Goal: Task Accomplishment & Management: Manage account settings

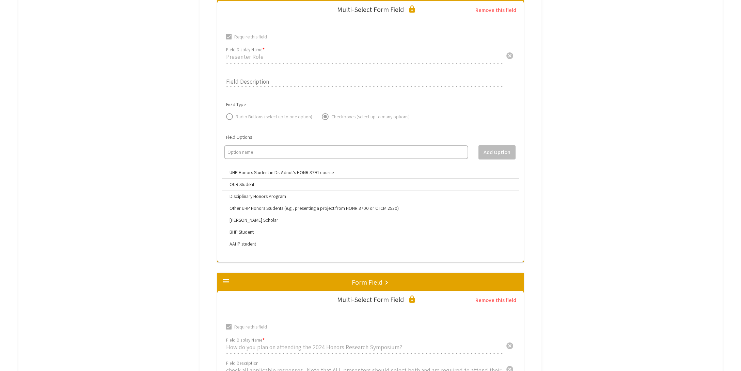
scroll to position [1219, 0]
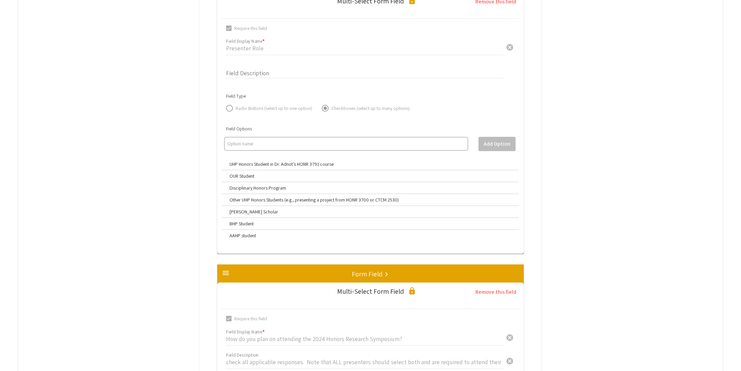
click at [231, 163] on mat-label "UHP Honors Student in Dr. Adnot’s HONR 3791 course" at bounding box center [281, 164] width 104 height 6
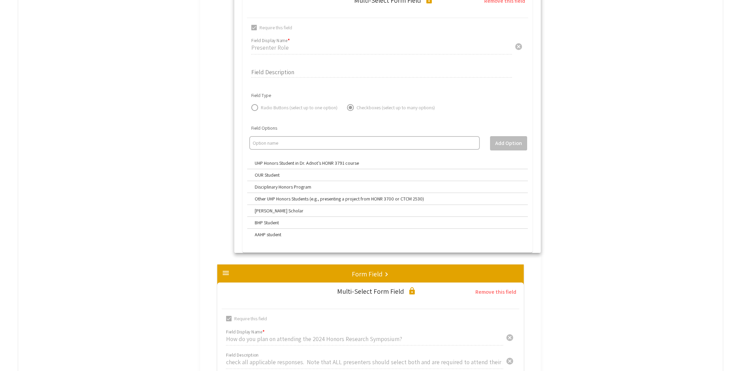
drag, startPoint x: 229, startPoint y: 162, endPoint x: 244, endPoint y: 162, distance: 15.0
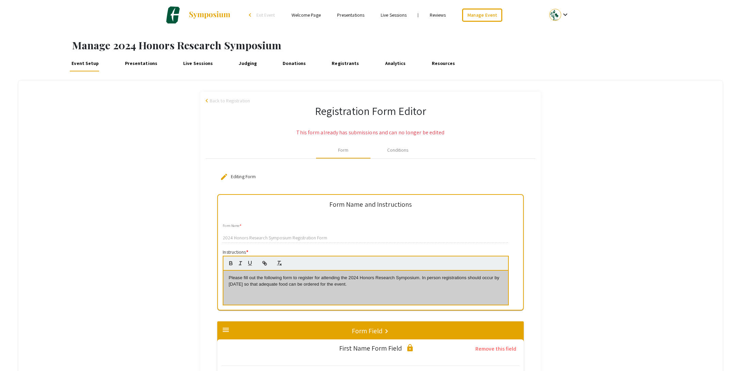
scroll to position [1, 0]
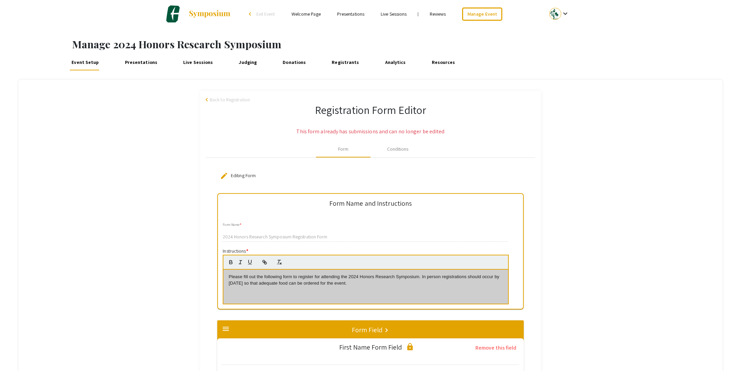
drag, startPoint x: 374, startPoint y: 285, endPoint x: 232, endPoint y: 276, distance: 142.2
click at [232, 276] on p "Please fill out the following form to register for attending the 2024 Honors Re…" at bounding box center [365, 280] width 274 height 13
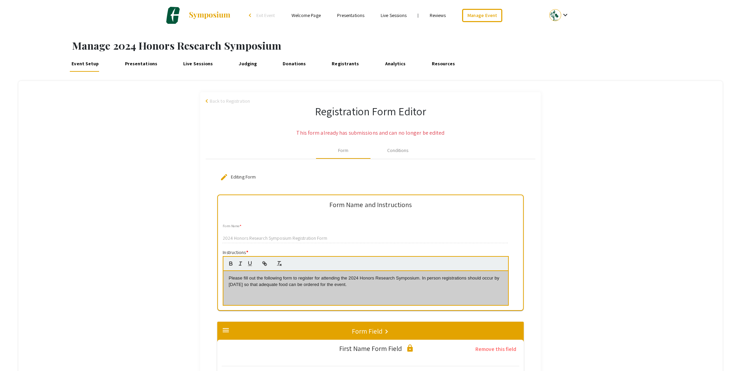
copy p "lease fill out the following form to register for attending the 2024 Honors Res…"
click at [220, 103] on span "Back to Registration" at bounding box center [230, 101] width 40 height 7
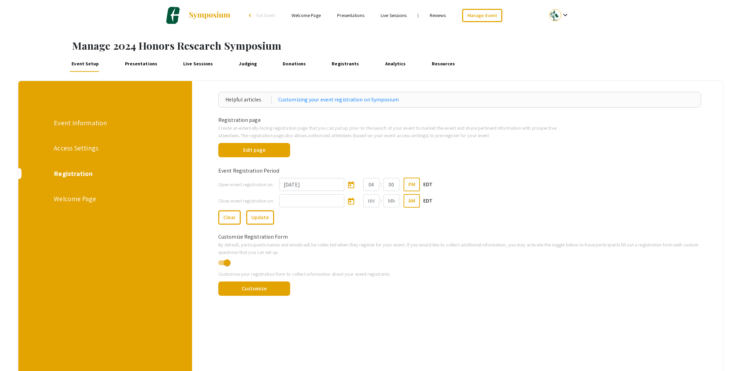
click at [143, 66] on link "Presentations" at bounding box center [141, 63] width 36 height 16
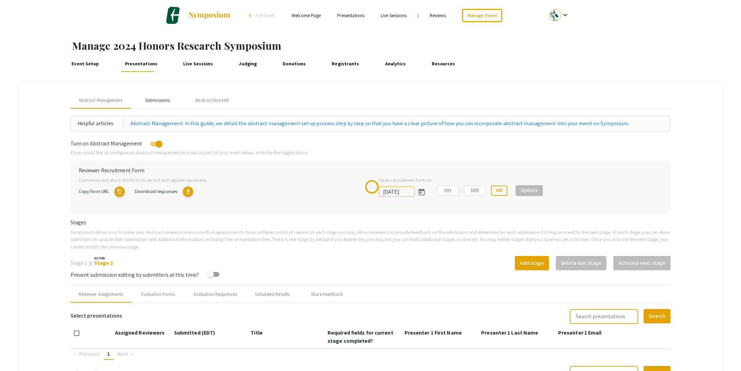
click at [155, 103] on div "Submissions" at bounding box center [157, 100] width 25 height 7
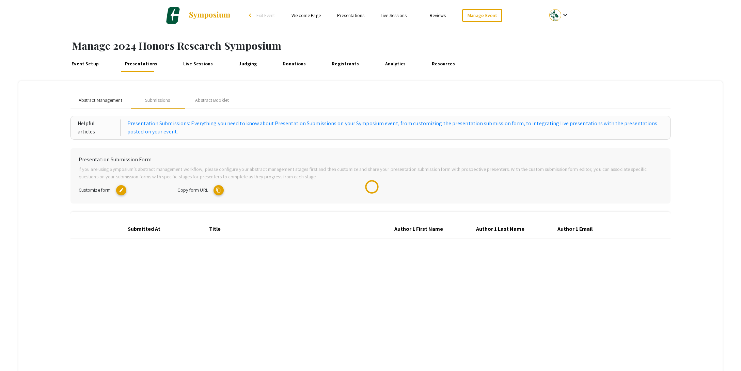
drag, startPoint x: 107, startPoint y: 100, endPoint x: 145, endPoint y: 93, distance: 39.2
click at [107, 100] on span "Abstract Management" at bounding box center [101, 100] width 44 height 7
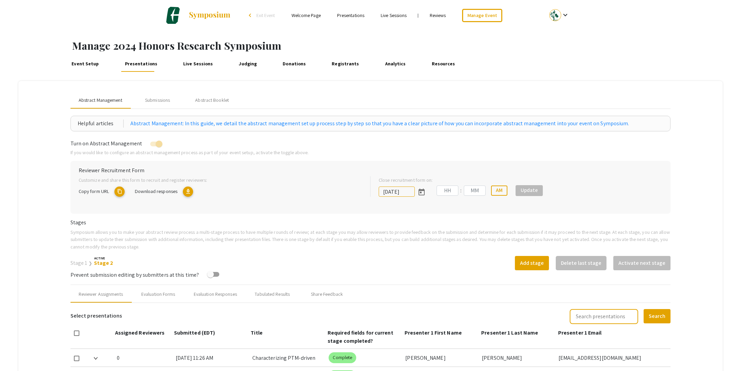
type input "[DATE]"
type input "01"
type input "27"
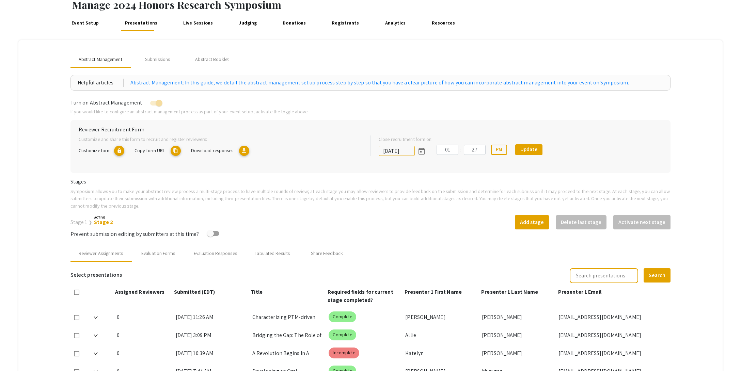
scroll to position [42, 0]
click at [77, 220] on link "Stage 1" at bounding box center [78, 221] width 17 height 7
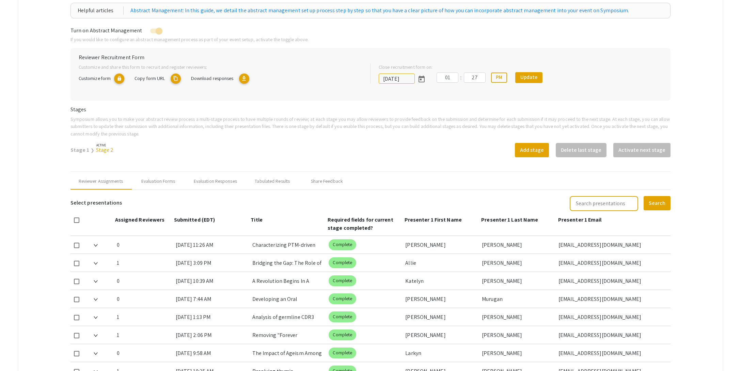
scroll to position [112, 0]
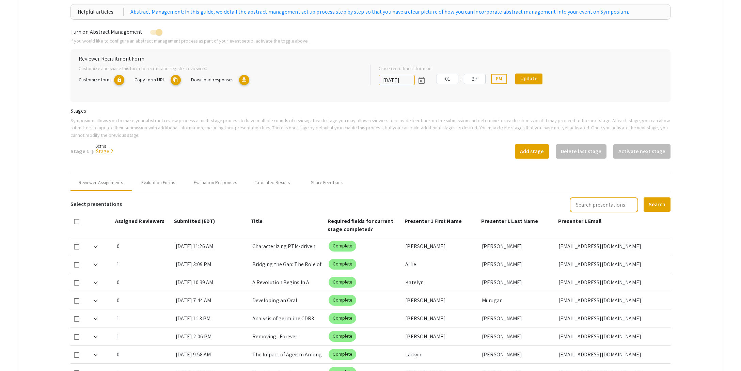
click at [248, 81] on mat-icon "download" at bounding box center [244, 80] width 10 height 10
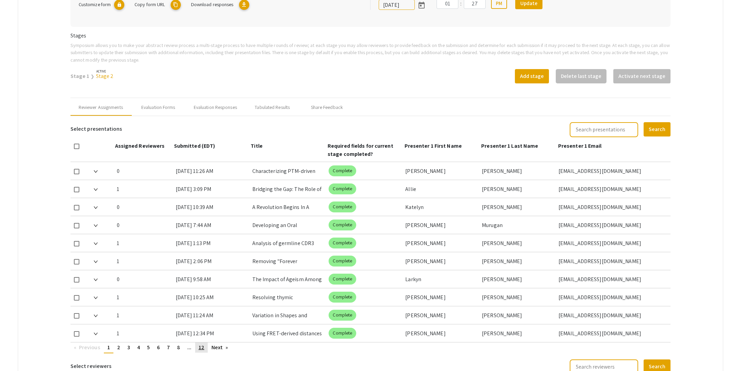
scroll to position [187, 0]
click at [162, 107] on div "Evaluation Forms" at bounding box center [158, 106] width 34 height 7
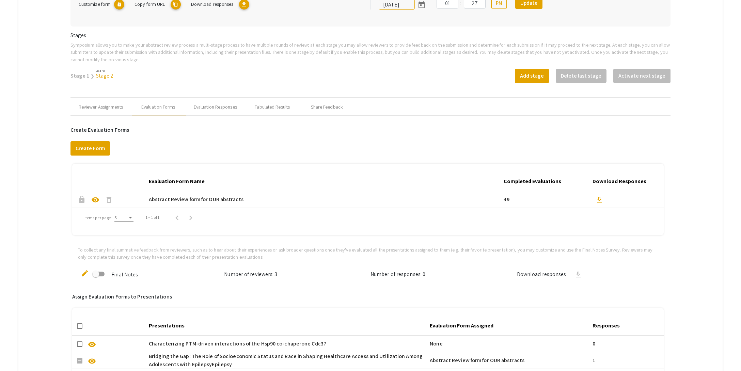
click at [94, 200] on span "visibility" at bounding box center [95, 200] width 8 height 8
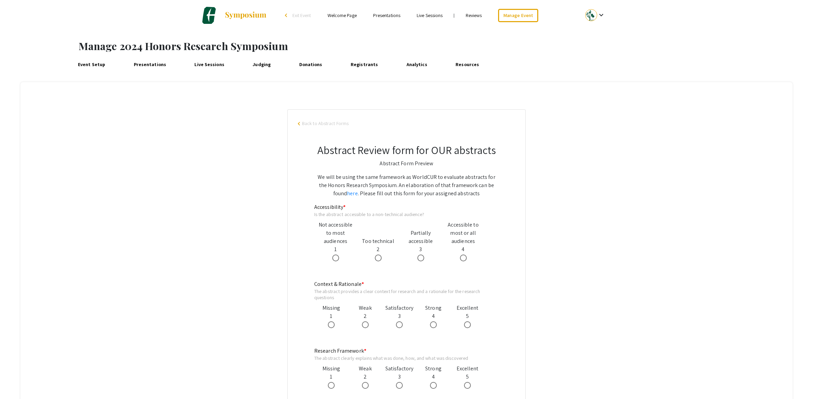
drag, startPoint x: 484, startPoint y: 149, endPoint x: 305, endPoint y: 147, distance: 178.4
copy h2 "Abstract Review form for OUR abstracts"
drag, startPoint x: 480, startPoint y: 194, endPoint x: 314, endPoint y: 177, distance: 166.3
click at [314, 177] on p "We will be using the same framework as WorldCUR to evaluate abstracts for the H…" at bounding box center [406, 185] width 185 height 25
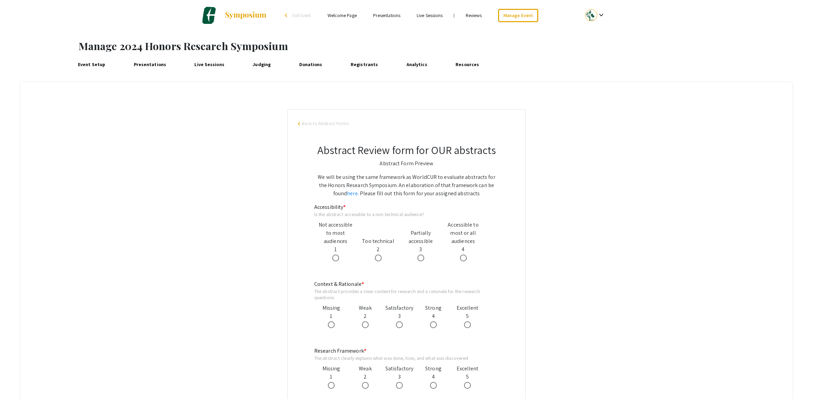
copy p "We will be using the same framework as WorldCUR to evaluate abstracts for the H…"
drag, startPoint x: 343, startPoint y: 206, endPoint x: 314, endPoint y: 209, distance: 29.4
copy mat-label "Accessibility"
drag, startPoint x: 423, startPoint y: 214, endPoint x: 315, endPoint y: 213, distance: 108.3
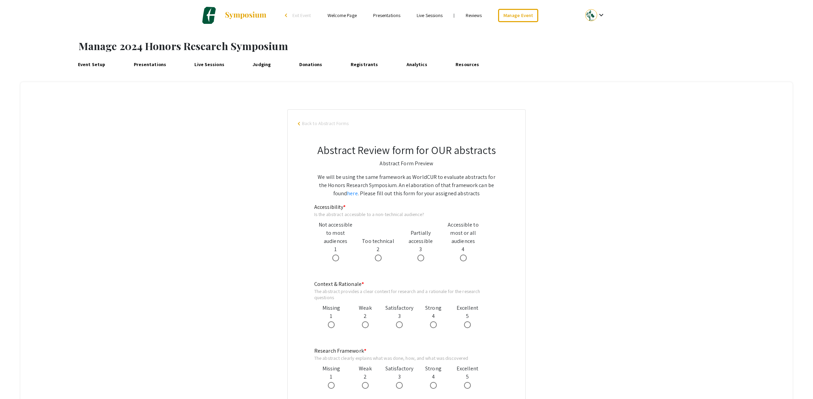
click at [315, 213] on div "Is the abstract accessible to a non-technical audience?" at bounding box center [399, 214] width 170 height 6
copy div "s the abstract accessible to a non-technical audience?"
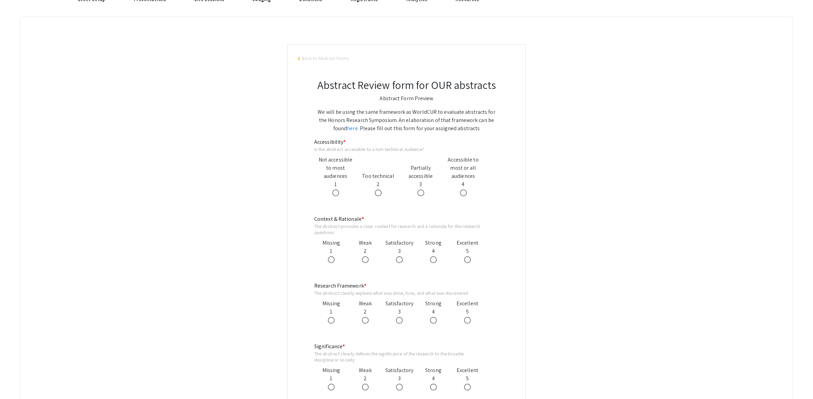
scroll to position [118, 0]
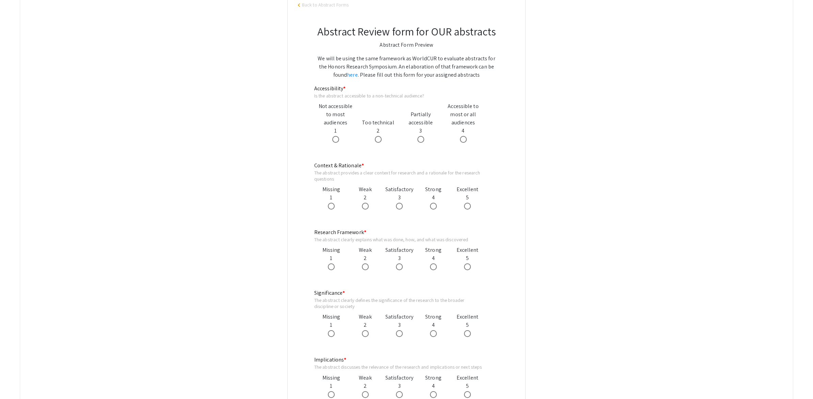
drag, startPoint x: 359, startPoint y: 165, endPoint x: 304, endPoint y: 166, distance: 55.2
click at [304, 166] on div "Abstract Review form for OUR abstracts Abstract Form Preview We will be using t…" at bounding box center [406, 337] width 217 height 656
copy mat-label "Context & Rationale"
drag, startPoint x: 338, startPoint y: 180, endPoint x: 314, endPoint y: 174, distance: 25.4
click at [314, 174] on div "Abstract Review form for OUR abstracts Abstract Form Preview We will be using t…" at bounding box center [406, 337] width 217 height 656
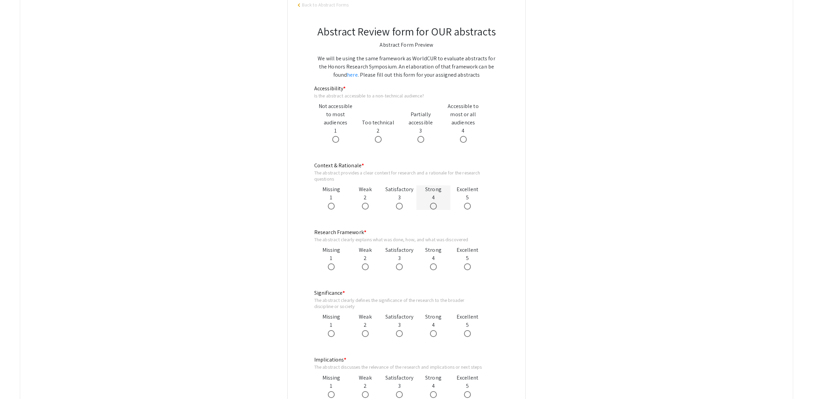
copy div "The abstract provides a clear context for research and a rationale for the rese…"
drag, startPoint x: 362, startPoint y: 231, endPoint x: 310, endPoint y: 232, distance: 51.4
click at [310, 232] on div "Abstract Review form for OUR abstracts Abstract Form Preview We will be using t…" at bounding box center [406, 337] width 217 height 656
copy mat-label "Research Framework"
drag, startPoint x: 471, startPoint y: 239, endPoint x: 314, endPoint y: 242, distance: 157.3
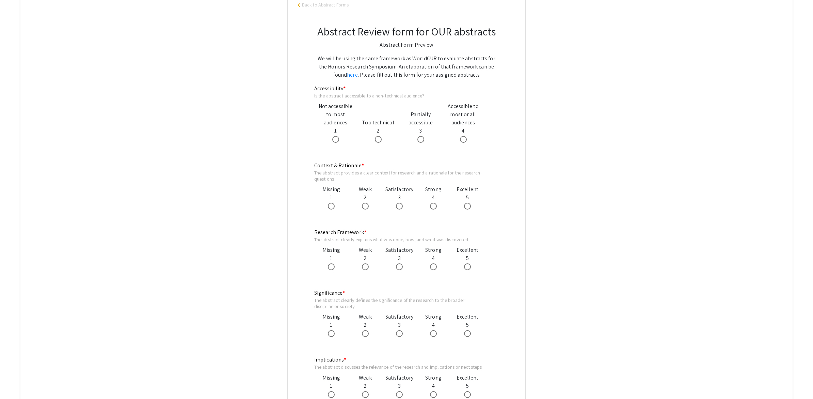
click at [314, 242] on div "The abstract clearly explains what was done, how, and what was discovered" at bounding box center [399, 239] width 170 height 6
copy div "The abstract clearly explains what was done, how, and what was discovered"
drag, startPoint x: 342, startPoint y: 293, endPoint x: 314, endPoint y: 293, distance: 28.3
click at [314, 293] on div "Abstract Review form for OUR abstracts Abstract Form Preview We will be using t…" at bounding box center [406, 337] width 217 height 656
copy mat-label "Significance"
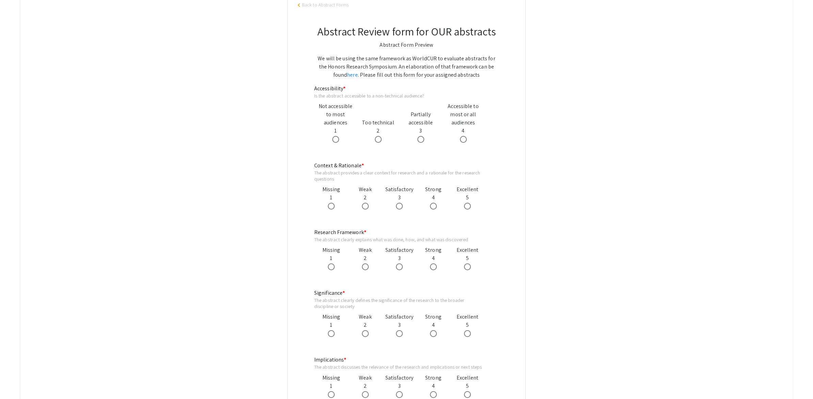
drag, startPoint x: 343, startPoint y: 306, endPoint x: 312, endPoint y: 302, distance: 30.9
click at [312, 302] on div "Abstract Review form for OUR abstracts Abstract Form Preview We will be using t…" at bounding box center [406, 337] width 217 height 656
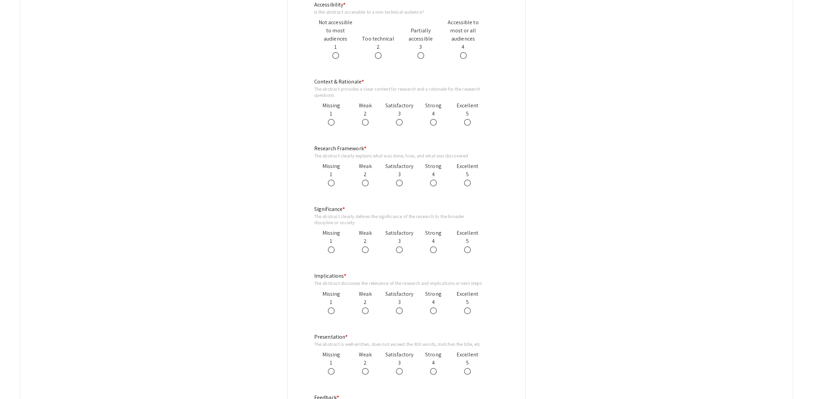
drag, startPoint x: 342, startPoint y: 275, endPoint x: 307, endPoint y: 276, distance: 35.4
click at [307, 276] on div "Abstract Review form for OUR abstracts Abstract Form Preview We will be using t…" at bounding box center [406, 253] width 217 height 656
drag, startPoint x: 315, startPoint y: 283, endPoint x: 487, endPoint y: 289, distance: 172.7
click at [487, 289] on div "Implications * The abstract discusses the relevance of the research and implica…" at bounding box center [406, 293] width 185 height 42
drag, startPoint x: 343, startPoint y: 335, endPoint x: 314, endPoint y: 337, distance: 29.0
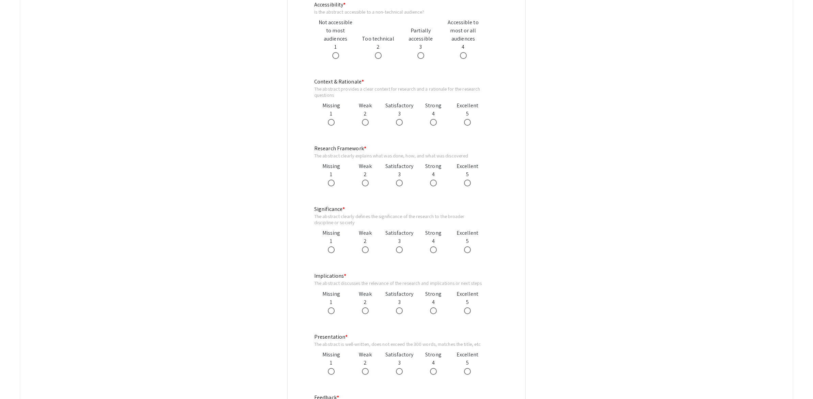
click at [314, 337] on mat-label "Presentation *" at bounding box center [330, 336] width 33 height 7
drag, startPoint x: 315, startPoint y: 344, endPoint x: 496, endPoint y: 344, distance: 180.8
click at [496, 344] on div "Presentation * The abstract is well-written, does not exceed the 300 words, mat…" at bounding box center [406, 354] width 185 height 42
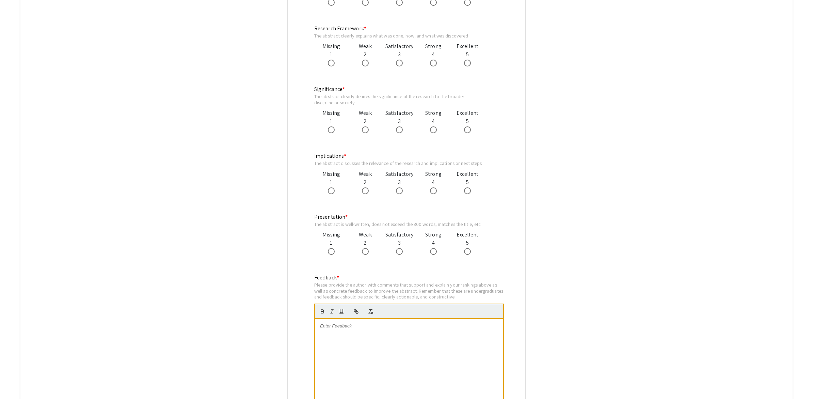
scroll to position [364, 0]
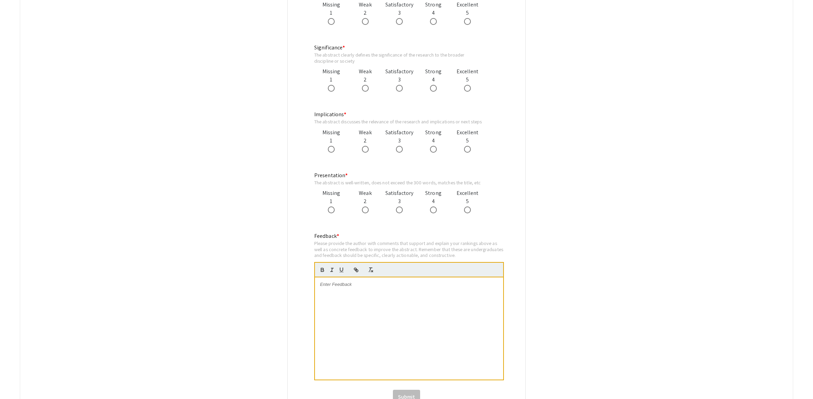
drag, startPoint x: 447, startPoint y: 255, endPoint x: 312, endPoint y: 245, distance: 135.1
click at [312, 245] on div "Feedback * Please provide the author with comments that support and explain you…" at bounding box center [406, 310] width 195 height 157
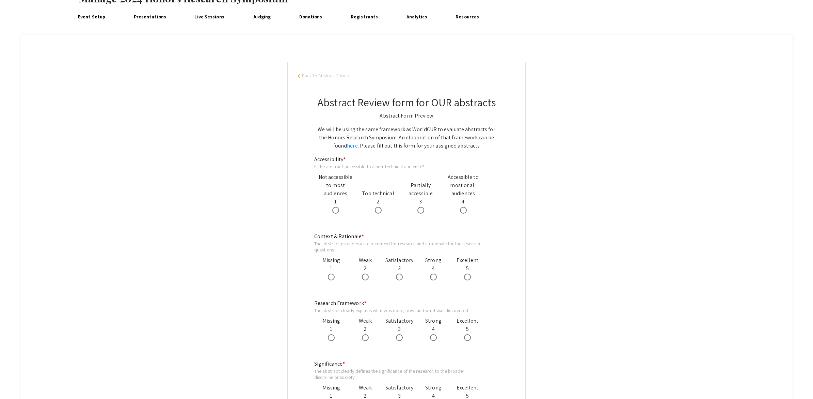
scroll to position [0, 0]
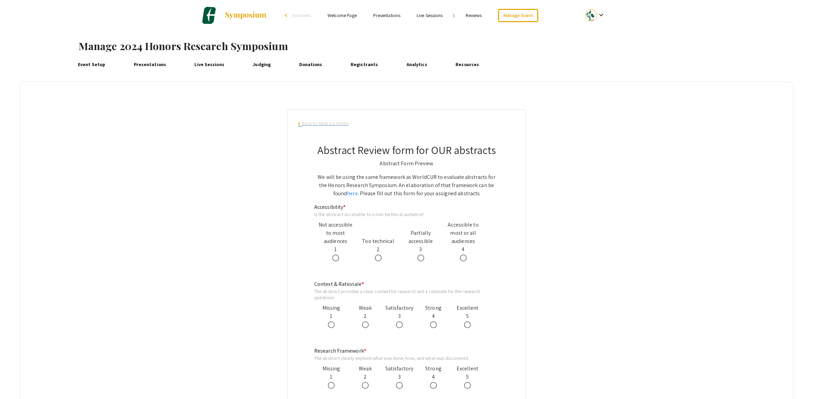
click at [322, 124] on span "Back to Abstract Forms" at bounding box center [325, 123] width 47 height 7
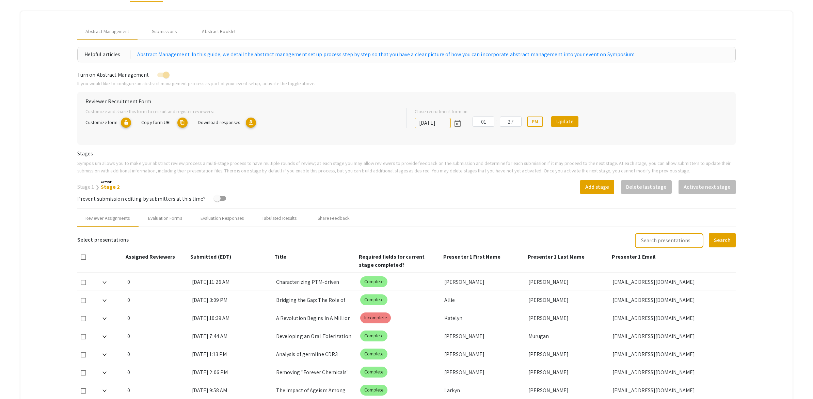
scroll to position [74, 0]
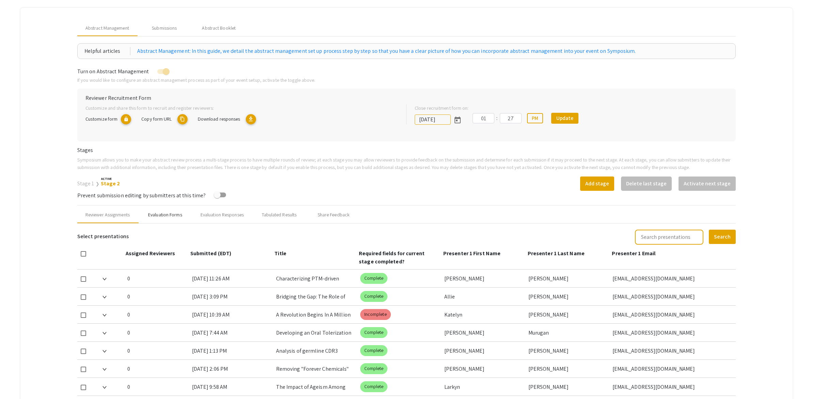
click at [157, 211] on div "Evaluation Forms" at bounding box center [165, 214] width 34 height 7
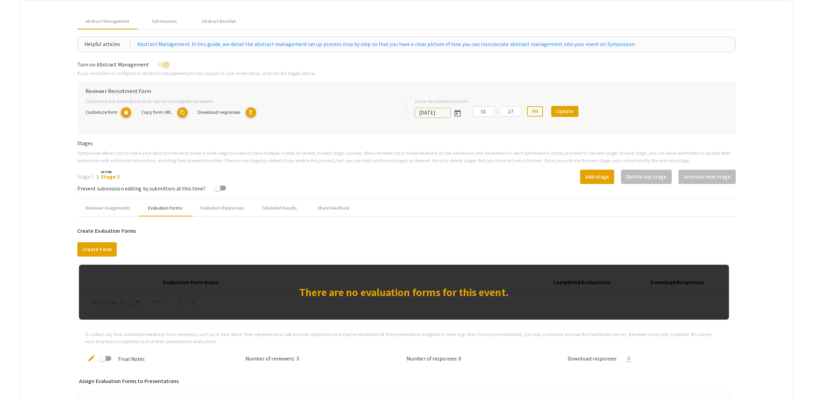
scroll to position [0, 0]
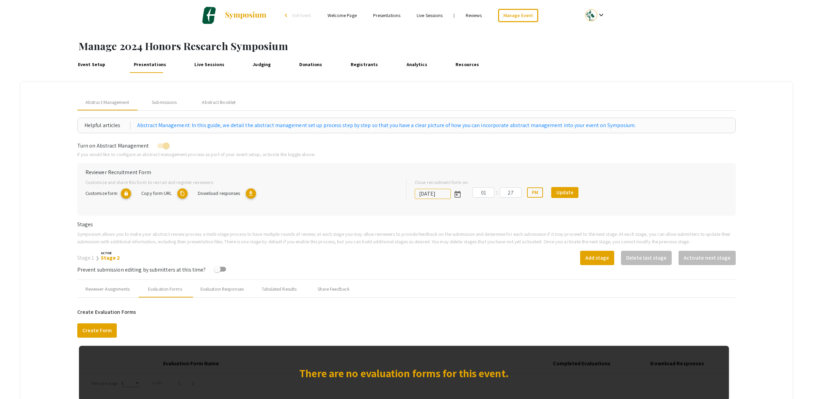
click at [86, 255] on link "Stage 1" at bounding box center [85, 257] width 17 height 7
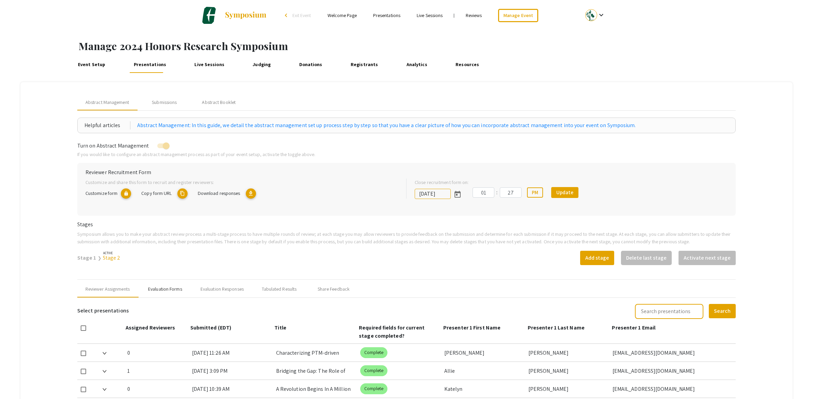
click at [166, 291] on div "Evaluation Forms" at bounding box center [165, 288] width 34 height 7
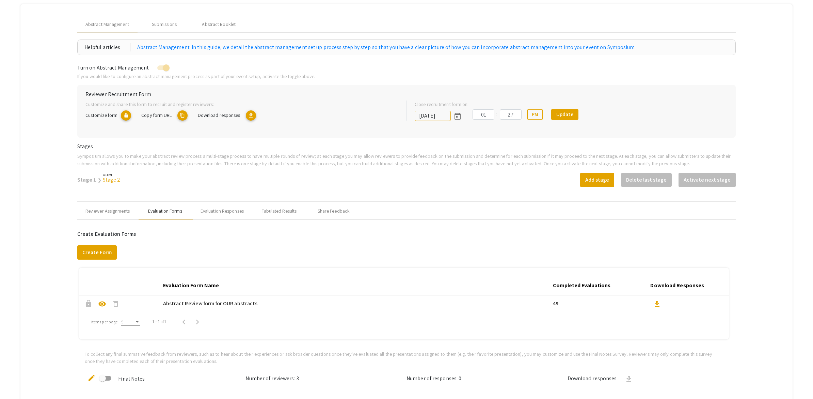
scroll to position [75, 0]
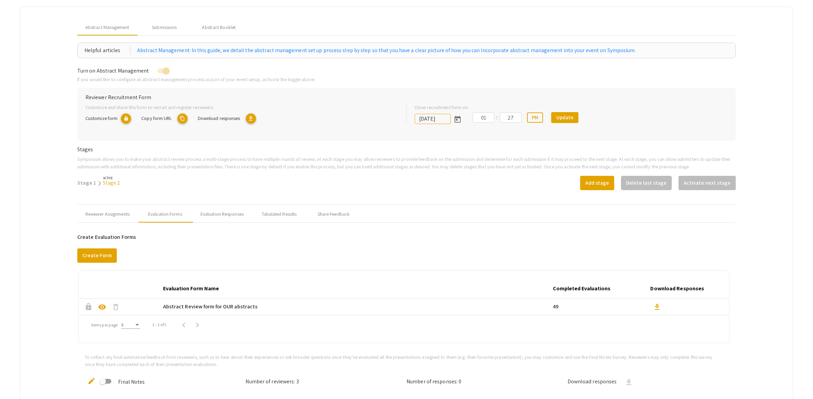
click at [106, 182] on link "Stage 2" at bounding box center [112, 182] width 18 height 7
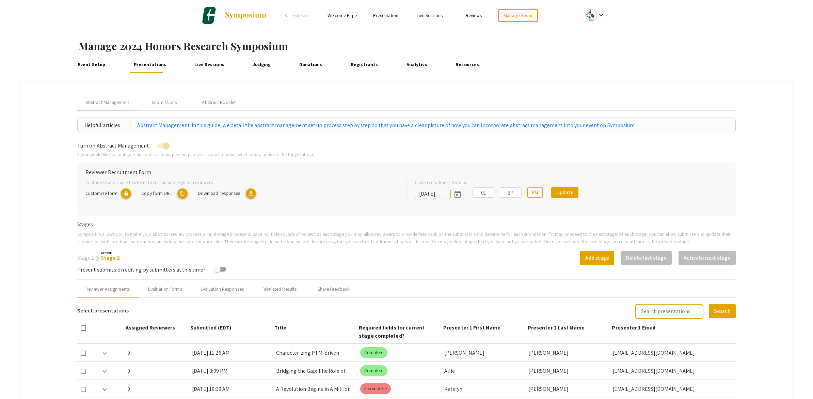
scroll to position [163, 0]
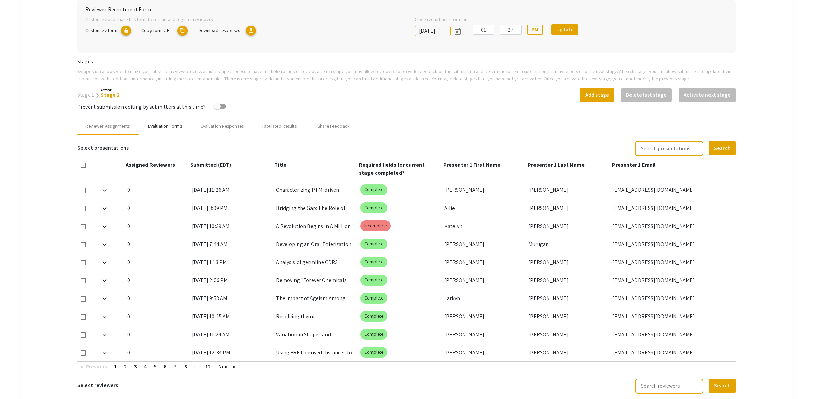
click at [167, 128] on div "Evaluation Forms" at bounding box center [165, 126] width 34 height 7
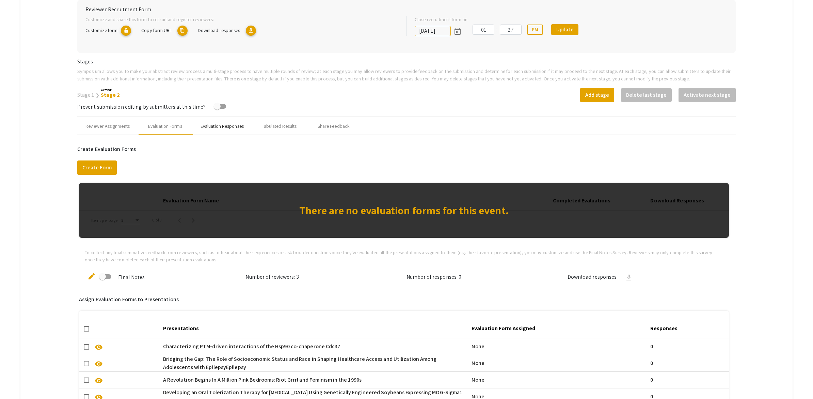
click at [212, 126] on div "Evaluation Responses" at bounding box center [222, 126] width 43 height 7
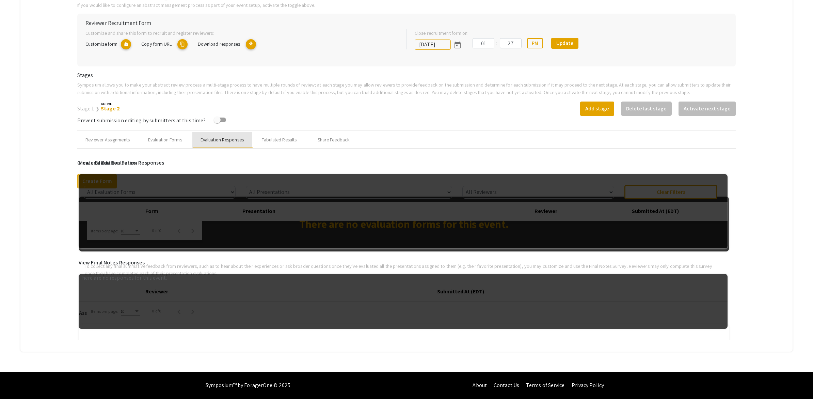
scroll to position [148, 0]
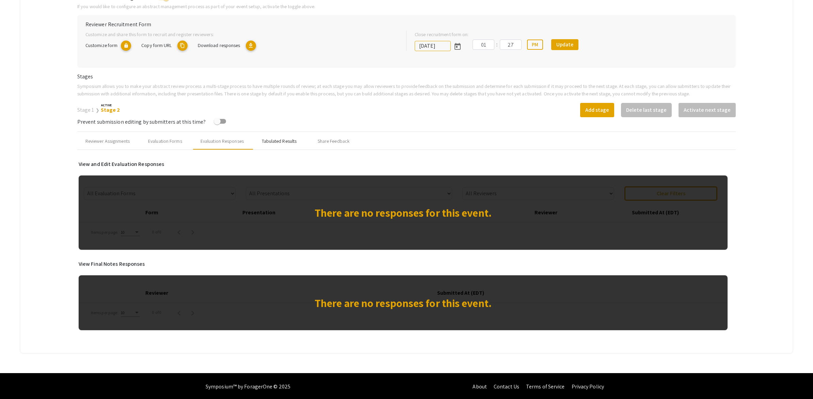
click at [273, 138] on div "Tabulated Results" at bounding box center [279, 141] width 35 height 7
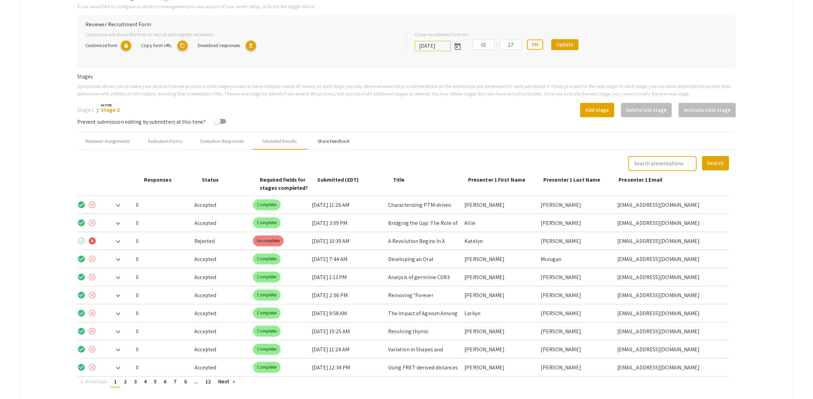
click at [329, 142] on div "Share Feedback" at bounding box center [334, 141] width 32 height 7
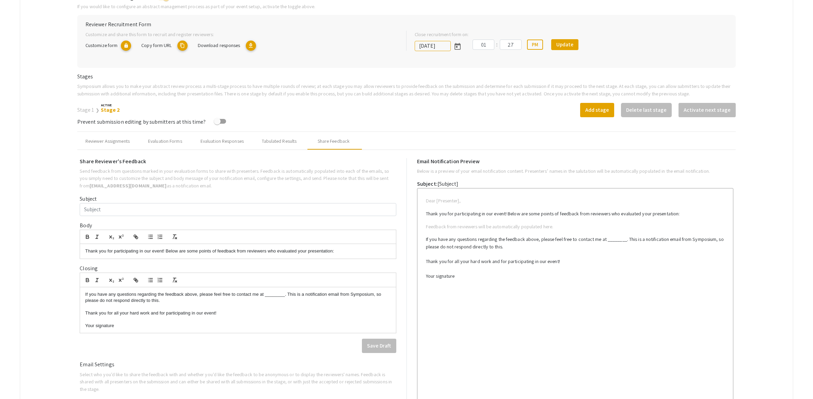
drag, startPoint x: 79, startPoint y: 108, endPoint x: 94, endPoint y: 113, distance: 15.5
click at [79, 108] on link "Stage 1" at bounding box center [85, 109] width 17 height 7
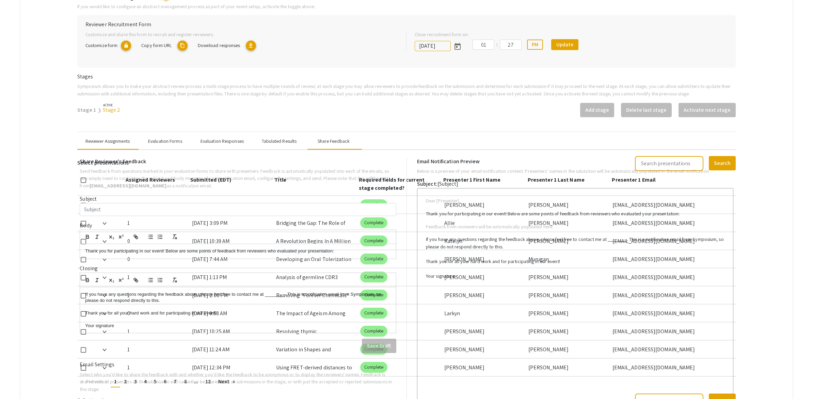
scroll to position [0, 0]
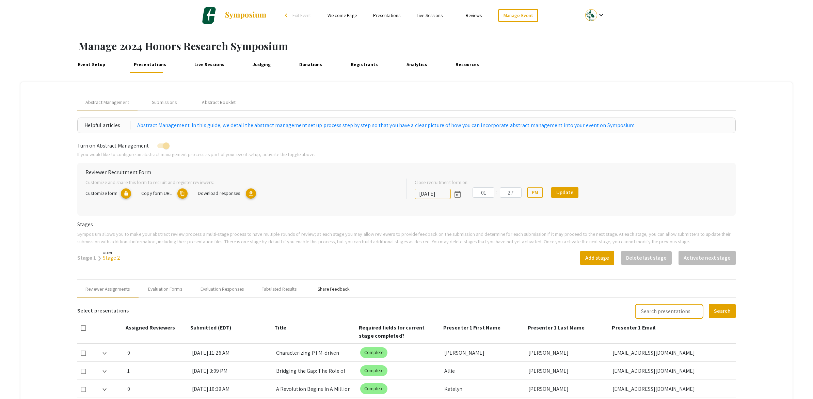
click at [343, 288] on div "Share Feedback" at bounding box center [334, 288] width 32 height 7
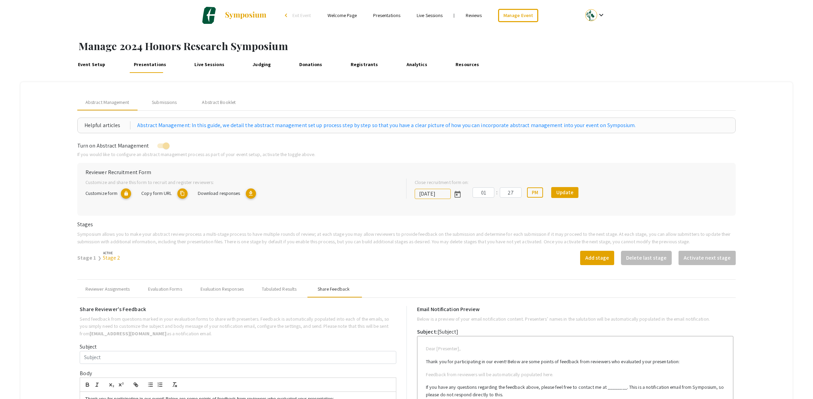
type input "Honors Research Symposium Abstract Feedback"
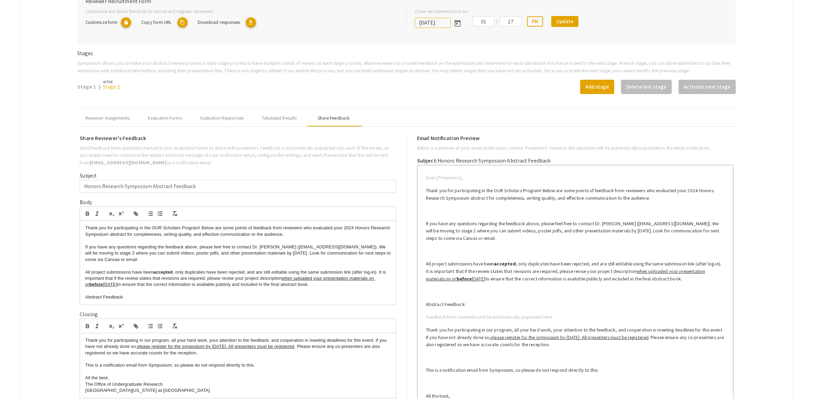
scroll to position [172, 0]
drag, startPoint x: 141, startPoint y: 298, endPoint x: 77, endPoint y: 221, distance: 100.3
click at [77, 221] on div "Share Reviewer's Feedback Send feedback from questions marked in your evaluatio…" at bounding box center [241, 358] width 329 height 448
drag, startPoint x: 171, startPoint y: 388, endPoint x: 83, endPoint y: 339, distance: 101.2
click at [83, 339] on div "Thank you for participating in our program, all your hard work, your attention …" at bounding box center [238, 364] width 316 height 65
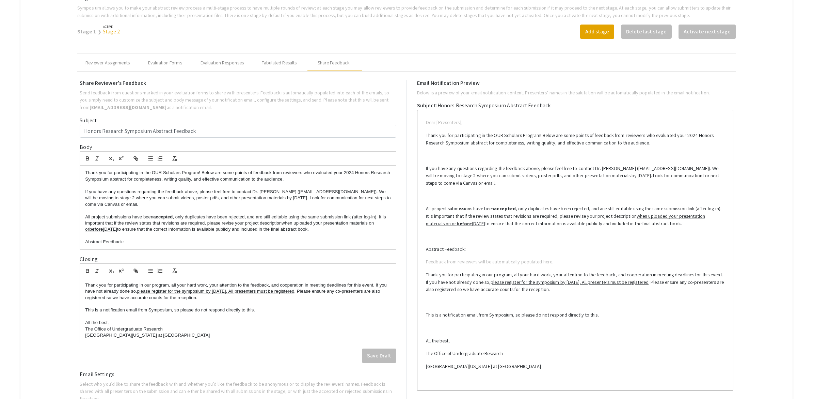
scroll to position [229, 0]
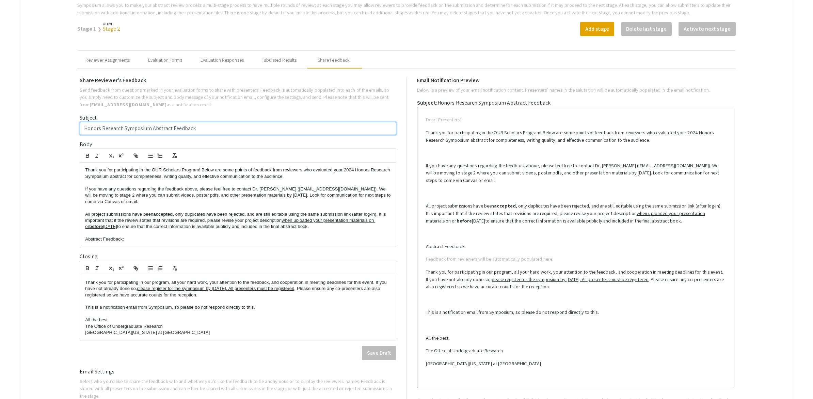
drag, startPoint x: 195, startPoint y: 127, endPoint x: 84, endPoint y: 122, distance: 111.1
click at [84, 122] on input "Honors Research Symposium Abstract Feedback" at bounding box center [238, 128] width 317 height 13
drag, startPoint x: 109, startPoint y: 30, endPoint x: 112, endPoint y: 31, distance: 3.6
click at [109, 30] on link "Stage 2" at bounding box center [112, 28] width 18 height 7
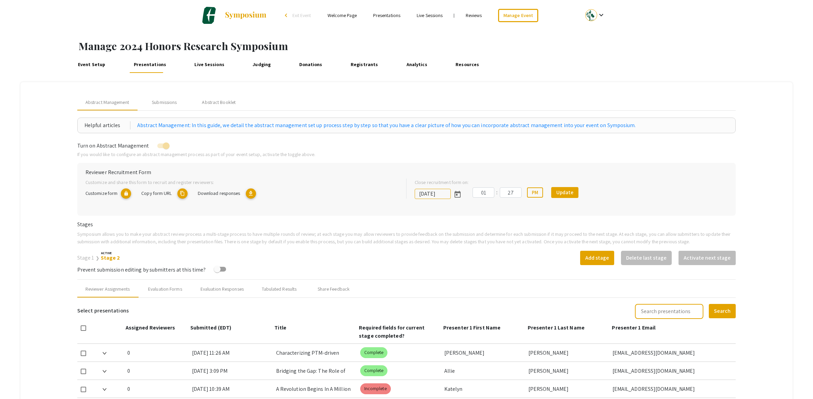
scroll to position [44, 0]
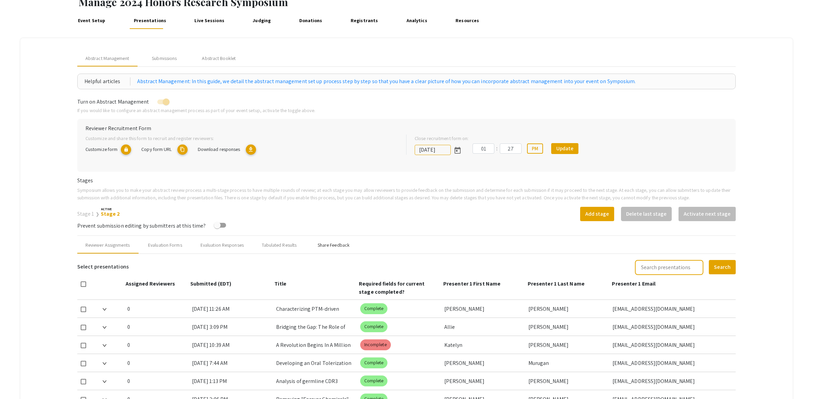
click at [328, 242] on div "Share Feedback" at bounding box center [334, 244] width 32 height 7
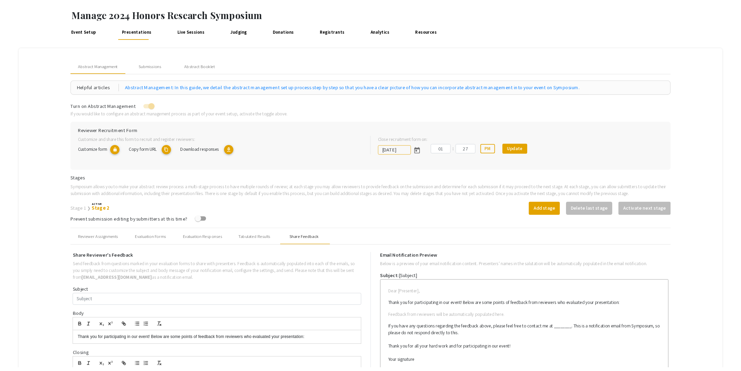
scroll to position [0, 0]
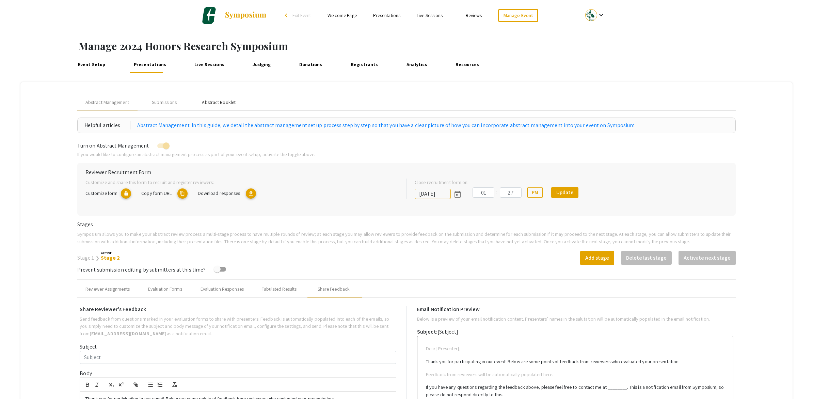
click at [218, 104] on div "Abstract Booklet" at bounding box center [219, 102] width 34 height 7
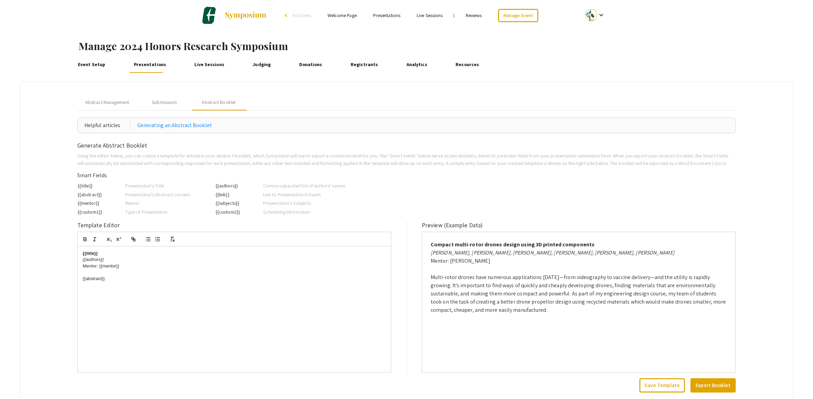
drag, startPoint x: 102, startPoint y: 272, endPoint x: 73, endPoint y: 271, distance: 29.3
click at [73, 271] on mat-tab-group "Abstract Management Submissions Abstract Booklet Helpful articles Generating an…" at bounding box center [406, 243] width 772 height 322
drag, startPoint x: 112, startPoint y: 286, endPoint x: 75, endPoint y: 284, distance: 36.5
click at [75, 284] on mat-tab-group "Abstract Management Submissions Abstract Booklet Helpful articles Generating an…" at bounding box center [406, 243] width 772 height 322
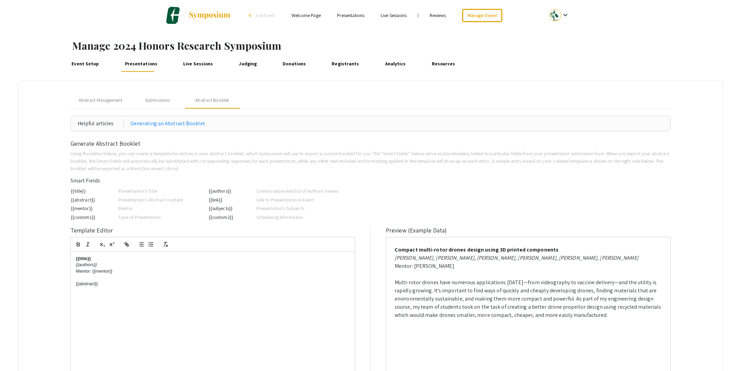
click at [83, 66] on link "Event Setup" at bounding box center [85, 63] width 31 height 16
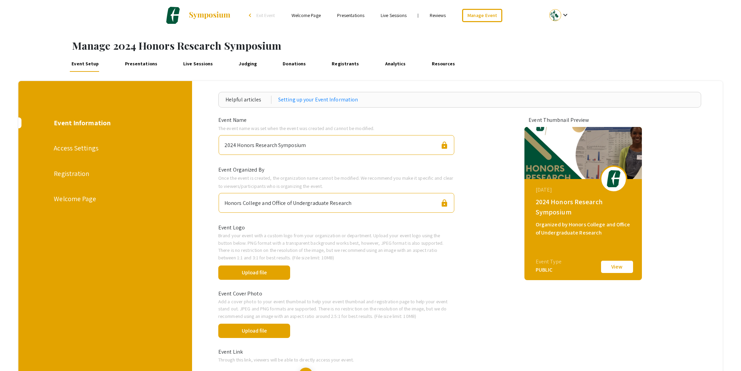
click at [83, 173] on div "Registration" at bounding box center [105, 174] width 102 height 10
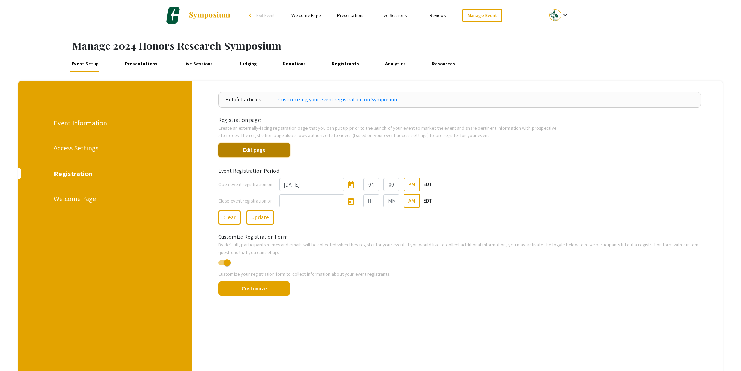
click at [267, 153] on button "Edit page" at bounding box center [254, 150] width 72 height 14
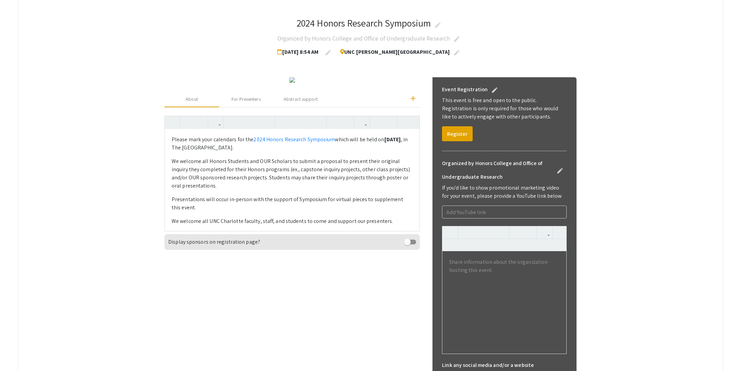
scroll to position [127, 0]
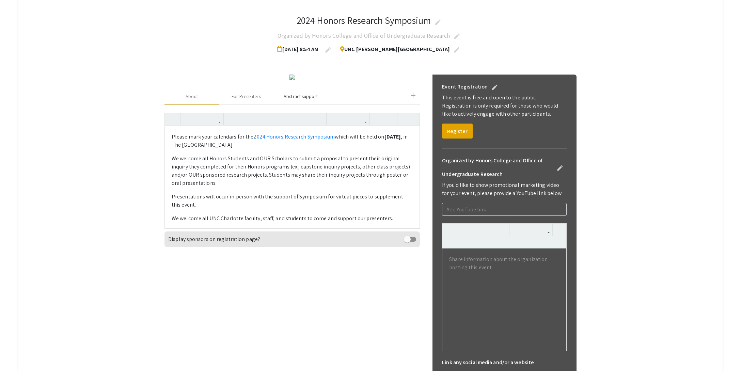
click at [295, 100] on div "Abstract support" at bounding box center [301, 96] width 34 height 7
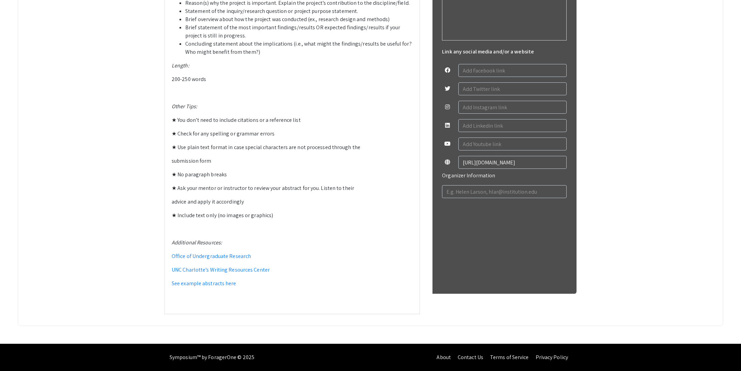
scroll to position [465, 0]
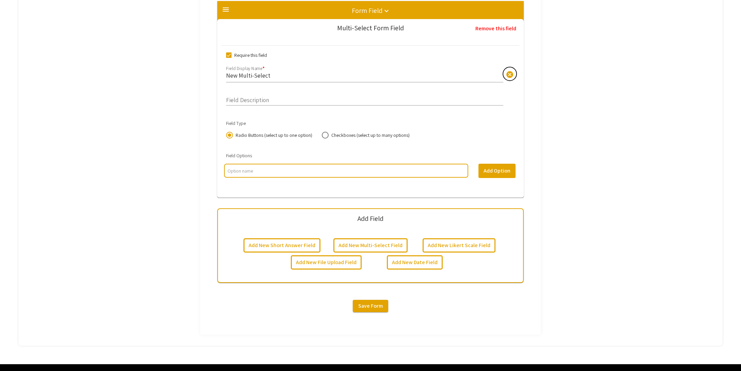
click at [507, 75] on span "cancel" at bounding box center [510, 74] width 8 height 8
type input "Role"
click at [264, 168] on input "multi select option input" at bounding box center [345, 171] width 237 height 7
type input "Presenter"
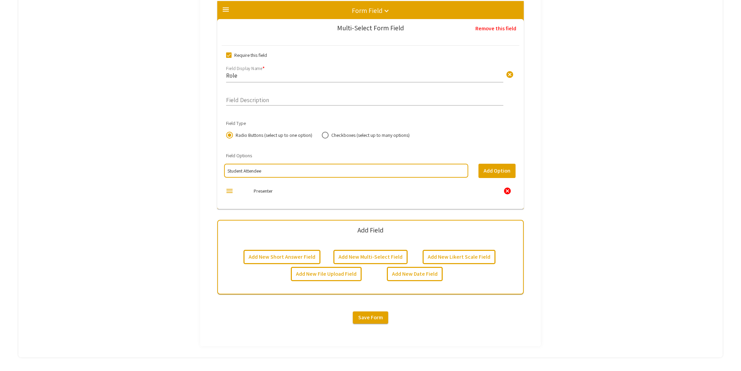
type input "Student Attendee"
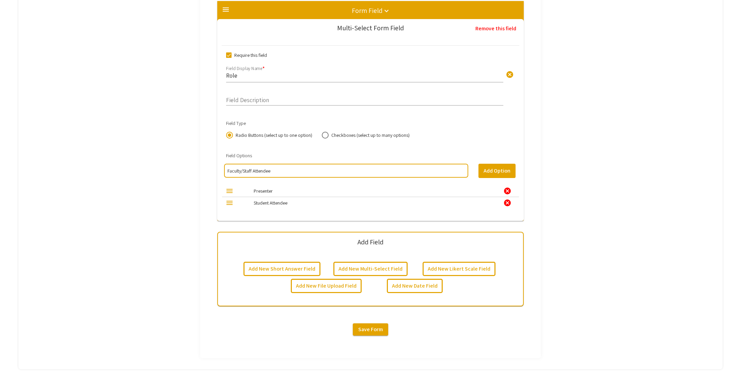
type input "Faculty/Staff Attendee"
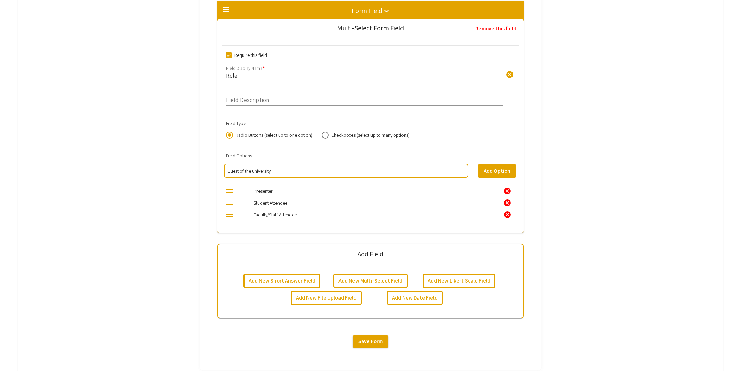
type input "Guest of the University"
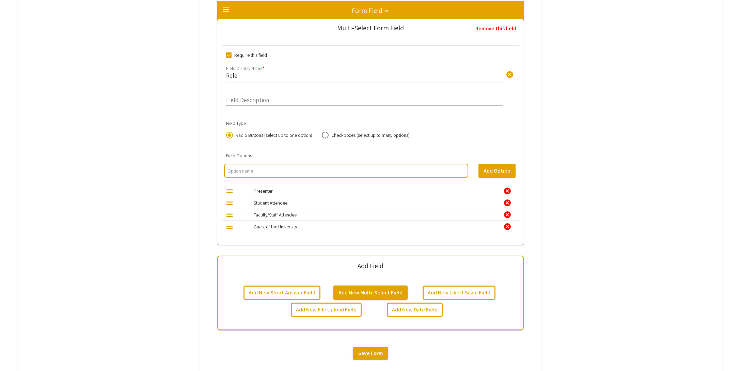
click at [371, 292] on button "Add New Multi-Select Field" at bounding box center [370, 293] width 74 height 14
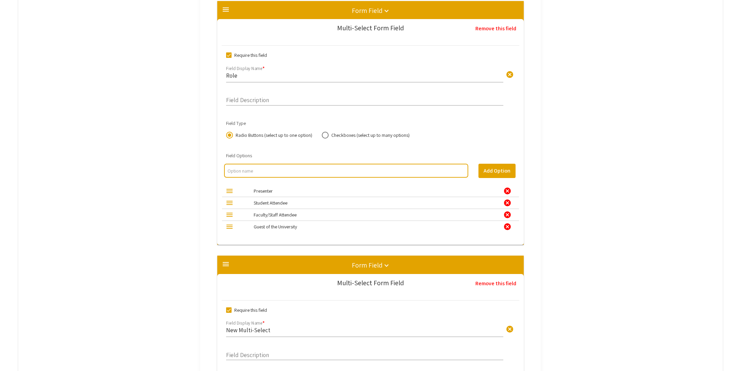
scroll to position [1192, 0]
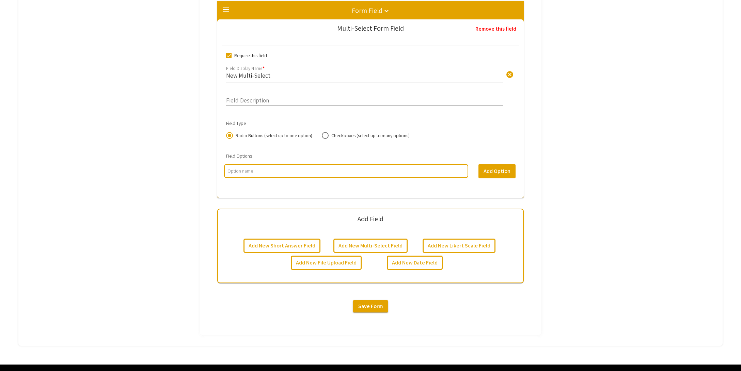
drag, startPoint x: 229, startPoint y: 57, endPoint x: 234, endPoint y: 60, distance: 5.9
click at [228, 57] on span at bounding box center [228, 55] width 5 height 5
click at [228, 58] on input "Require this field" at bounding box center [228, 58] width 0 height 0
checkbox input "false"
click at [272, 71] on input "New Multi-Select" at bounding box center [364, 75] width 277 height 8
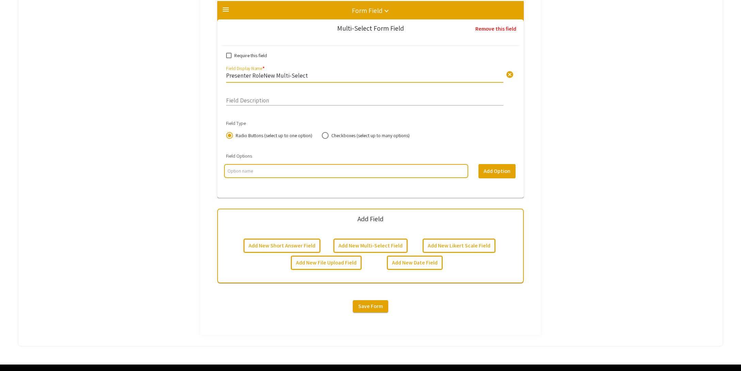
type input "Presenter RoleNew Multi-Select"
click at [513, 73] on span "cancel" at bounding box center [510, 74] width 8 height 8
type input "Presenter Affiliation"
click at [287, 174] on div at bounding box center [346, 171] width 244 height 14
drag, startPoint x: 328, startPoint y: 134, endPoint x: 323, endPoint y: 141, distance: 8.0
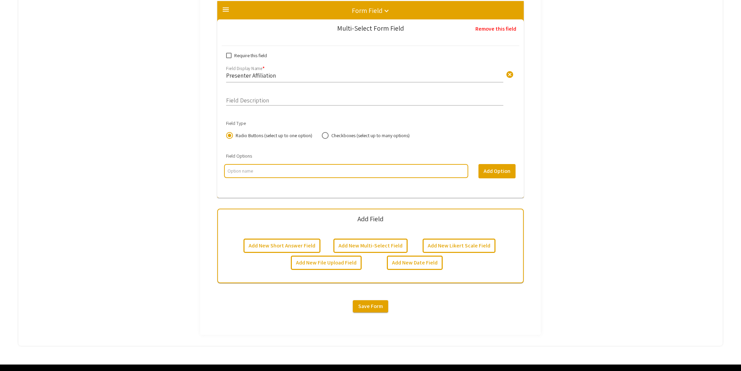
click at [328, 134] on span at bounding box center [325, 135] width 7 height 7
click at [328, 134] on input "Checkboxes (select up to many options)" at bounding box center [325, 135] width 7 height 7
radio input "true"
drag, startPoint x: 282, startPoint y: 165, endPoint x: 309, endPoint y: 172, distance: 28.0
click at [282, 165] on div at bounding box center [346, 171] width 244 height 14
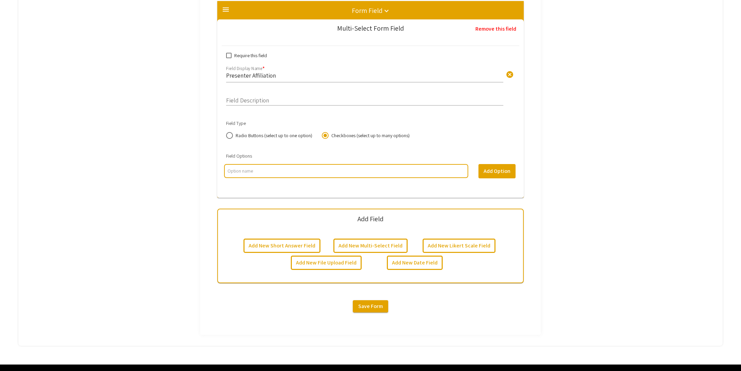
drag, startPoint x: 316, startPoint y: 176, endPoint x: 310, endPoint y: 172, distance: 6.5
click at [316, 176] on div at bounding box center [345, 173] width 257 height 19
click at [310, 172] on input "multi select option input" at bounding box center [345, 171] width 237 height 7
click at [250, 170] on input "multi select option input" at bounding box center [345, 171] width 237 height 7
type input "OUR Scholar"
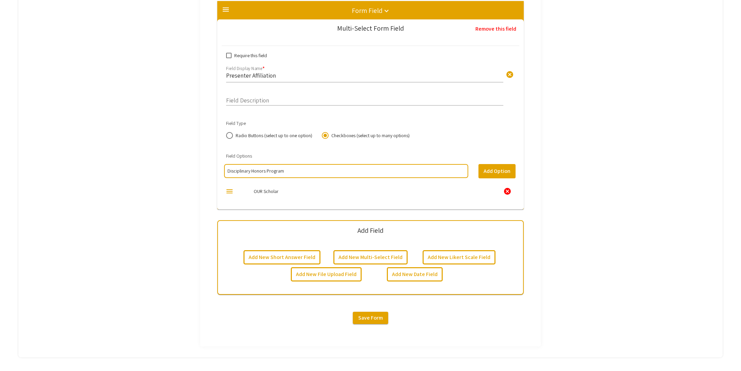
type input "Disciplinary Honors Program"
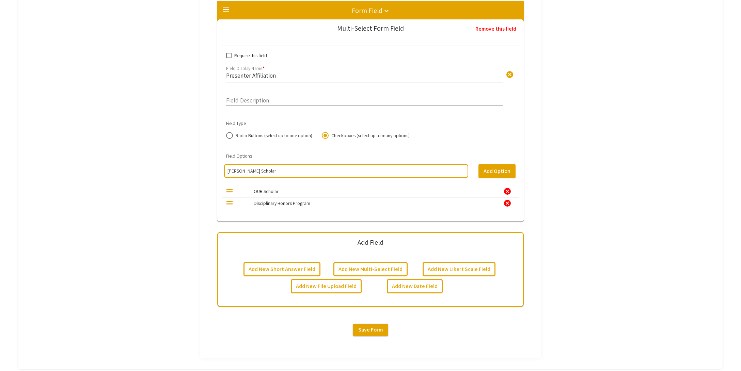
type input "[PERSON_NAME] Scholar"
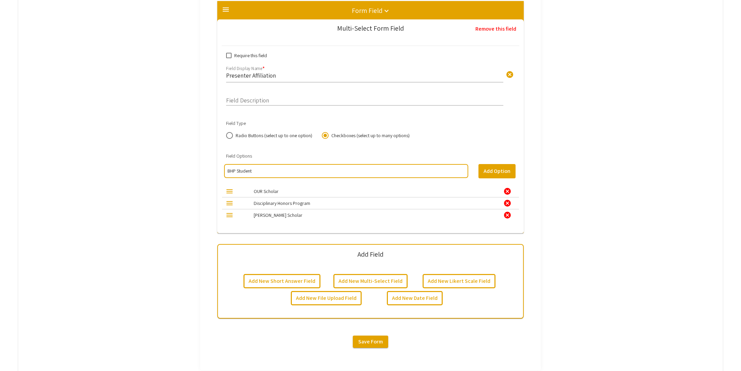
type input "BHP Student"
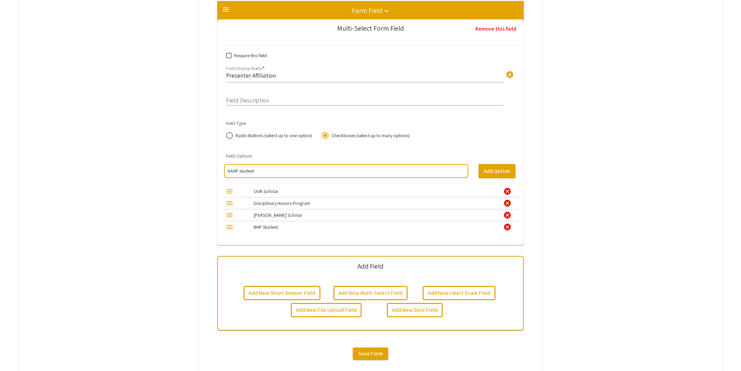
type input "AAHP student"
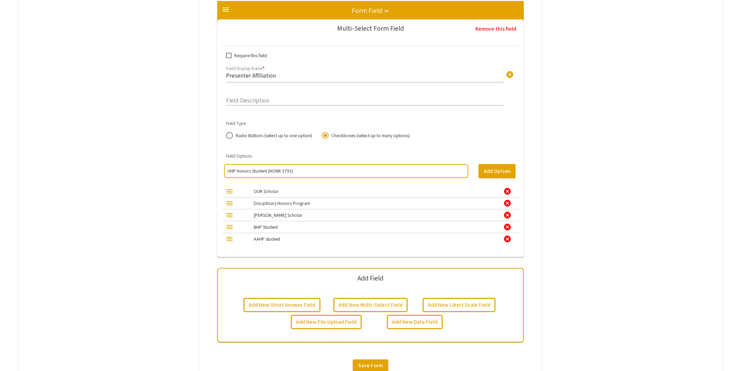
type input "UHP Honors Student (HONR 3791)"
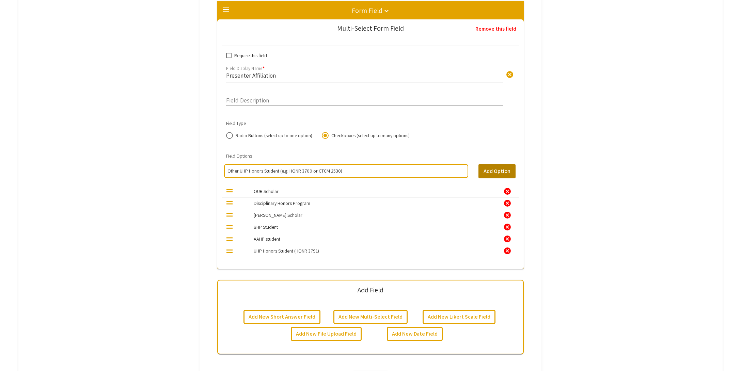
type input "Other UHP Honors Student (e.g. HONR 3700 or CTCM 2530)"
click at [496, 166] on button "Add Option" at bounding box center [496, 171] width 37 height 14
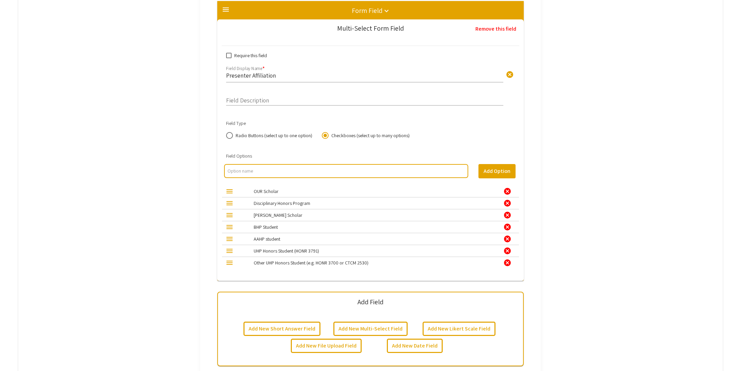
click at [382, 11] on mat-icon "keyboard_arrow_down" at bounding box center [386, 11] width 8 height 8
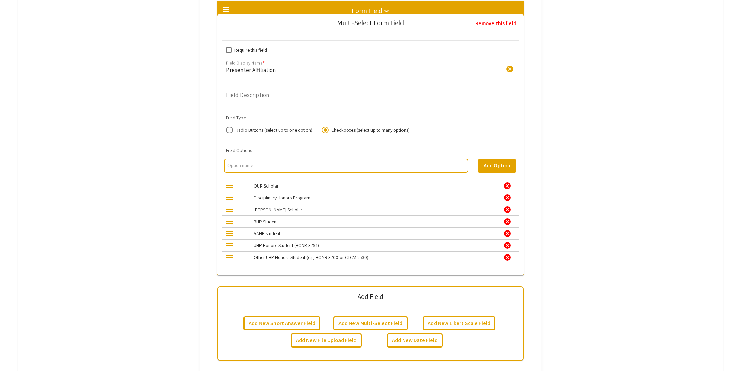
scroll to position [1030, 0]
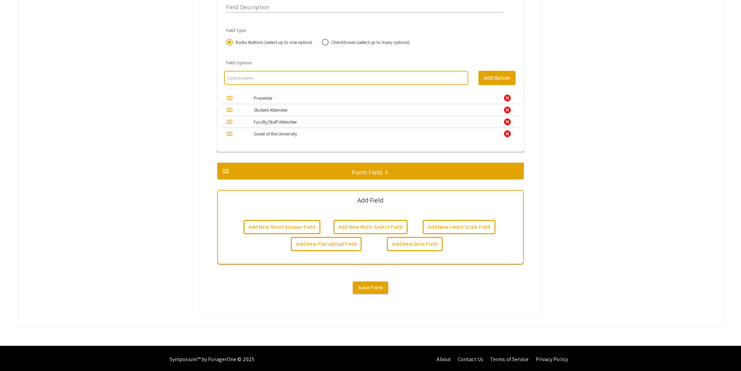
click at [377, 168] on h5 "Form Field" at bounding box center [367, 172] width 31 height 8
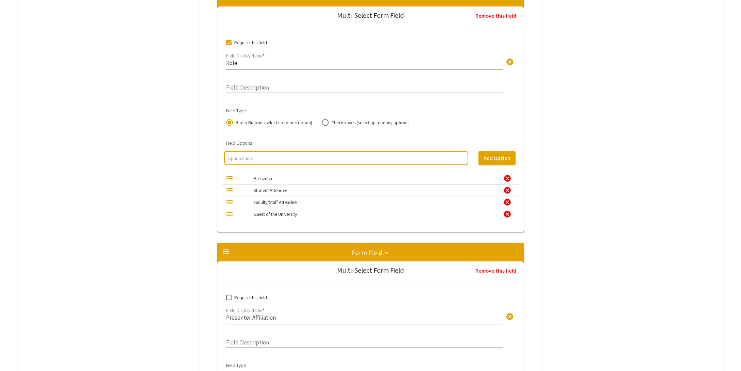
scroll to position [0, 0]
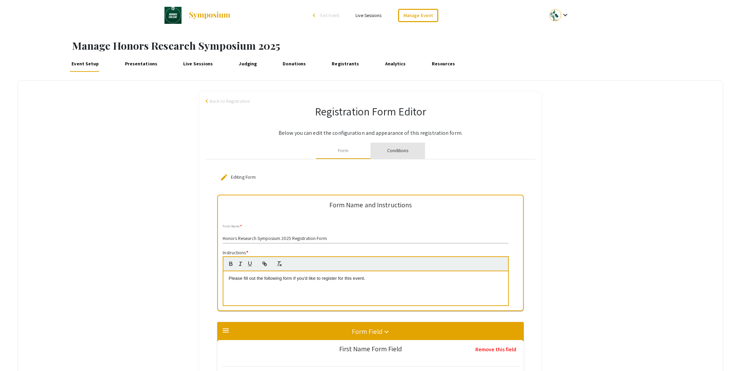
click at [400, 152] on div "Conditions" at bounding box center [397, 150] width 21 height 7
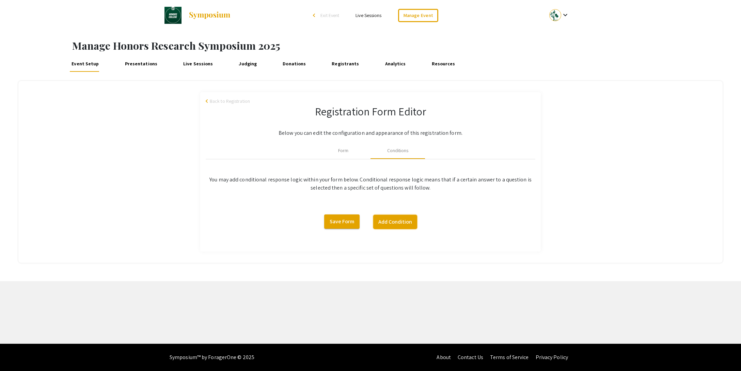
click at [388, 222] on button "Add Condition" at bounding box center [395, 222] width 44 height 14
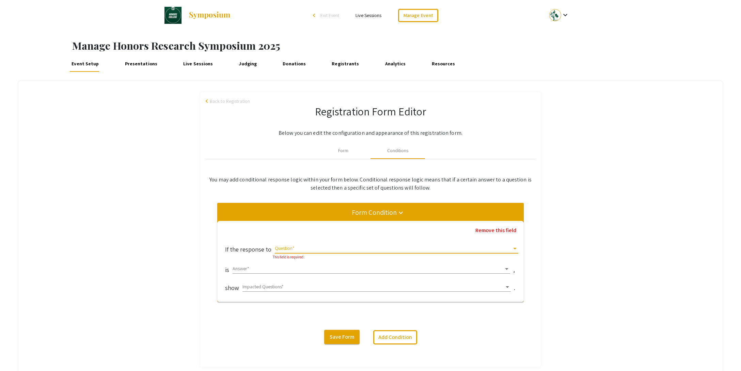
click at [300, 251] on span at bounding box center [393, 248] width 237 height 5
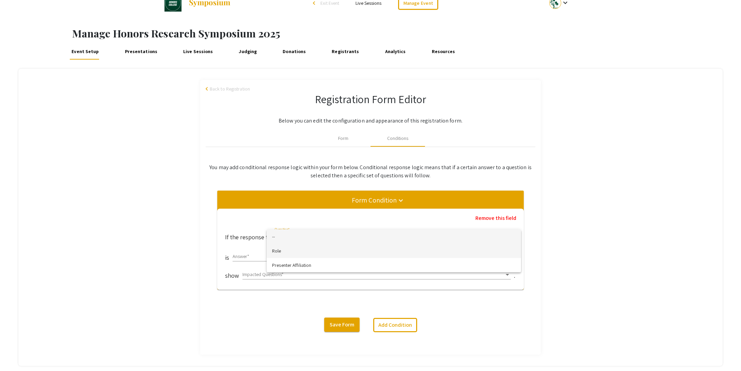
scroll to position [19, 0]
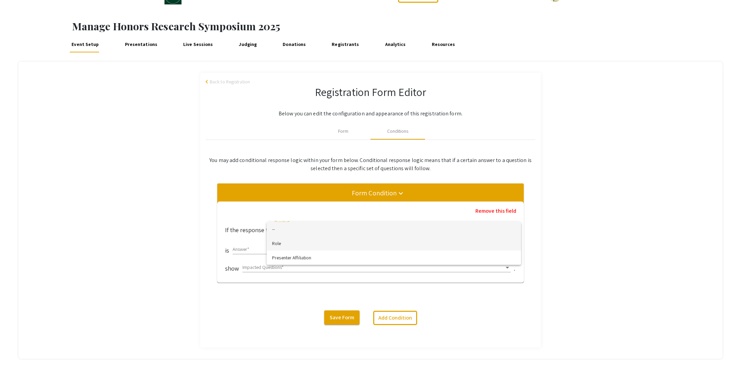
click at [289, 242] on span "Role" at bounding box center [393, 243] width 243 height 14
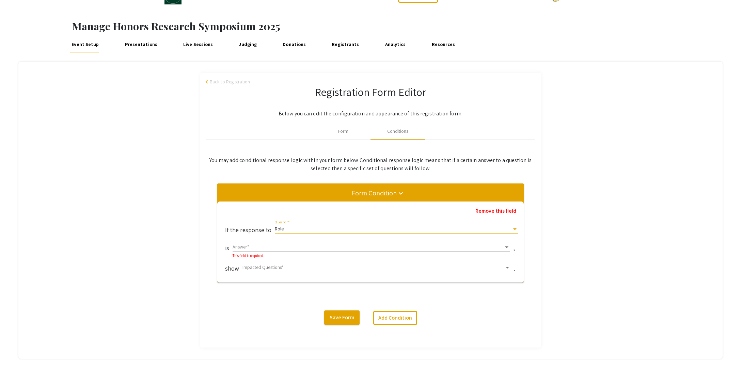
click at [272, 248] on span at bounding box center [368, 246] width 271 height 5
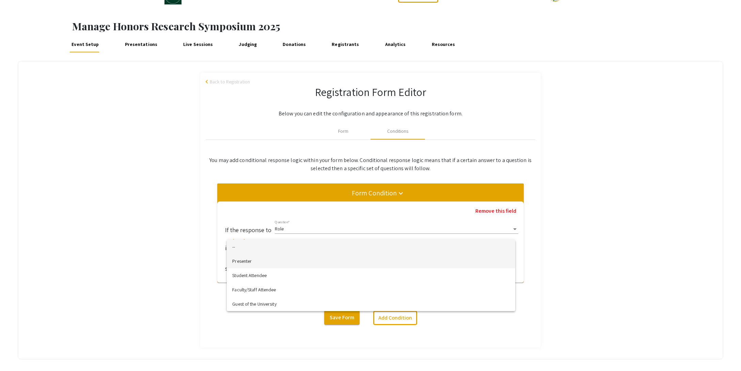
click at [262, 261] on span "Presenter" at bounding box center [370, 261] width 277 height 14
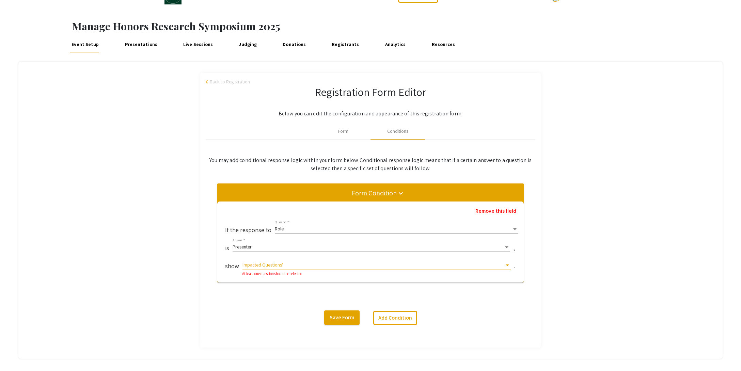
click at [267, 265] on span at bounding box center [373, 264] width 262 height 5
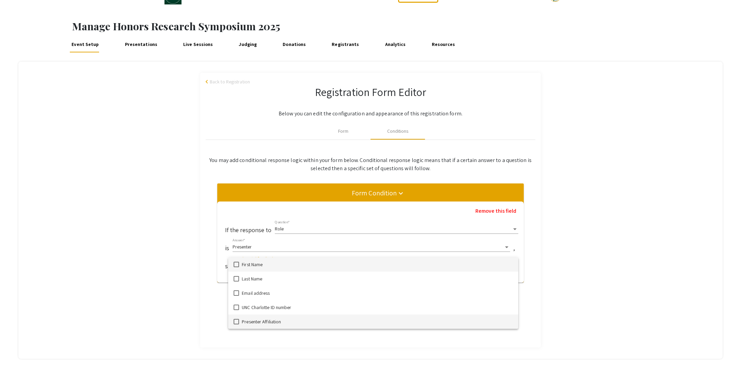
click at [236, 321] on mat-pseudo-checkbox at bounding box center [236, 321] width 5 height 5
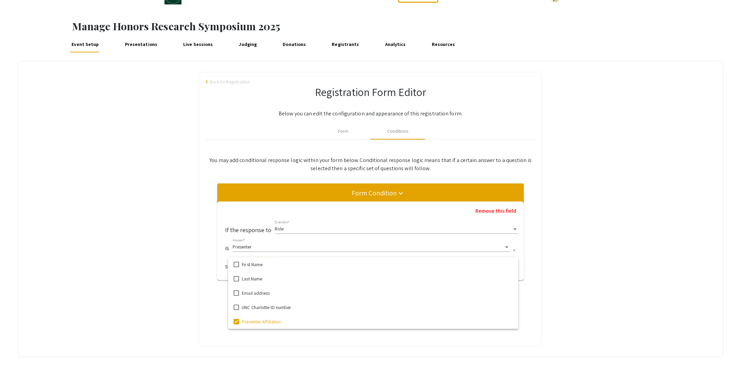
click at [568, 312] on div at bounding box center [370, 185] width 741 height 371
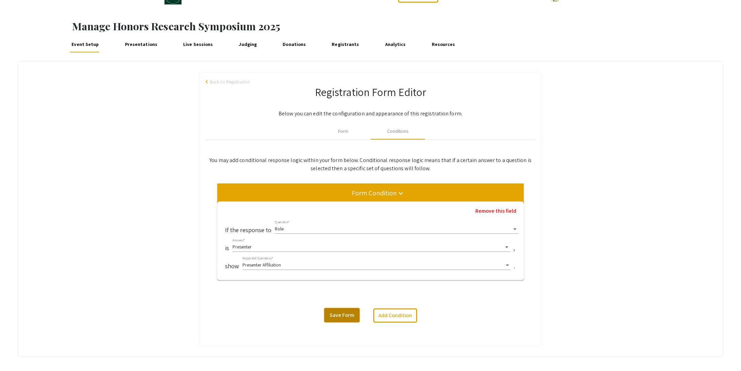
click at [343, 313] on span "Save Form" at bounding box center [342, 315] width 25 height 7
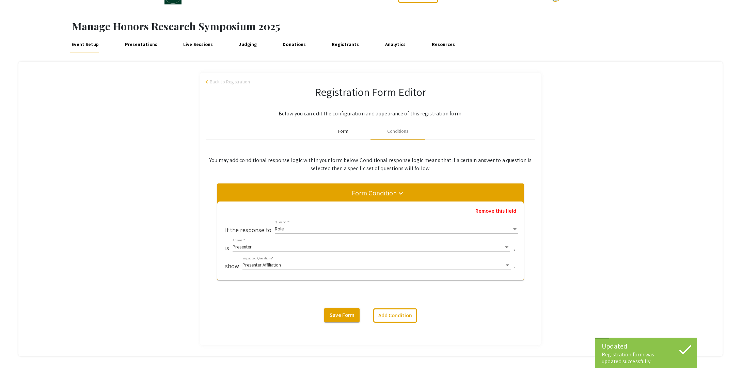
click at [339, 132] on div "Form" at bounding box center [343, 131] width 10 height 7
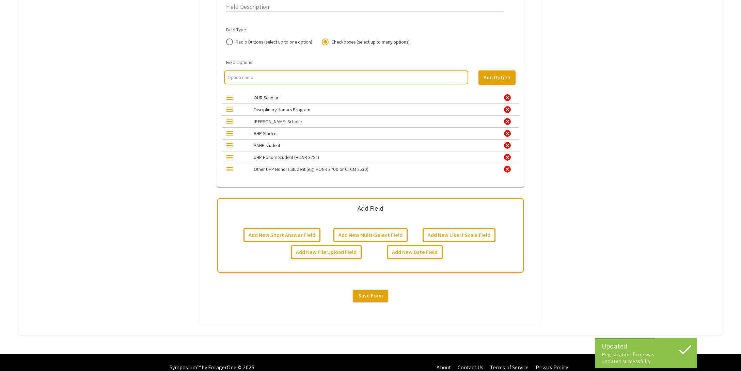
scroll to position [1294, 0]
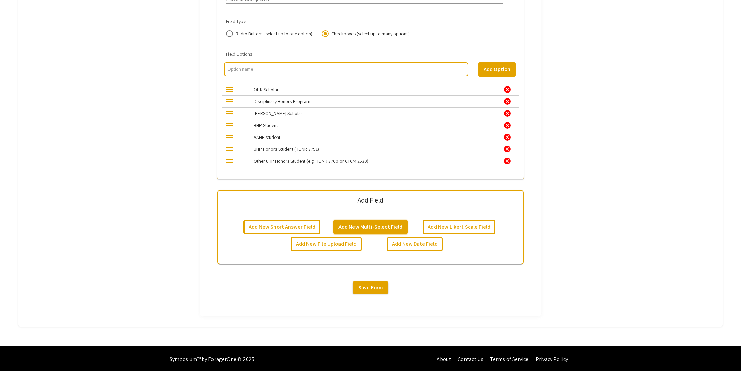
click at [364, 226] on button "Add New Multi-Select Field" at bounding box center [370, 227] width 74 height 14
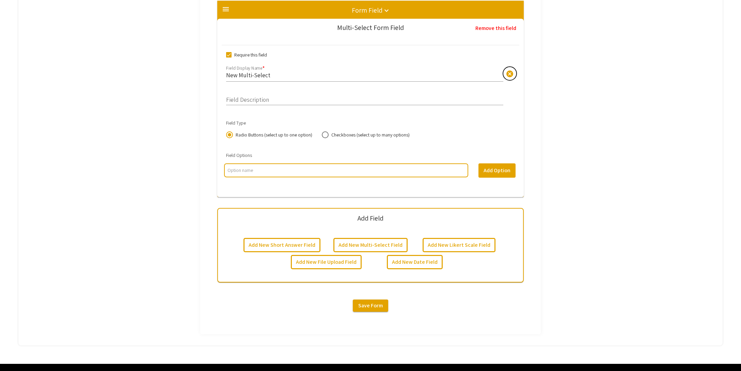
click at [513, 75] on span "cancel" at bounding box center [510, 74] width 8 height 8
type input "I will attend the 2025 Honors Research Symposium"
click at [317, 98] on input "Field Description" at bounding box center [364, 98] width 277 height 8
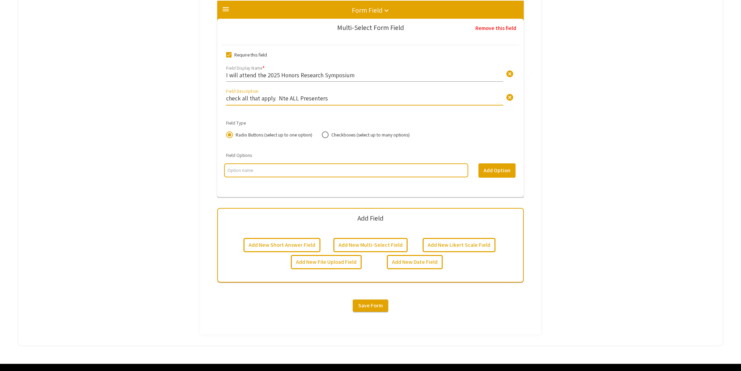
click at [281, 96] on input "check all that apply. Nte ALL Presenters" at bounding box center [364, 98] width 277 height 8
click at [332, 99] on input "check all that apply. Note ALL Presenters" at bounding box center [364, 98] width 277 height 8
click at [488, 97] on input "check all that apply. Note ALL Presenters must select BOTH and are required to …" at bounding box center [364, 98] width 277 height 8
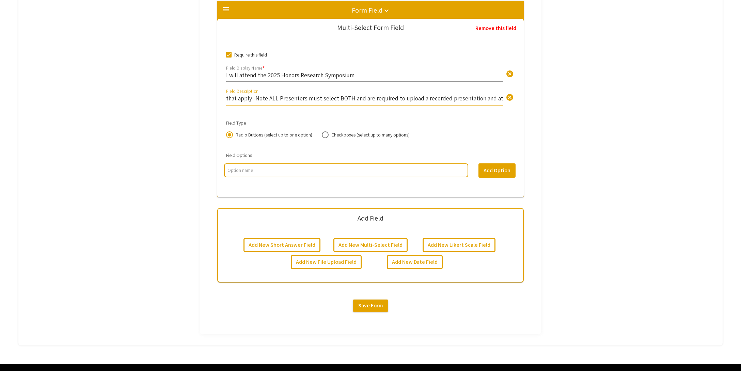
drag, startPoint x: 501, startPoint y: 98, endPoint x: 505, endPoint y: 104, distance: 7.4
click at [501, 98] on input "check all that apply. Note ALL Presenters must select BOTH and are required to …" at bounding box center [364, 98] width 277 height 8
type input "check all that apply. Note ALL Presenters must select BOTH and are required to …"
drag, startPoint x: 330, startPoint y: 132, endPoint x: 320, endPoint y: 145, distance: 16.0
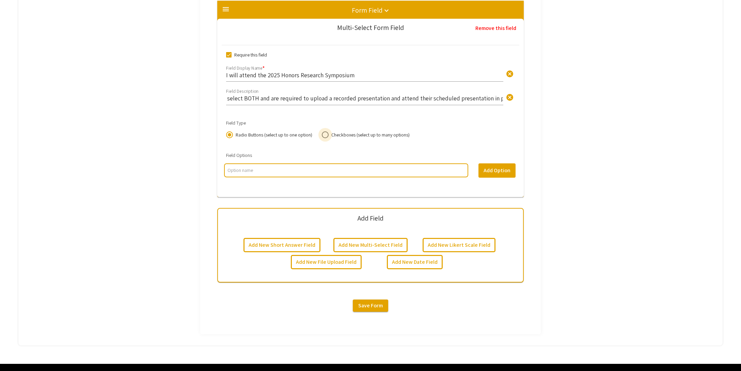
click at [329, 132] on span "Checkboxes (select up to many options)" at bounding box center [369, 134] width 81 height 7
click at [329, 132] on input "Checkboxes (select up to many options)" at bounding box center [325, 134] width 7 height 7
radio input "true"
click at [263, 172] on input "multi select option input" at bounding box center [345, 170] width 237 height 7
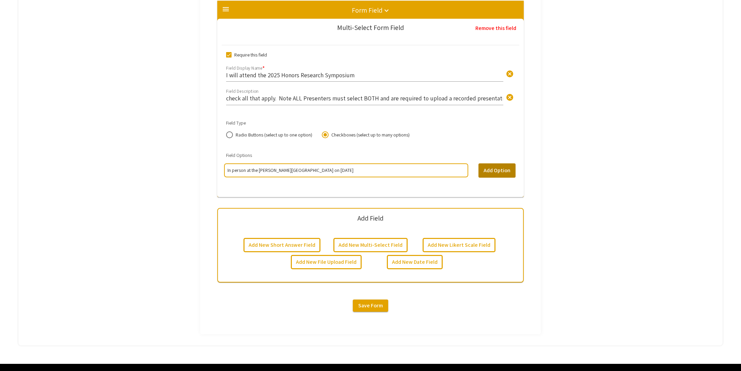
type input "In person at the DuBois Center on November 21, 2025"
click at [483, 170] on button "Add Option" at bounding box center [496, 170] width 37 height 14
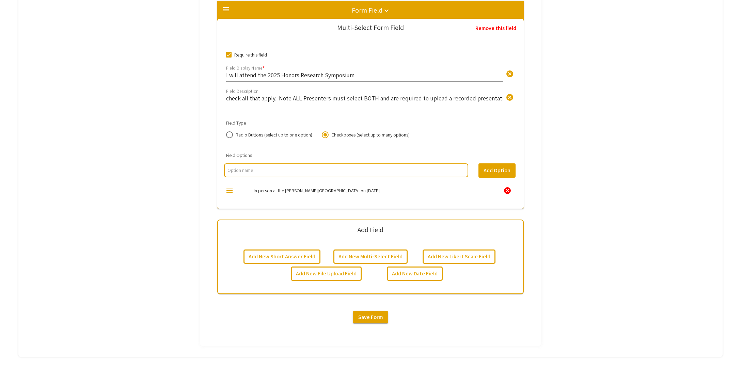
click at [288, 171] on input "multi select option input" at bounding box center [345, 170] width 237 height 7
type input "Virtually on Symposium starting November 19, 2025"
click at [493, 170] on button "Add Option" at bounding box center [496, 170] width 37 height 14
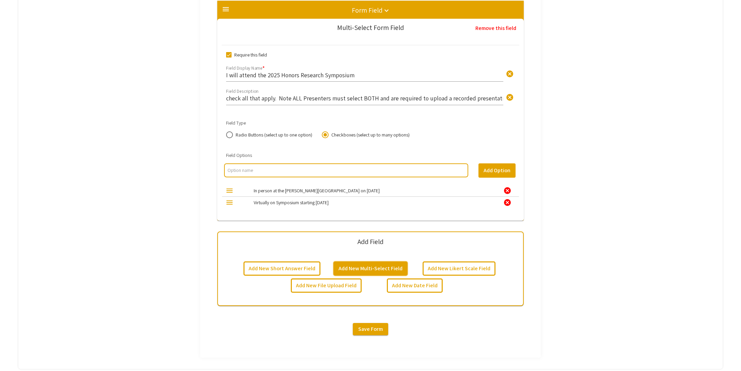
click at [374, 265] on button "Add New Multi-Select Field" at bounding box center [370, 268] width 74 height 14
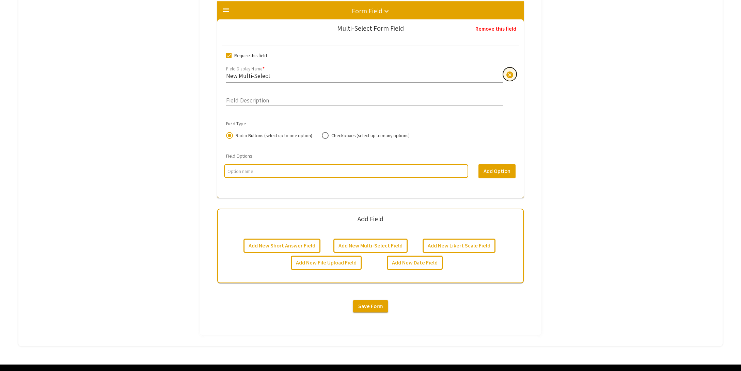
drag, startPoint x: 513, startPoint y: 76, endPoint x: 504, endPoint y: 76, distance: 9.2
click at [513, 75] on span "cancel" at bounding box center [510, 75] width 8 height 8
type input "Dietary Restrictions"
click at [255, 170] on input "multi select option input" at bounding box center [345, 171] width 237 height 7
type input "Yes"
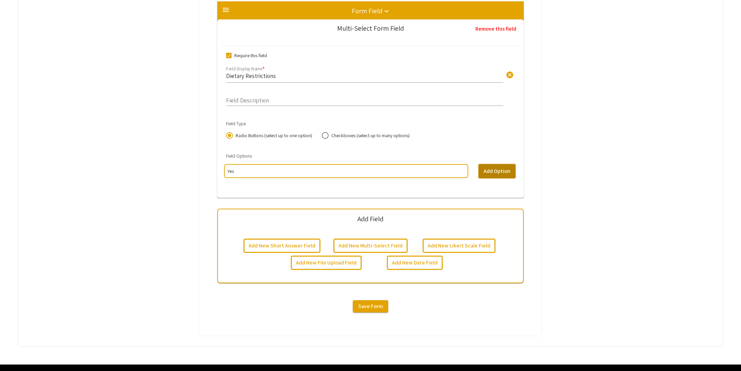
click at [485, 170] on button "Add Option" at bounding box center [496, 171] width 37 height 14
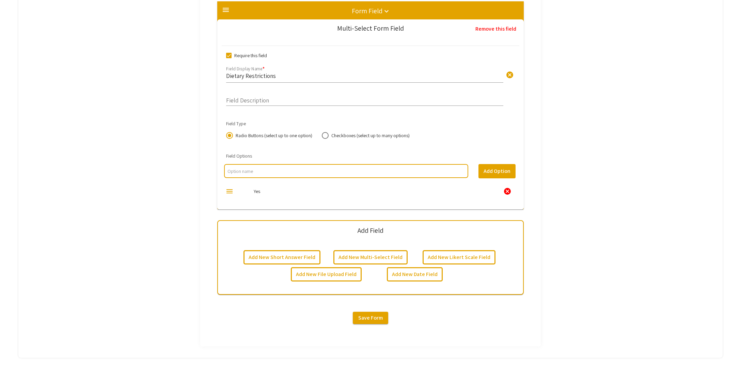
click at [458, 170] on input "multi select option input" at bounding box center [345, 171] width 237 height 7
type input "No"
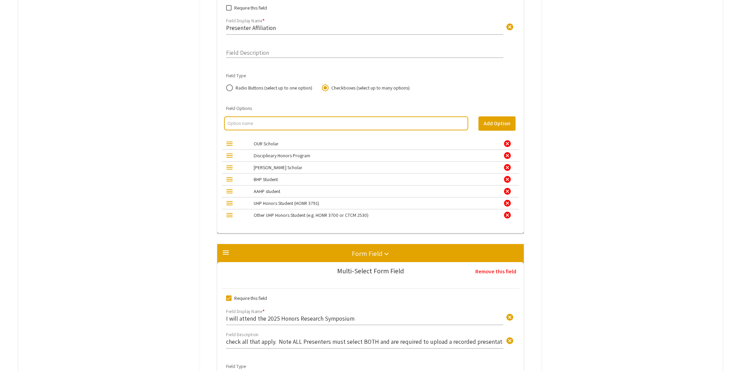
scroll to position [1226, 0]
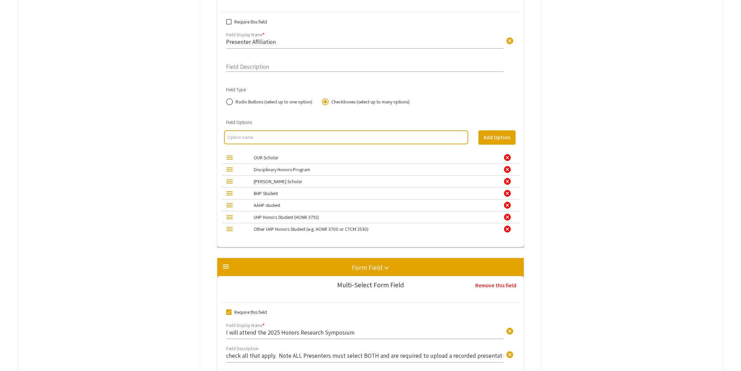
click at [229, 21] on span at bounding box center [228, 21] width 5 height 5
click at [229, 25] on input "Require this field" at bounding box center [228, 25] width 0 height 0
checkbox input "true"
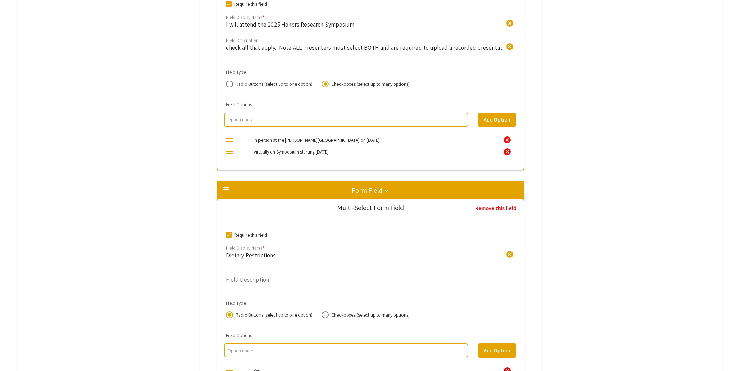
scroll to position [1755, 0]
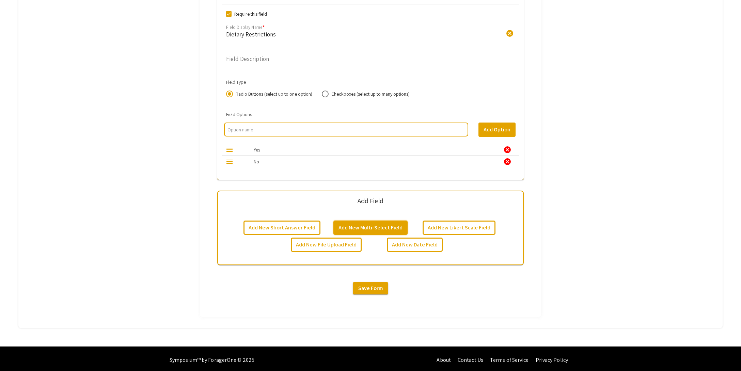
click at [362, 224] on button "Add New Multi-Select Field" at bounding box center [370, 228] width 74 height 14
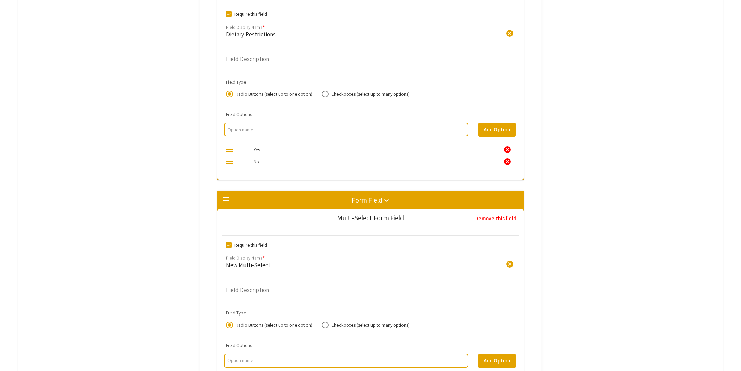
scroll to position [1944, 0]
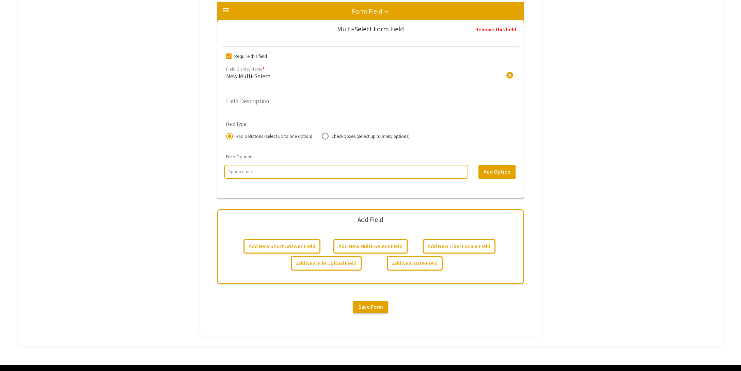
click at [274, 72] on input "New Multi-Select" at bounding box center [364, 76] width 277 height 8
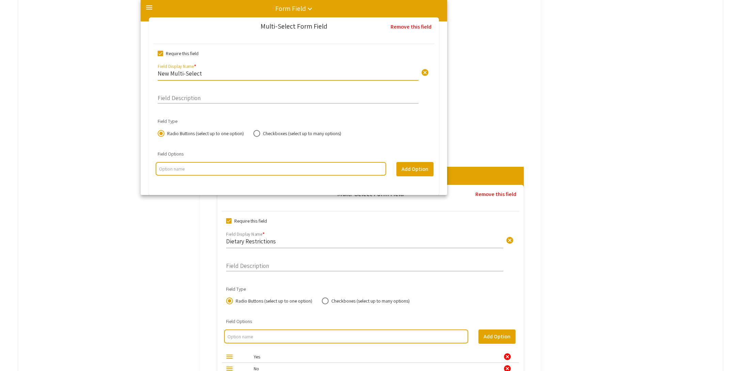
drag, startPoint x: 276, startPoint y: 73, endPoint x: 196, endPoint y: 71, distance: 80.0
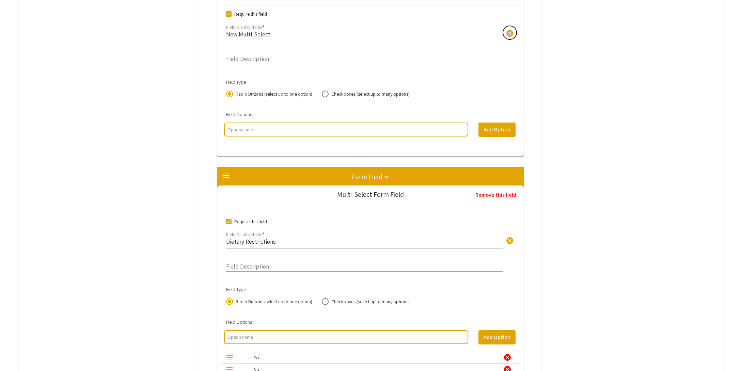
click at [512, 34] on span "cancel" at bounding box center [510, 33] width 8 height 8
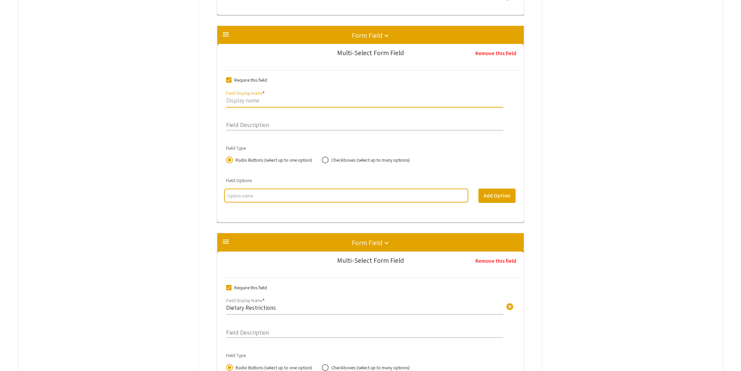
scroll to position [1681, 0]
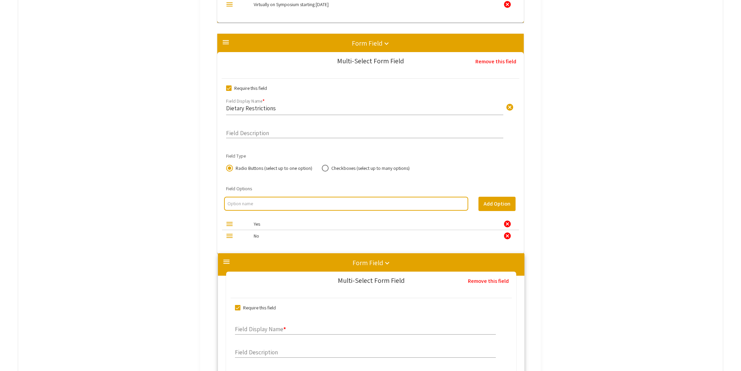
drag, startPoint x: 324, startPoint y: 37, endPoint x: 325, endPoint y: 253, distance: 215.5
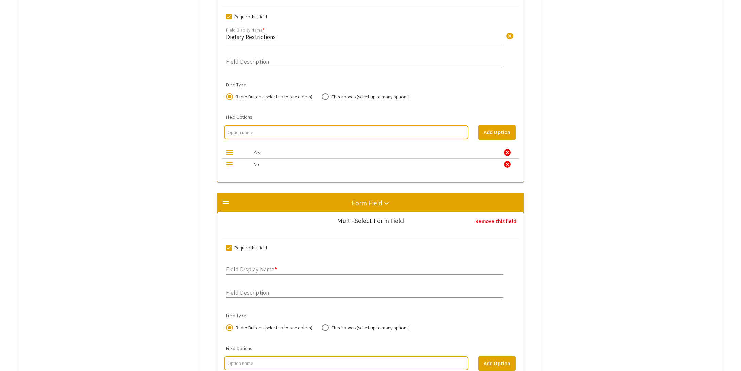
scroll to position [1764, 0]
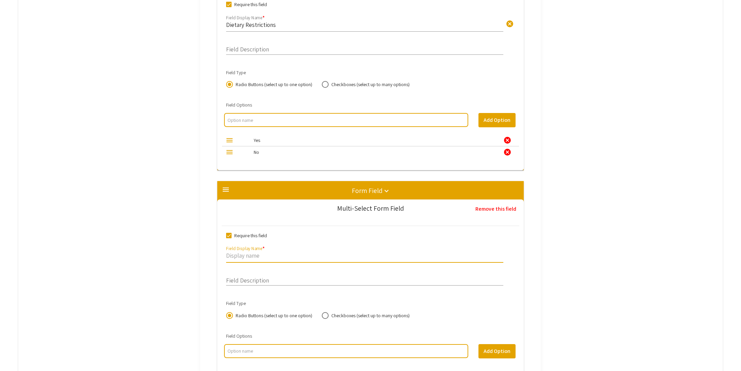
click at [261, 257] on input "Field Display Name *" at bounding box center [364, 256] width 277 height 8
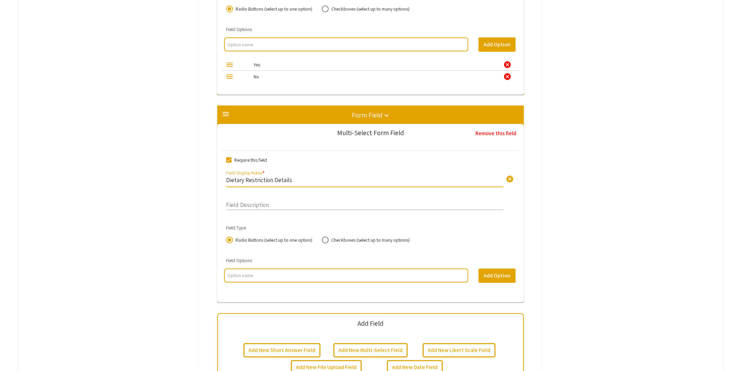
scroll to position [1864, 0]
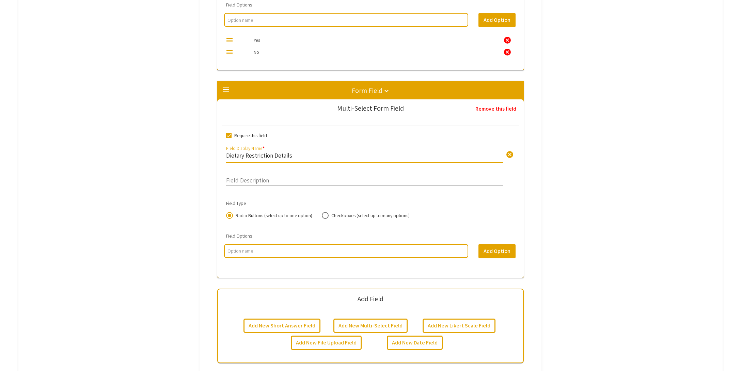
type input "Dietary Restriction Details"
click at [324, 215] on span at bounding box center [325, 215] width 7 height 7
click at [324, 215] on input "Checkboxes (select up to many options)" at bounding box center [325, 215] width 7 height 7
radio input "true"
click at [266, 251] on input "multi select option input" at bounding box center [345, 251] width 237 height 7
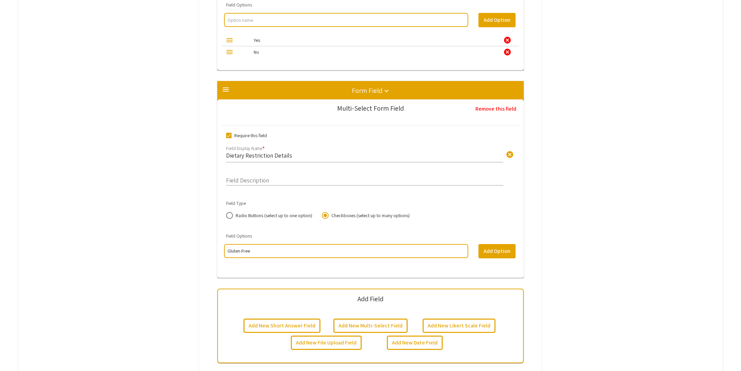
type input "Gluten-Free"
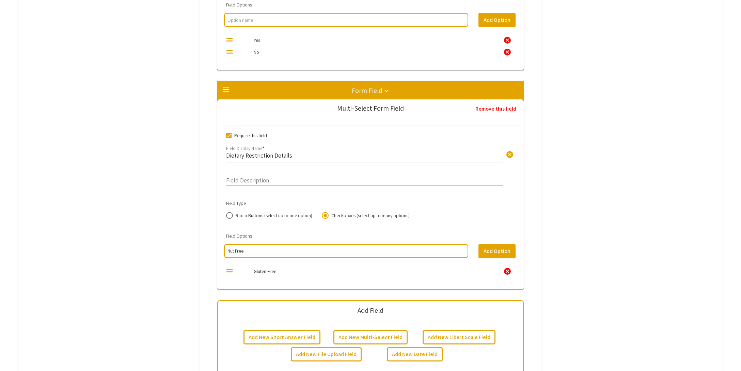
type input "Nut Free"
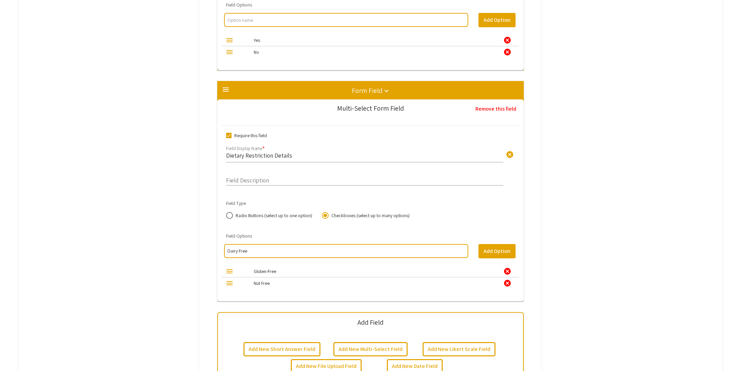
type input "Dairy Free"
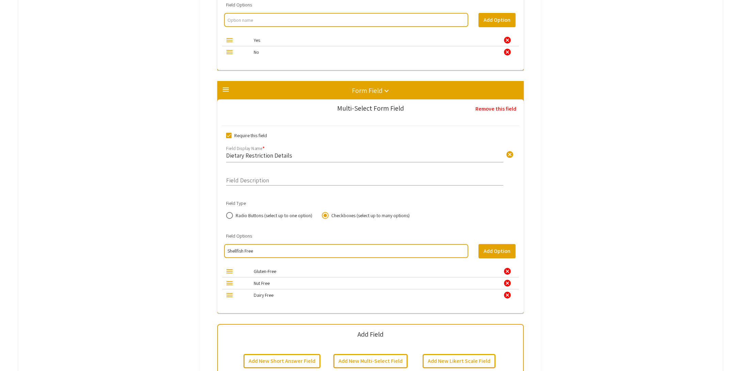
type input "Shellfish Free"
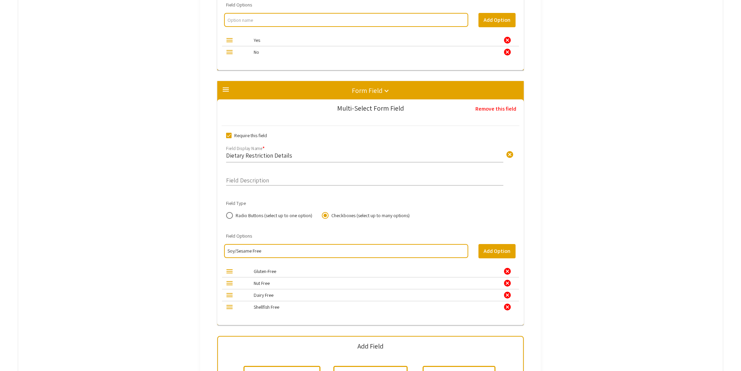
type input "Soy/Sesame Free"
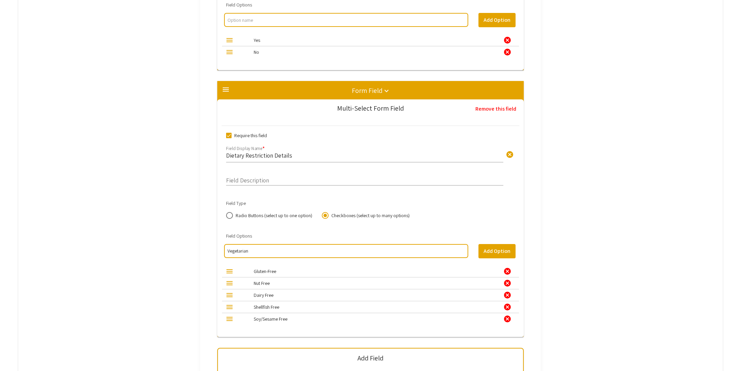
type input "Vegetarian'"
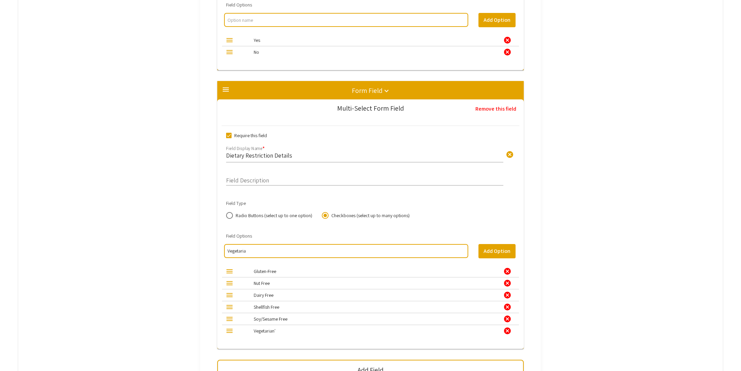
type input "Vegetarian"
type input "G"
type input "Vegan"
type input "Egg Free"
type input "Other"
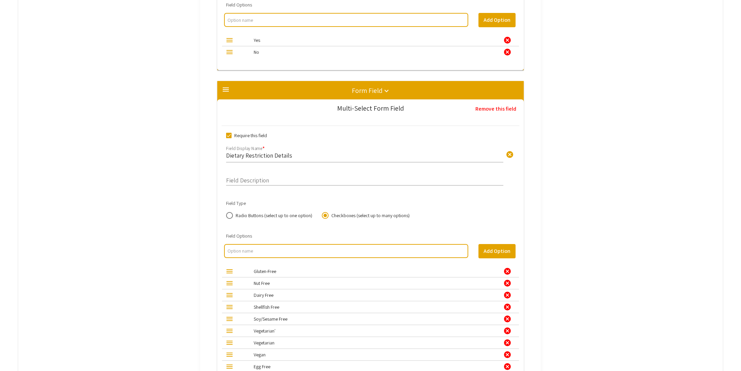
click at [507, 328] on div "cancel" at bounding box center [507, 331] width 8 height 8
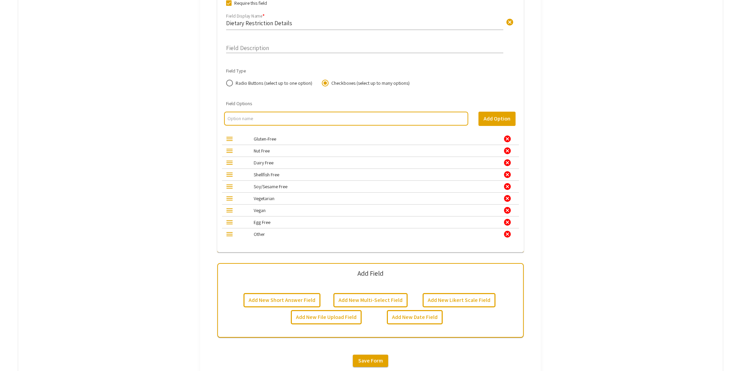
scroll to position [2017, 0]
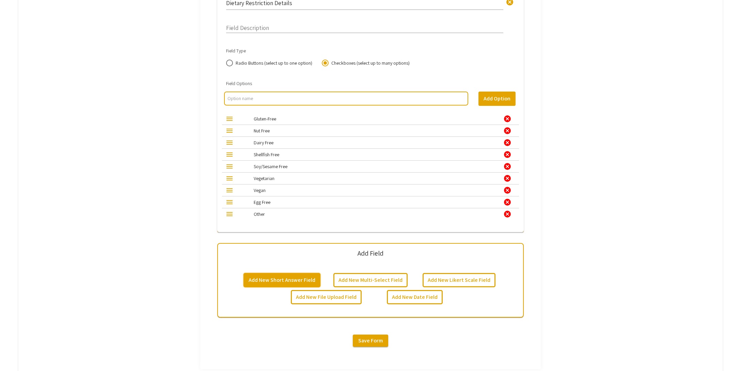
click at [298, 280] on button "Add New Short Answer Field" at bounding box center [281, 280] width 77 height 14
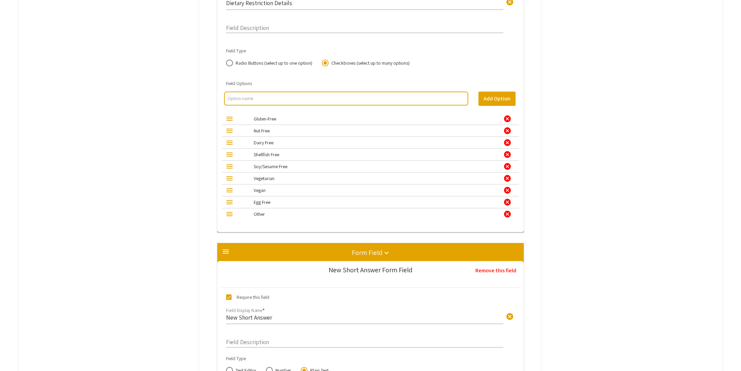
scroll to position [2224, 0]
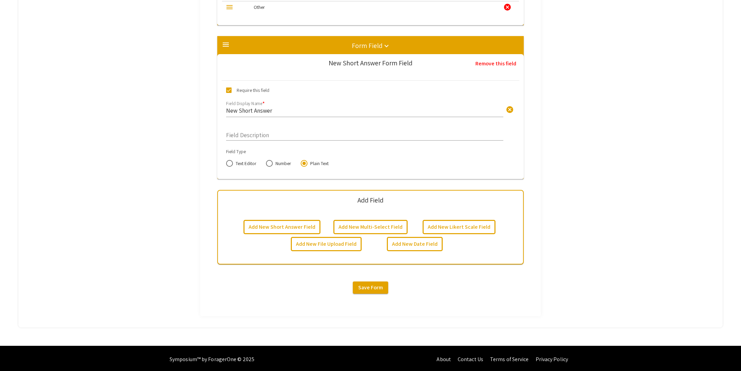
click at [285, 113] on div "New Short Answer cancel Field Display Name *" at bounding box center [364, 108] width 277 height 18
click at [511, 110] on span "cancel" at bounding box center [510, 110] width 8 height 8
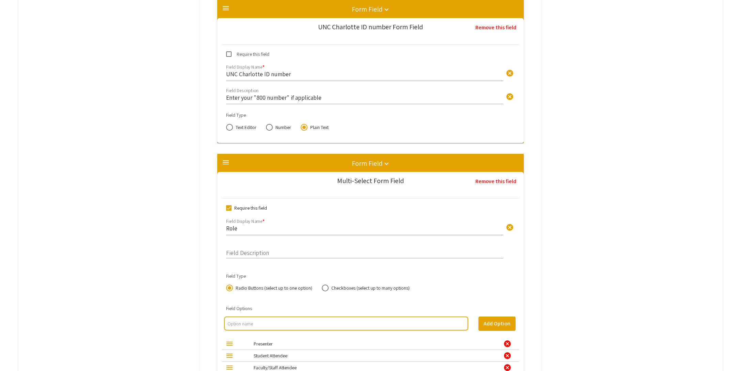
scroll to position [706, 0]
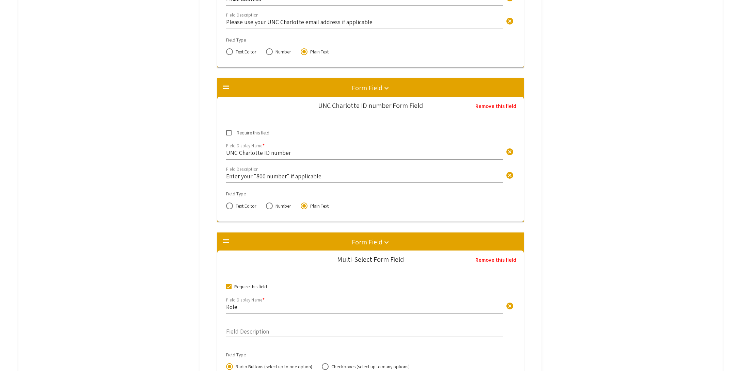
type input "Define Other"
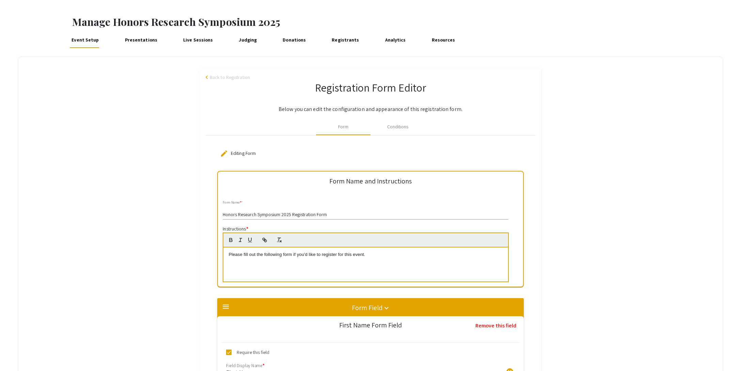
scroll to position [0, 0]
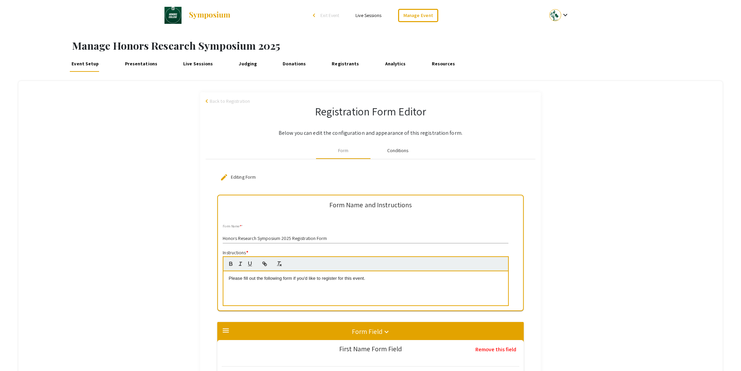
click at [393, 151] on div "Conditions" at bounding box center [397, 150] width 21 height 7
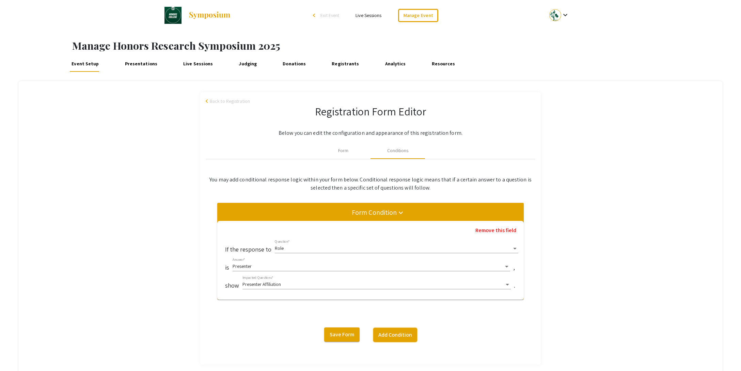
click at [390, 333] on button "Add Condition" at bounding box center [395, 335] width 44 height 14
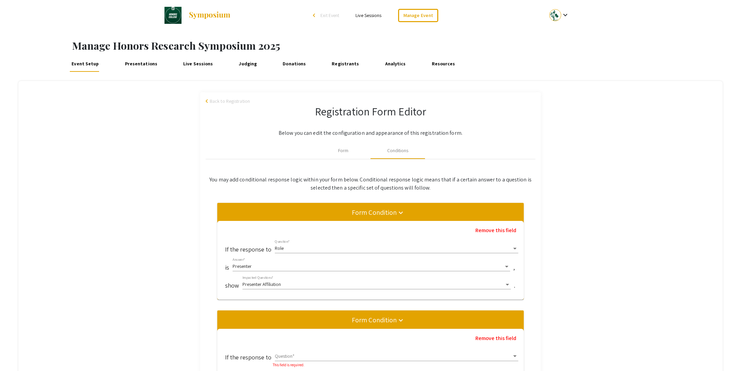
scroll to position [70, 0]
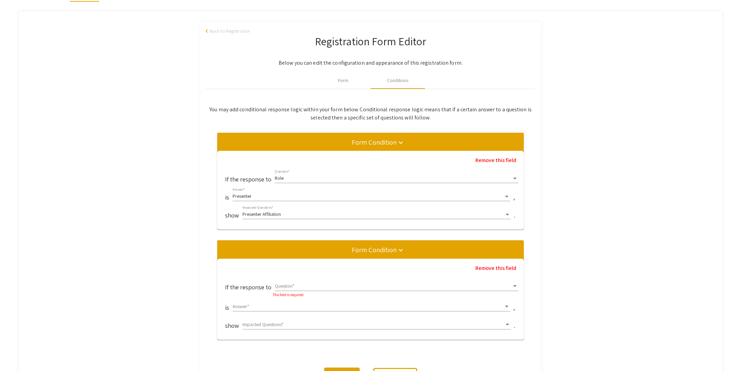
click at [291, 285] on span at bounding box center [393, 286] width 237 height 5
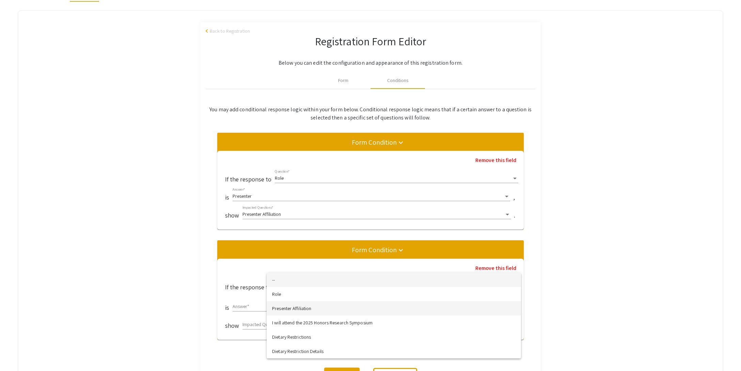
scroll to position [75, 0]
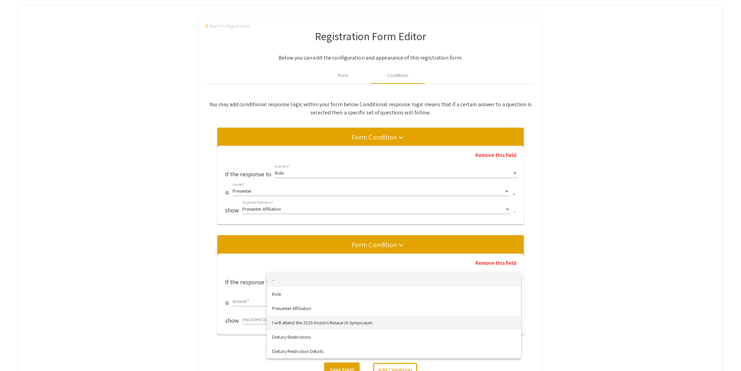
click at [312, 323] on span "I will attend the 2025 Honors Research Symposium" at bounding box center [393, 323] width 243 height 14
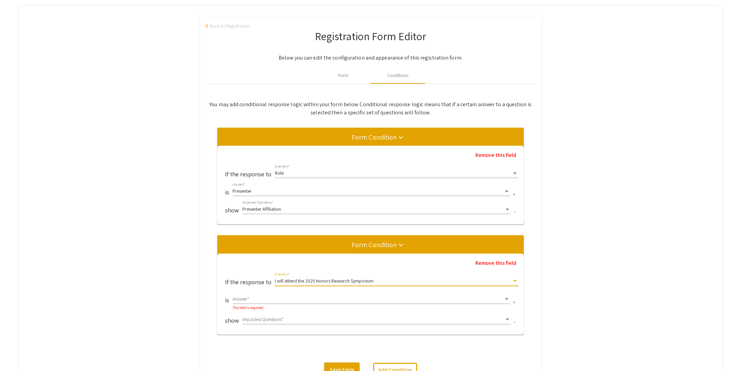
click at [261, 299] on span at bounding box center [368, 299] width 271 height 5
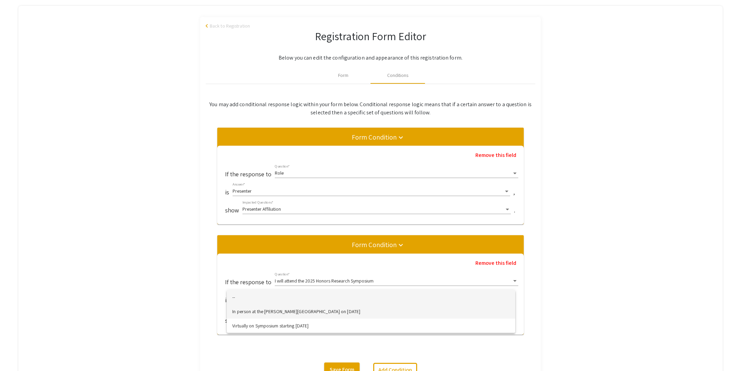
click at [259, 313] on span "In person at the DuBois Center on November 21, 2025" at bounding box center [370, 311] width 277 height 14
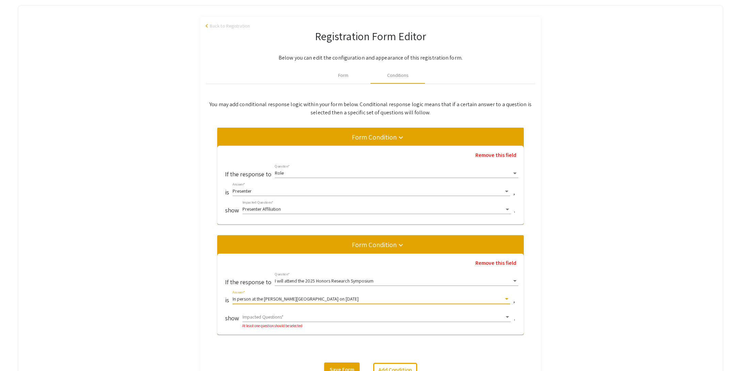
click at [268, 316] on span at bounding box center [373, 317] width 262 height 5
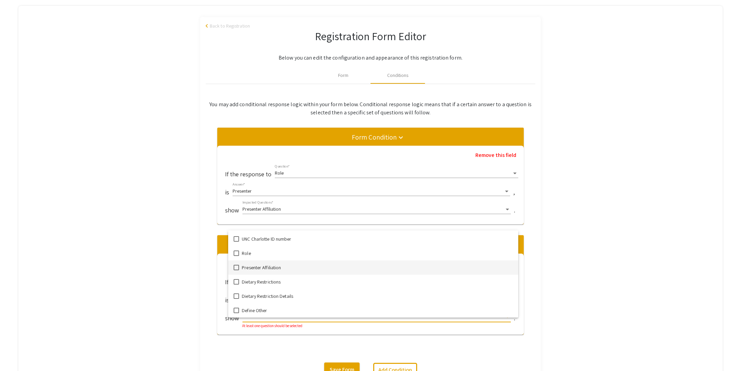
scroll to position [158, 0]
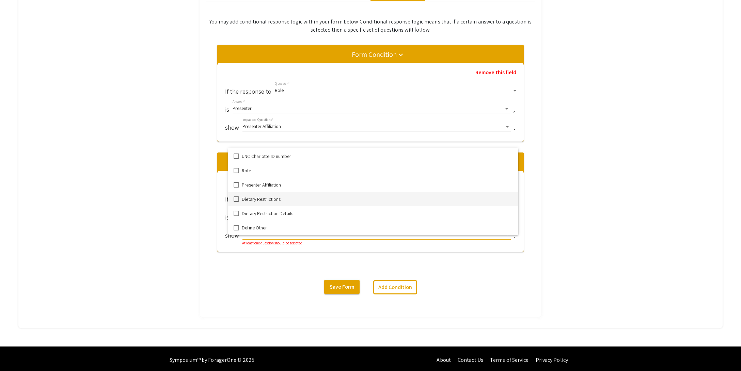
click at [238, 201] on mat-pseudo-checkbox at bounding box center [236, 198] width 5 height 5
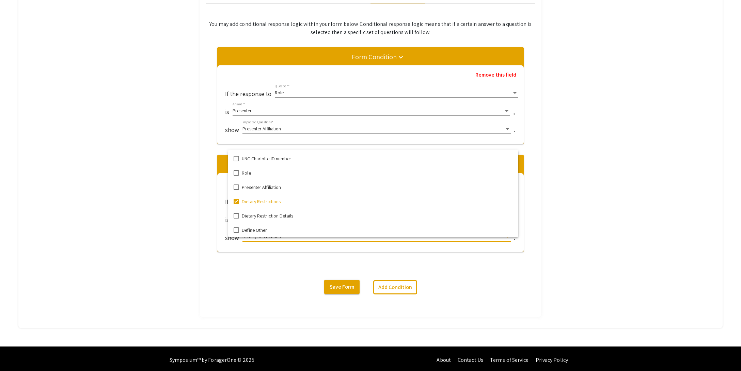
click at [325, 257] on div at bounding box center [370, 185] width 741 height 371
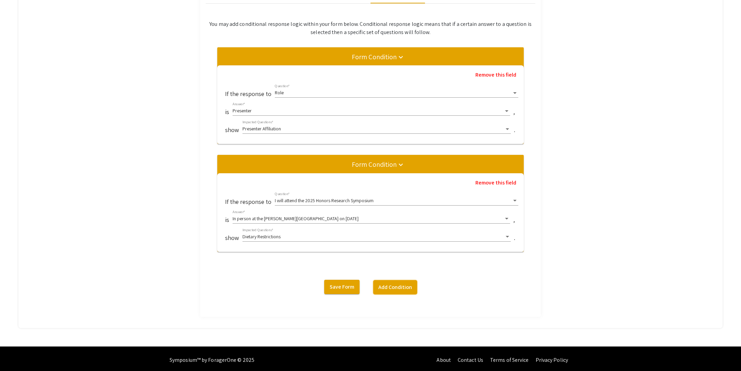
click at [386, 287] on button "Add Condition" at bounding box center [395, 287] width 44 height 14
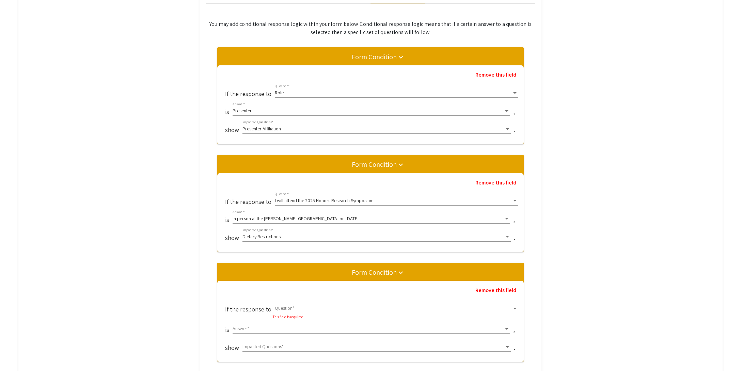
scroll to position [236, 0]
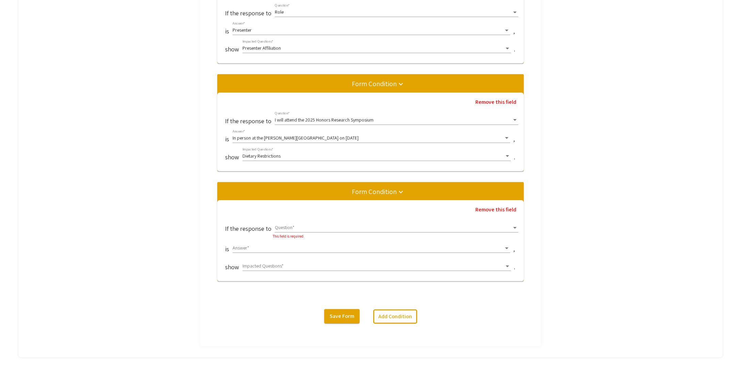
click at [296, 225] on span at bounding box center [393, 227] width 237 height 5
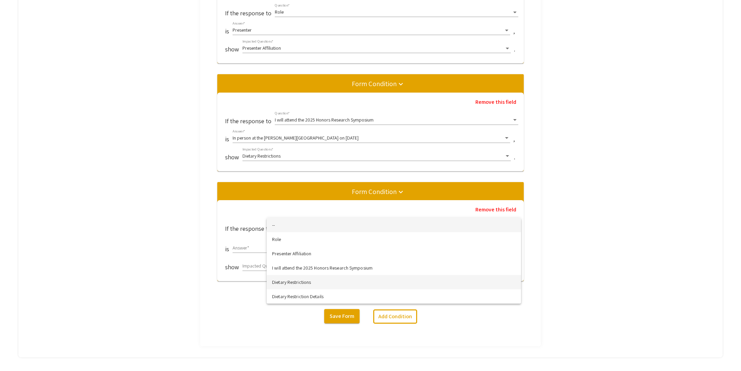
click at [298, 284] on span "Dietary Restrictions" at bounding box center [393, 282] width 243 height 14
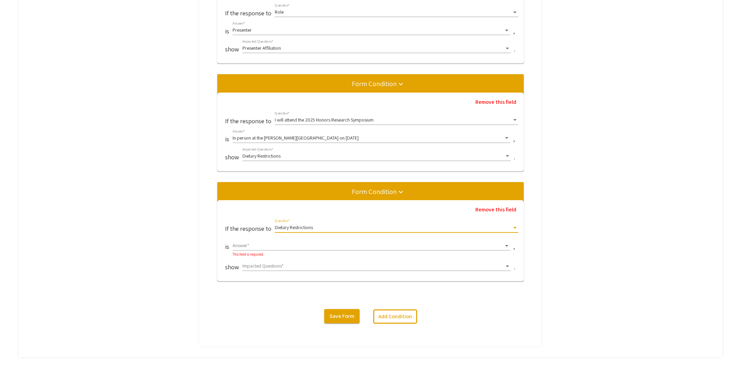
click at [245, 243] on span at bounding box center [368, 245] width 271 height 5
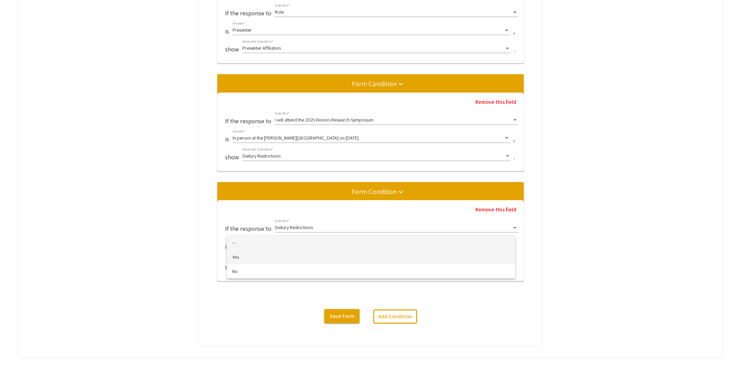
click at [242, 258] on span "Yes" at bounding box center [370, 257] width 277 height 14
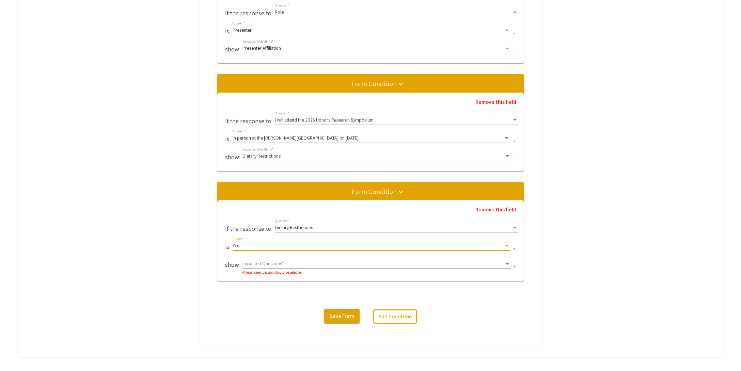
click at [262, 261] on span at bounding box center [373, 263] width 262 height 5
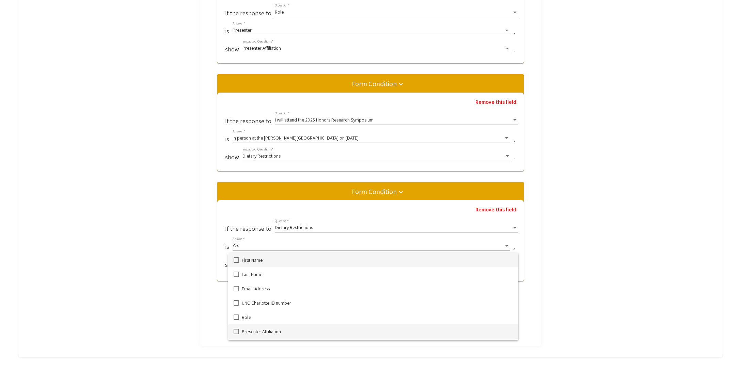
scroll to position [42, 0]
click at [259, 319] on span "Dietary Restriction Details" at bounding box center [377, 319] width 271 height 14
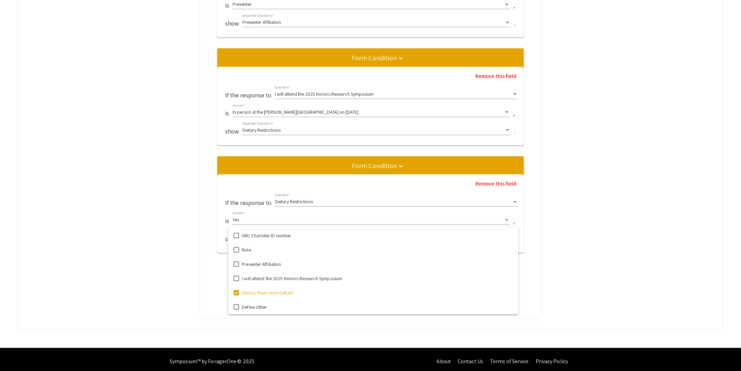
click at [583, 300] on div at bounding box center [370, 185] width 741 height 371
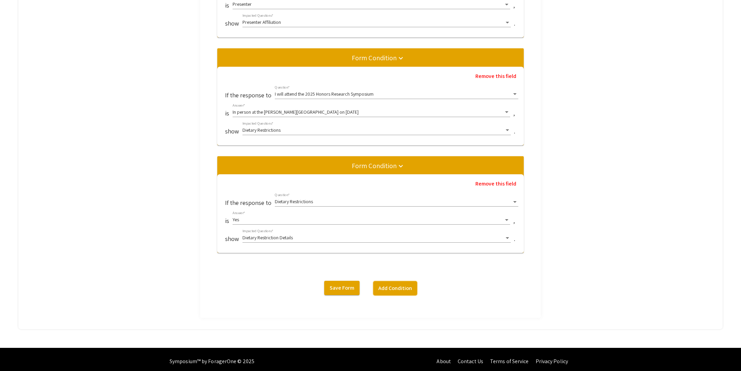
click at [385, 285] on button "Add Condition" at bounding box center [395, 288] width 44 height 14
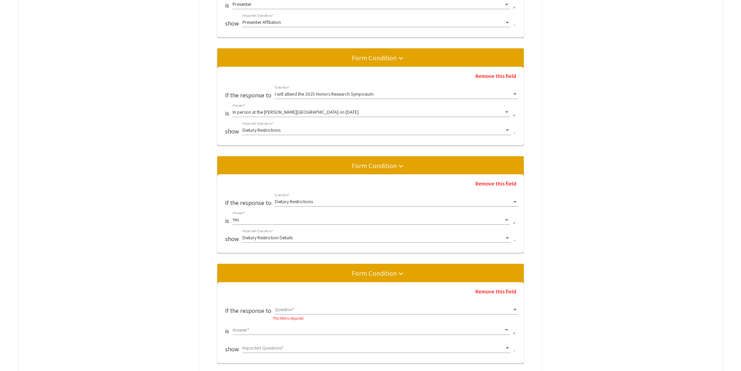
click at [290, 307] on span at bounding box center [393, 309] width 237 height 5
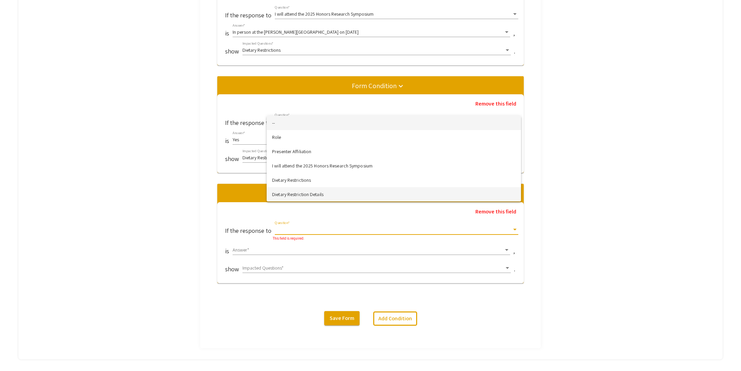
scroll to position [371, 0]
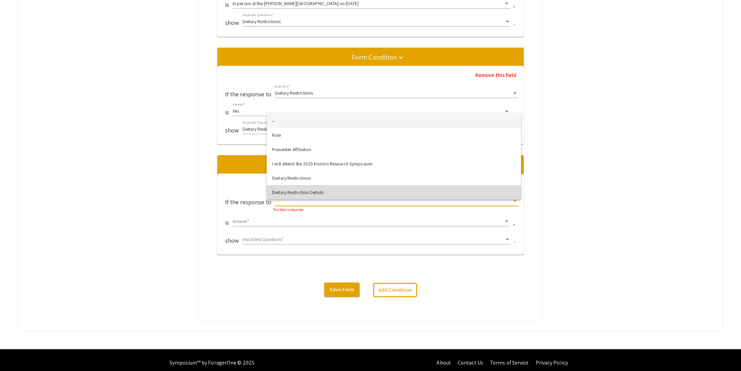
click at [307, 192] on span "Dietary Restriction Details" at bounding box center [393, 192] width 243 height 14
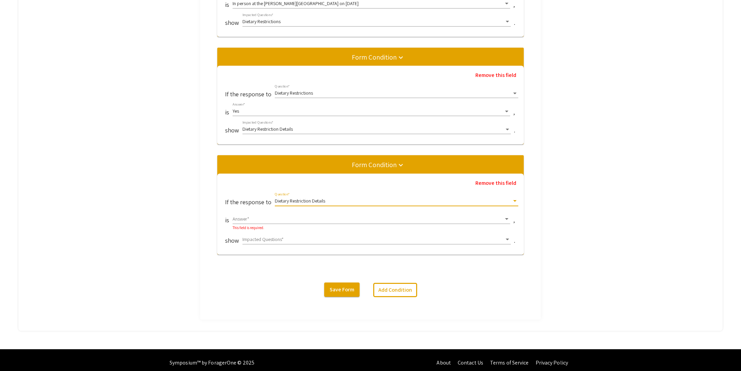
click at [259, 217] on span at bounding box center [368, 219] width 271 height 5
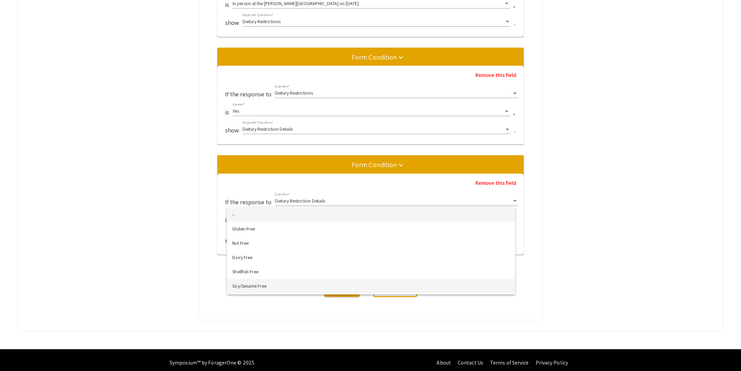
scroll to position [56, 0]
click at [241, 287] on span "Other" at bounding box center [370, 287] width 277 height 14
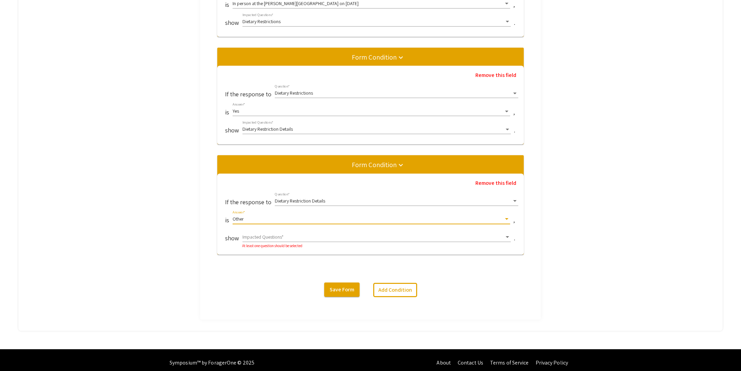
click at [264, 235] on span at bounding box center [373, 237] width 262 height 5
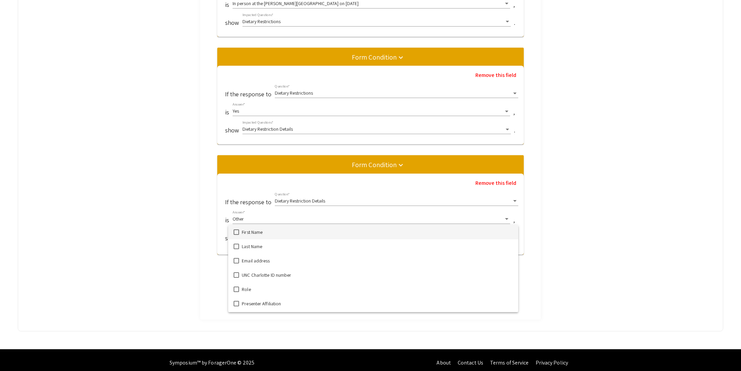
scroll to position [41, 0]
click at [253, 307] on span "Define Other" at bounding box center [377, 305] width 271 height 14
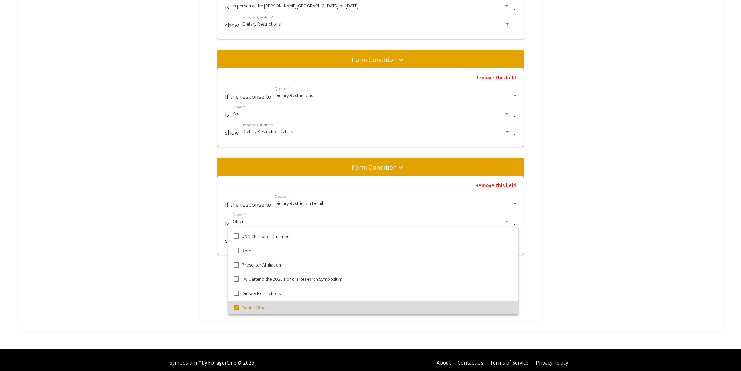
scroll to position [42, 0]
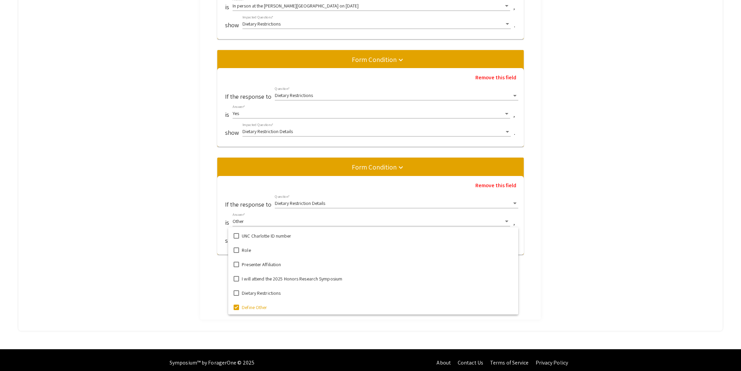
click at [565, 300] on div at bounding box center [370, 185] width 741 height 371
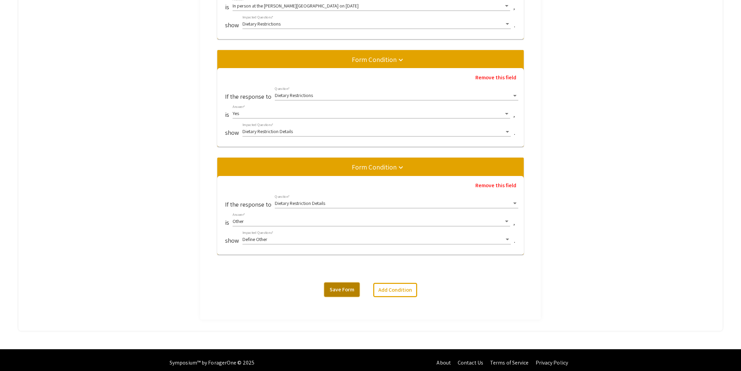
click at [340, 287] on span "Save Form" at bounding box center [342, 289] width 25 height 7
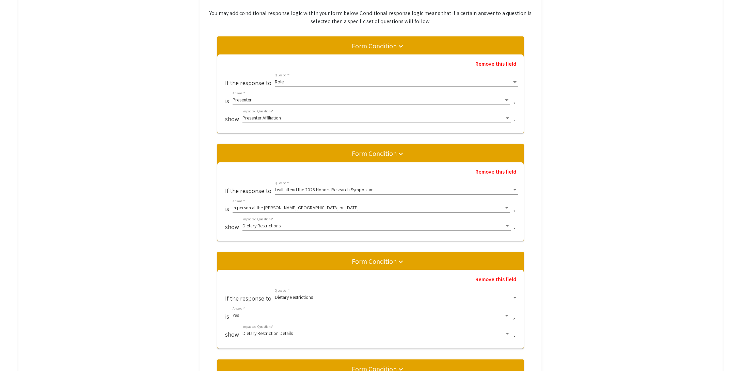
scroll to position [0, 0]
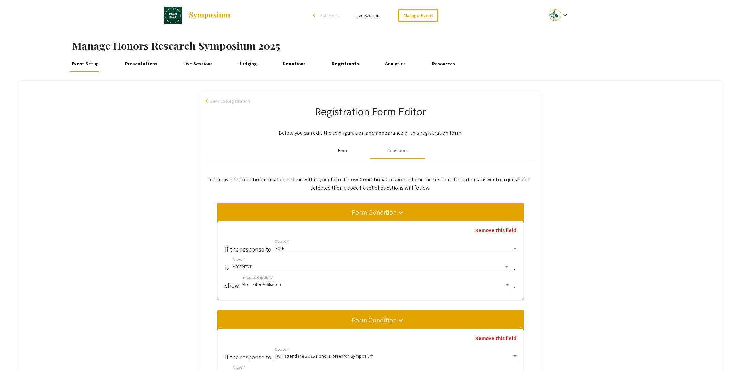
click at [342, 153] on div "Form" at bounding box center [343, 150] width 10 height 7
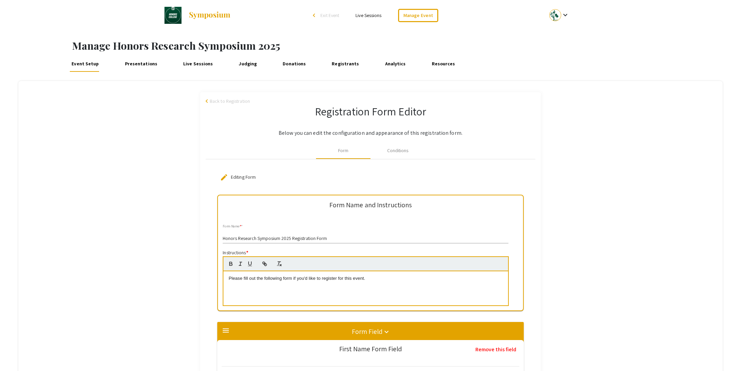
drag, startPoint x: 369, startPoint y: 279, endPoint x: 227, endPoint y: 280, distance: 142.0
click at [227, 280] on div "Please fill out the following form if you'd like to register for this event." at bounding box center [365, 288] width 284 height 34
drag, startPoint x: 393, startPoint y: 278, endPoint x: 241, endPoint y: 274, distance: 152.6
click at [241, 274] on div "Please fill out the following form if you'd like to register for this event." at bounding box center [365, 288] width 284 height 34
click at [225, 278] on div "lease fill out the following form to register for attending the 2024 Honors Res…" at bounding box center [365, 288] width 284 height 34
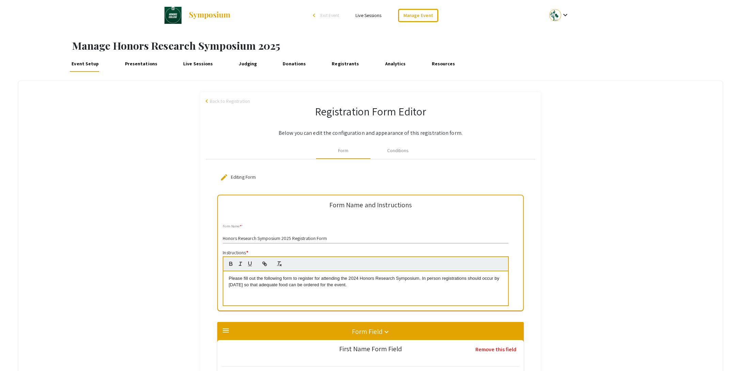
click at [357, 280] on p "Please fill out the following form to register for attending the 2024 Honors Re…" at bounding box center [365, 281] width 274 height 13
click at [255, 284] on p "Please fill out the following form to register for attending the 2025 Honors Re…" at bounding box center [365, 281] width 274 height 13
drag, startPoint x: 264, startPoint y: 284, endPoint x: 270, endPoint y: 312, distance: 28.2
click at [264, 284] on p "Please fill out the following form to register for attending the 2025 Honors Re…" at bounding box center [365, 281] width 274 height 13
click at [390, 289] on div "Please fill out the following form to register for attending the 2025 Honors Re…" at bounding box center [365, 288] width 284 height 34
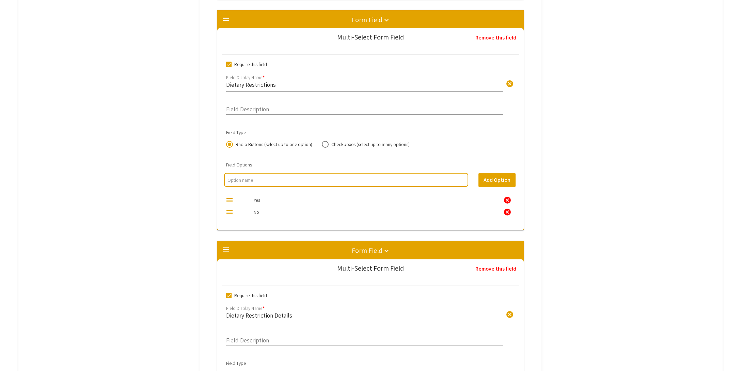
scroll to position [2224, 0]
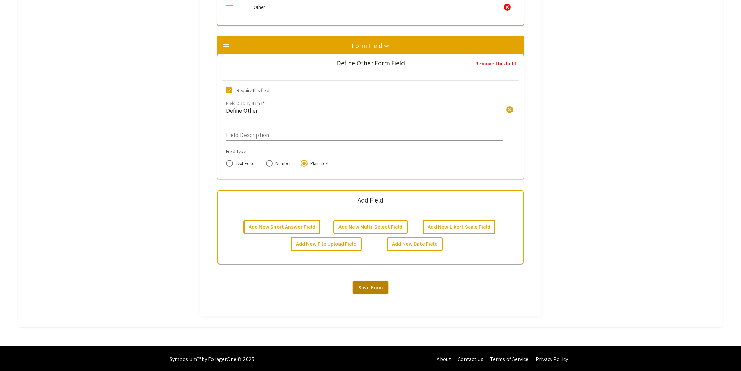
click at [376, 289] on button "Save Form" at bounding box center [370, 288] width 35 height 12
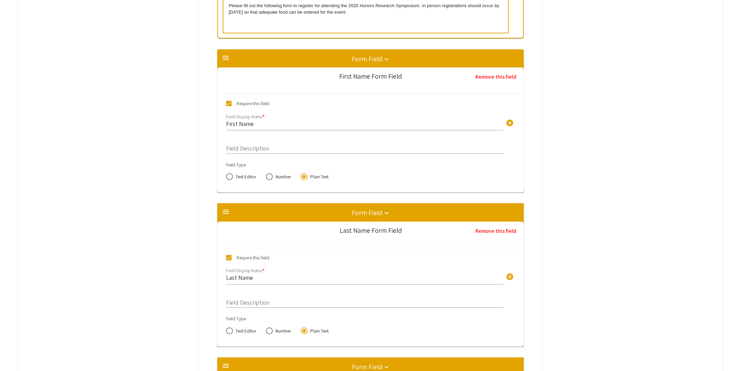
scroll to position [0, 0]
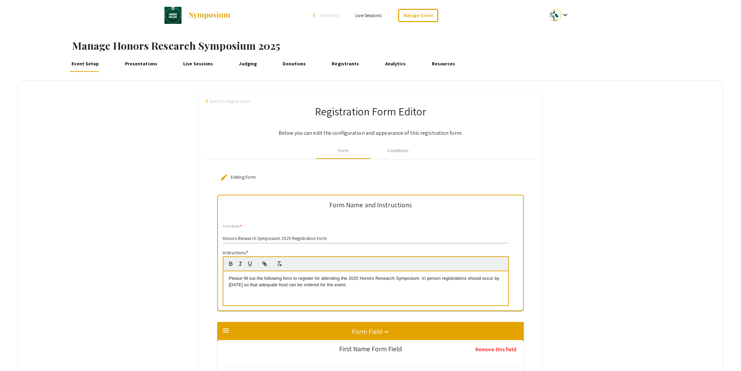
click at [230, 101] on span "Back to Registration" at bounding box center [230, 101] width 40 height 7
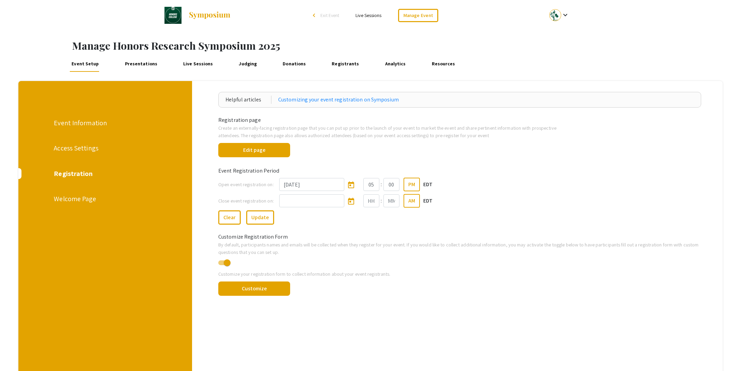
click at [75, 201] on div "Welcome Page" at bounding box center [105, 199] width 102 height 10
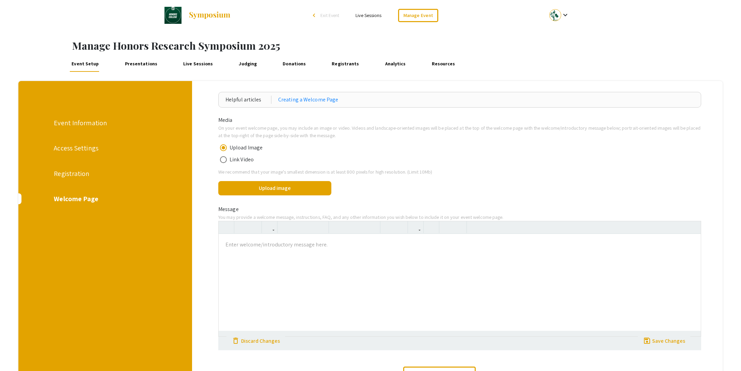
click at [142, 66] on link "Presentations" at bounding box center [141, 63] width 36 height 16
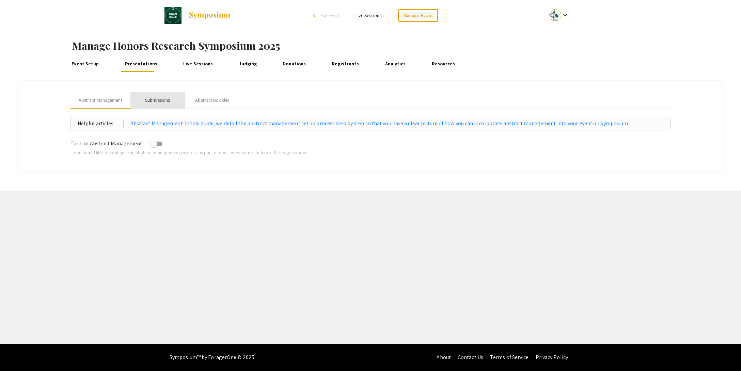
click at [161, 102] on div "Submissions" at bounding box center [157, 100] width 25 height 7
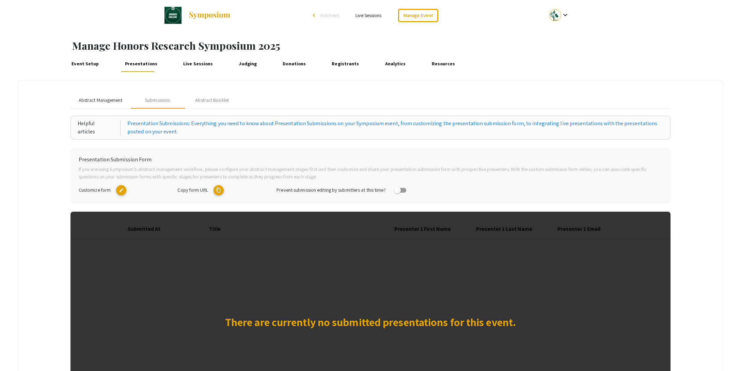
click at [118, 103] on span "Abstract Management" at bounding box center [101, 100] width 44 height 7
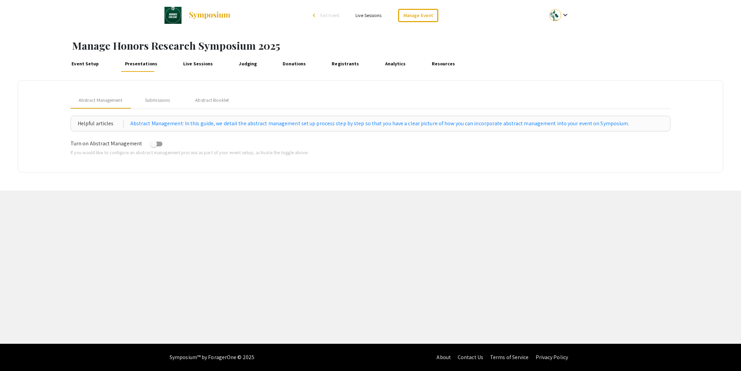
click at [154, 144] on span at bounding box center [156, 144] width 12 height 5
click at [154, 146] on input "checkbox" at bounding box center [153, 146] width 0 height 0
checkbox input "true"
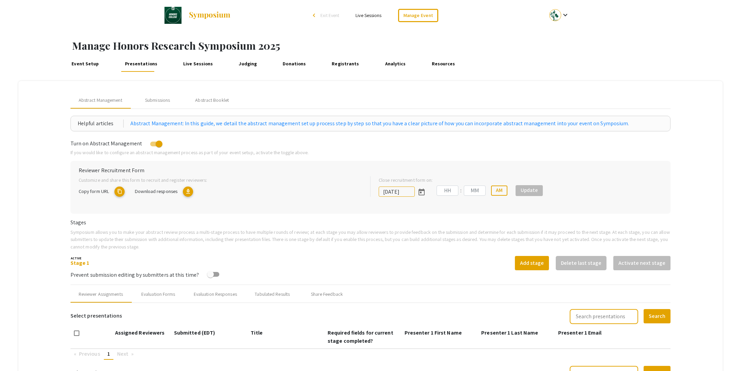
type input "10/19/2025"
type input "11"
click at [118, 192] on mat-icon "edit" at bounding box center [119, 192] width 10 height 10
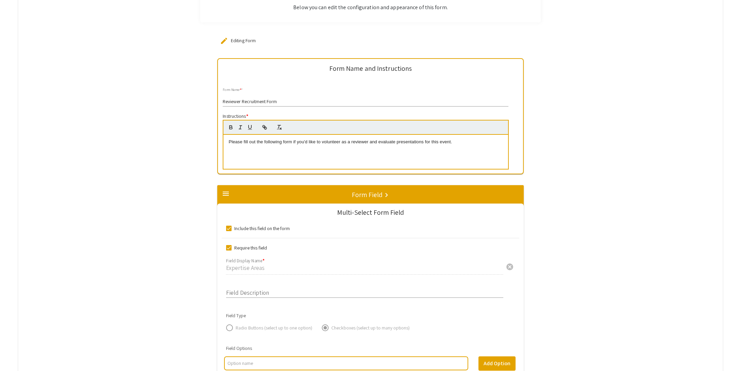
scroll to position [147, 0]
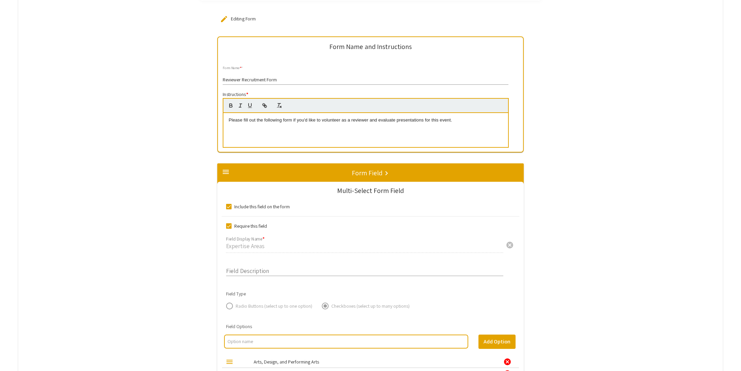
drag, startPoint x: 451, startPoint y: 119, endPoint x: 431, endPoint y: 121, distance: 19.8
click at [431, 121] on p "Please fill out the following form if you'd like to volunteer as a reviewer and…" at bounding box center [365, 120] width 274 height 6
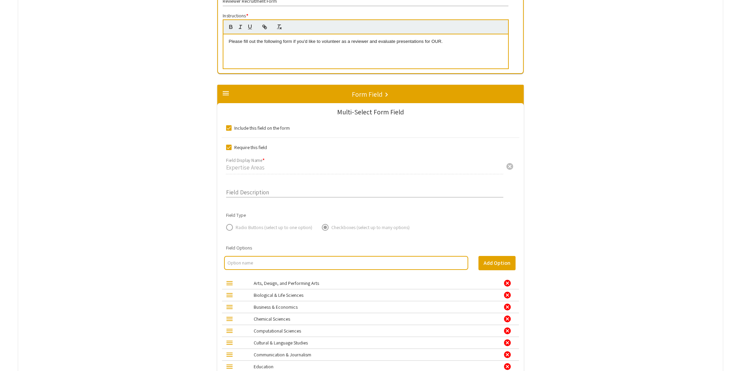
scroll to position [267, 0]
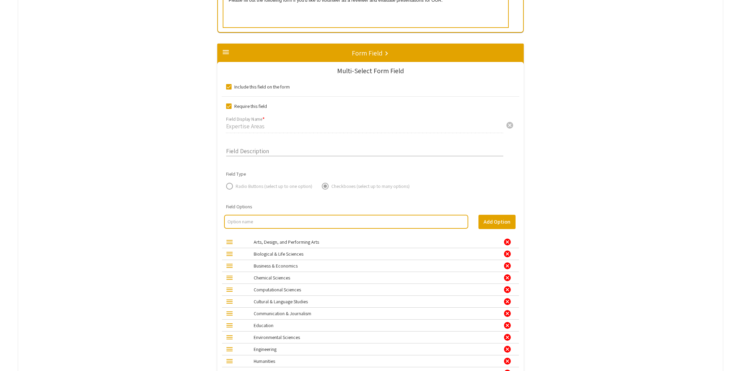
click at [228, 85] on span at bounding box center [228, 86] width 5 height 5
click at [228, 90] on input "Include this field on the form" at bounding box center [228, 90] width 0 height 0
checkbox input "false"
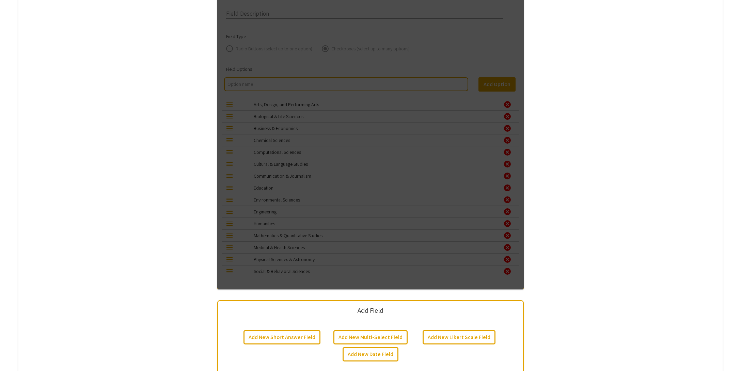
scroll to position [500, 0]
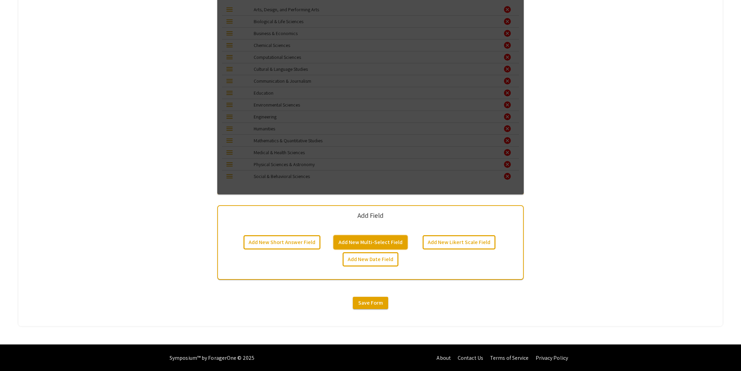
click at [365, 240] on button "Add New Multi-Select Field" at bounding box center [370, 242] width 74 height 14
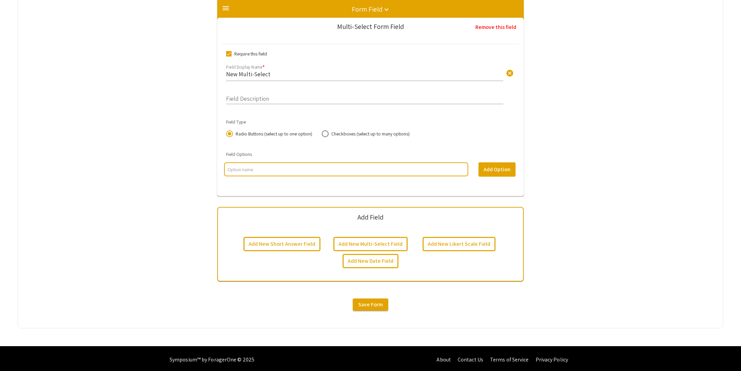
click at [279, 77] on input "New Multi-Select" at bounding box center [364, 74] width 277 height 8
click at [512, 75] on span "cancel" at bounding box center [510, 73] width 8 height 8
type input "Will you review abstracts for OUR Scholars?"
click at [262, 173] on div at bounding box center [346, 169] width 244 height 14
click at [262, 172] on input "multi select option input" at bounding box center [345, 169] width 237 height 7
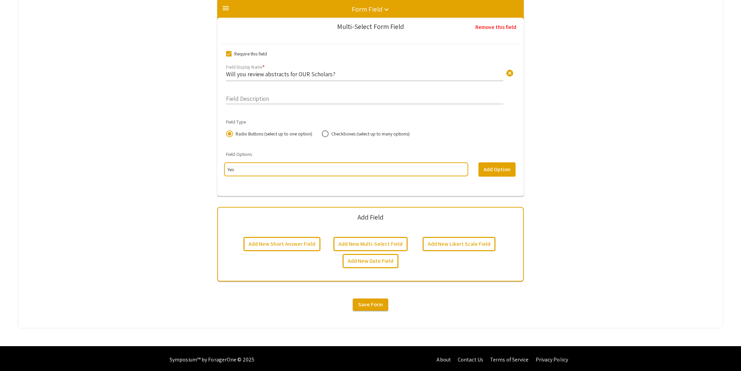
type input "Yes"
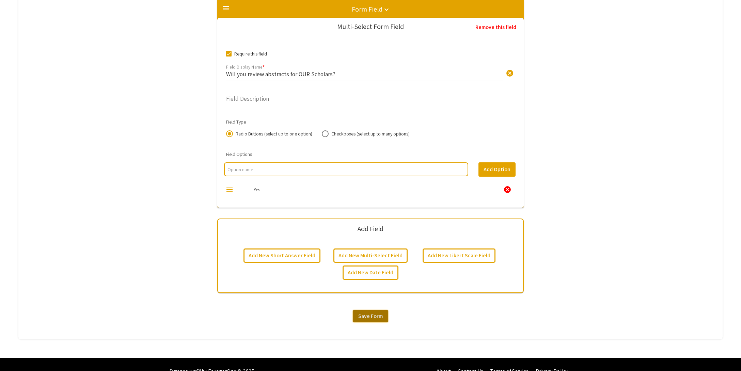
click at [378, 315] on span "Save Form" at bounding box center [370, 316] width 25 height 7
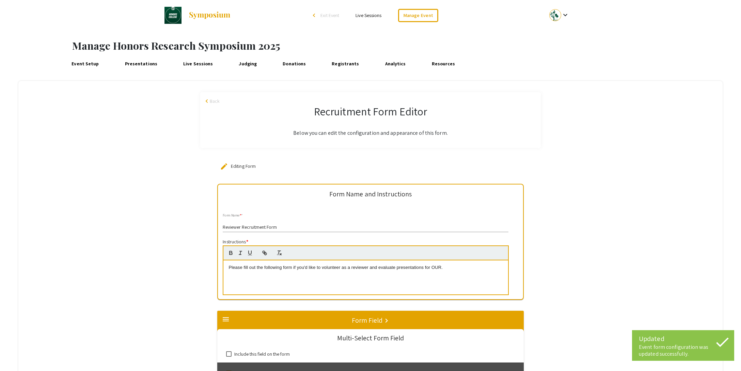
click at [214, 102] on span "Back" at bounding box center [215, 101] width 10 height 7
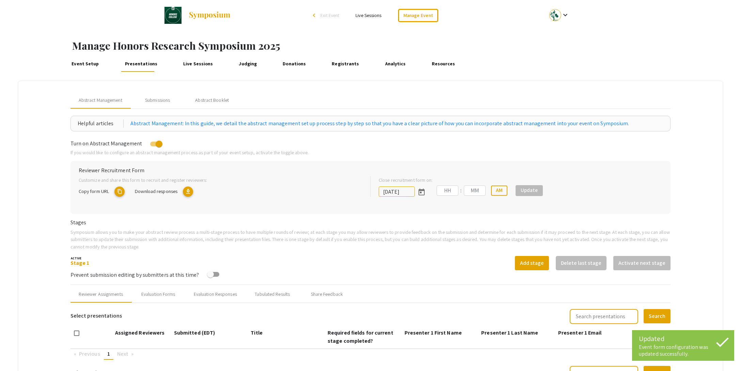
type input "10/19/2025"
type input "11"
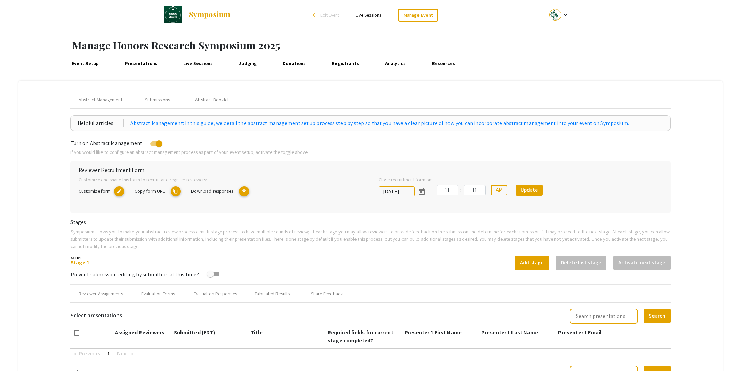
scroll to position [21, 0]
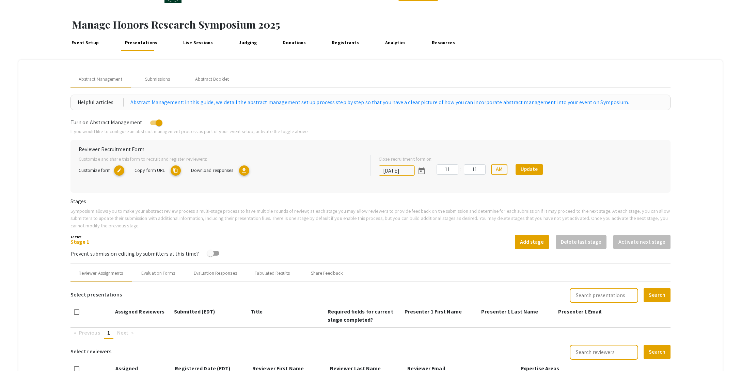
click at [313, 247] on div "Stage 1 Add stage Delete last stage Activate next stage" at bounding box center [370, 242] width 600 height 14
click at [193, 254] on span "Prevent submission editing by submitters at this time?" at bounding box center [134, 253] width 128 height 7
click at [190, 237] on div "Stage 1 Add stage Delete last stage Activate next stage" at bounding box center [370, 242] width 600 height 14
click at [147, 273] on div "Evaluation Forms" at bounding box center [158, 273] width 34 height 7
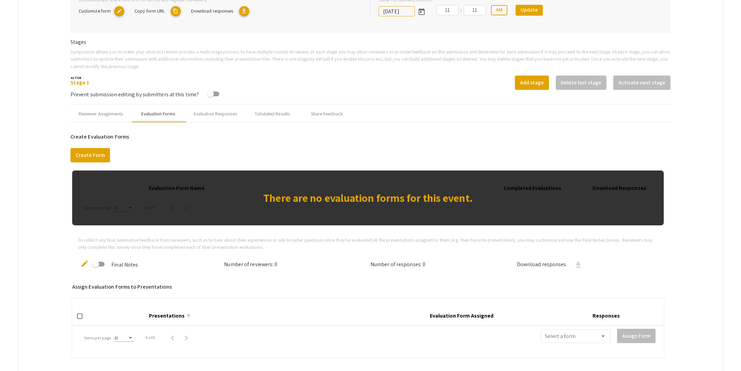
scroll to position [180, 0]
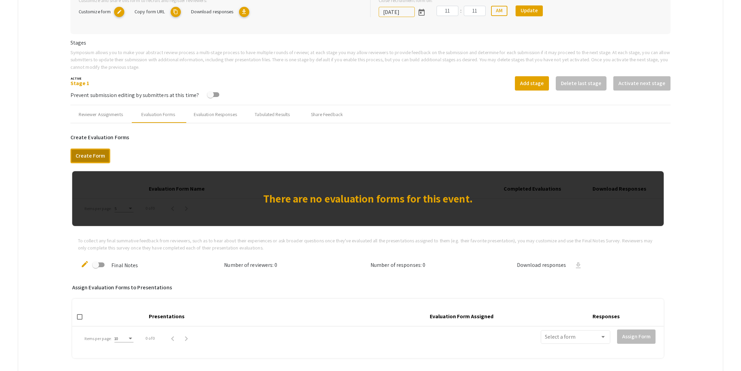
click at [95, 153] on button "Create Form" at bounding box center [89, 156] width 39 height 14
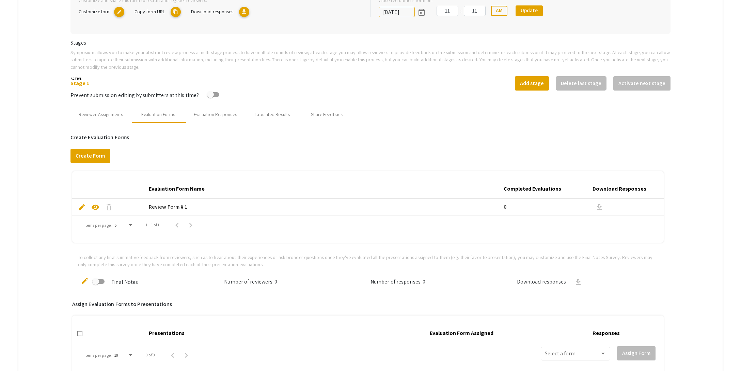
click at [82, 208] on span "edit" at bounding box center [82, 207] width 8 height 8
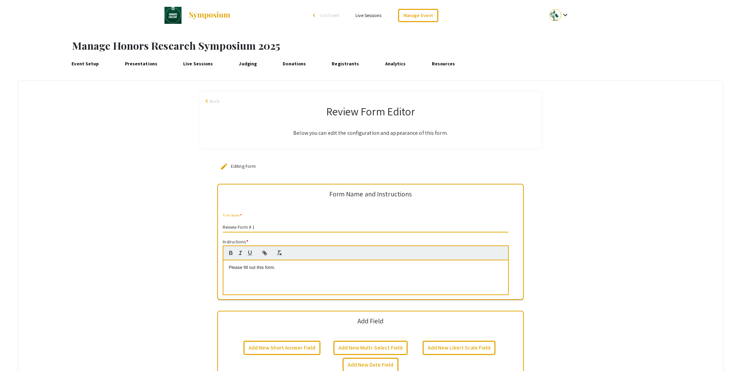
drag, startPoint x: 261, startPoint y: 227, endPoint x: 214, endPoint y: 227, distance: 47.7
click at [214, 227] on div "Form Name and Instructions Review Form # 1 Form Name * * Instructions * Please …" at bounding box center [370, 285] width 704 height 202
paste input "Abstract Review form for OUR abstracts"
type input "Abstract Review form for OUR abstracts"
drag, startPoint x: 269, startPoint y: 267, endPoint x: 218, endPoint y: 265, distance: 51.1
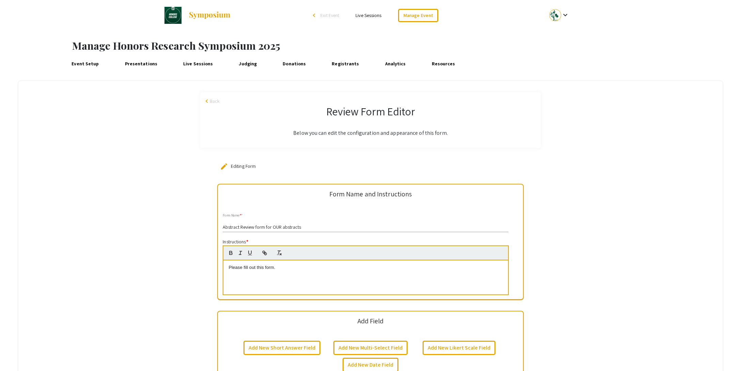
click at [213, 264] on div "Form Name and Instructions Abstract Review form for OUR abstracts Form Name * *…" at bounding box center [370, 285] width 704 height 202
click at [284, 275] on link "here" at bounding box center [281, 273] width 9 height 5
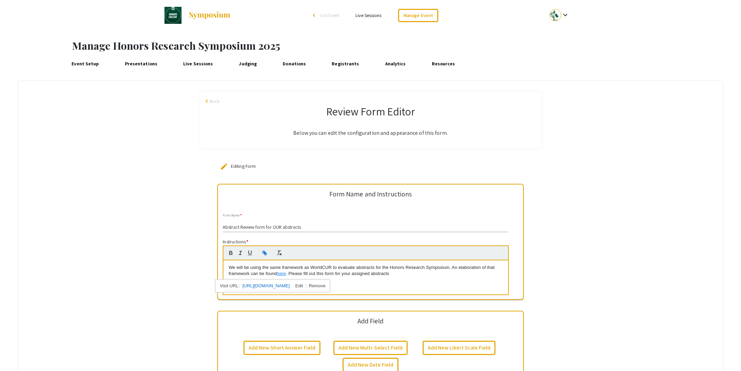
click at [282, 288] on link "https://warwick.ac.uk/fac/cross_fac/iatl/research/present/worldcur/bcur_worldcu…" at bounding box center [265, 286] width 47 height 9
drag, startPoint x: 371, startPoint y: 346, endPoint x: 367, endPoint y: 345, distance: 4.8
click at [371, 346] on button "Add New Multi-Select Field" at bounding box center [370, 347] width 74 height 14
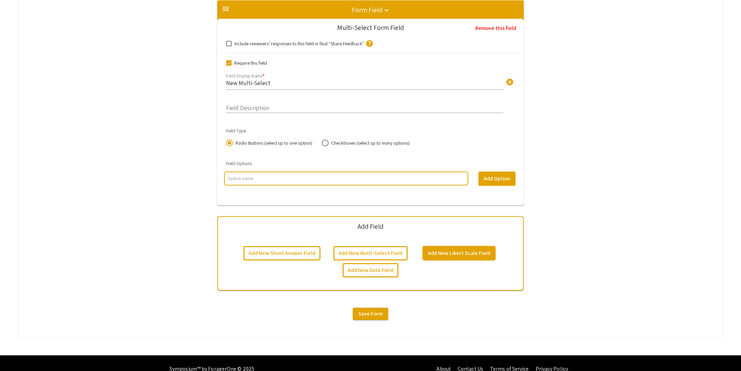
click at [457, 253] on button "Add New Likert Scale Field" at bounding box center [459, 253] width 73 height 14
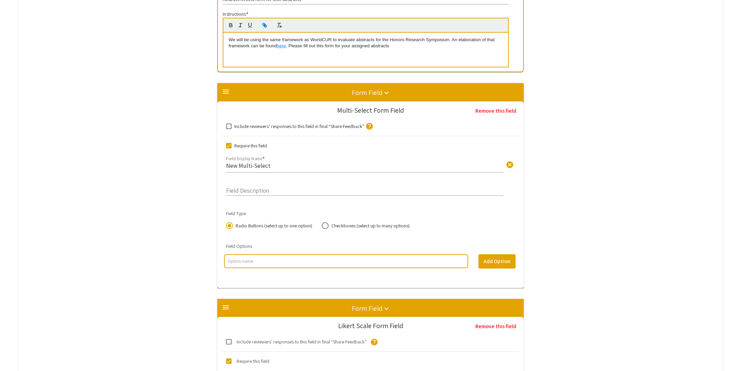
scroll to position [180, 0]
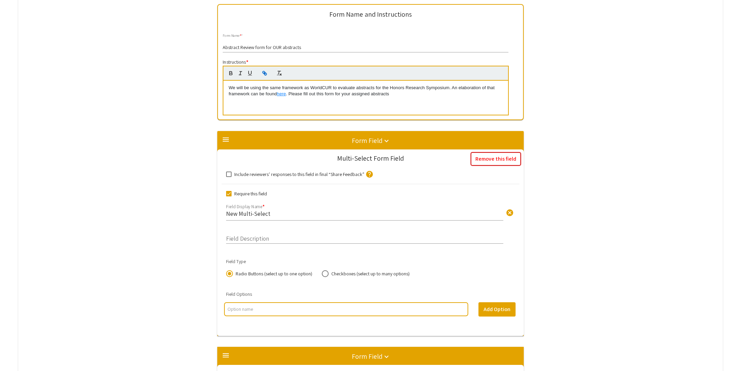
click at [501, 161] on button "Remove this field" at bounding box center [496, 159] width 50 height 14
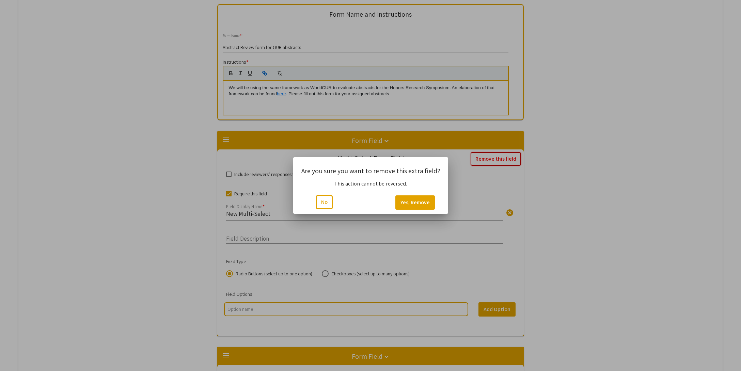
scroll to position [0, 0]
click at [415, 206] on button "Yes, Remove" at bounding box center [414, 202] width 39 height 14
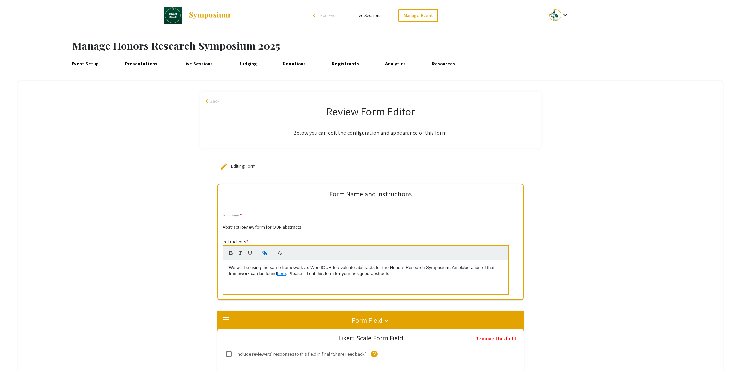
scroll to position [180, 0]
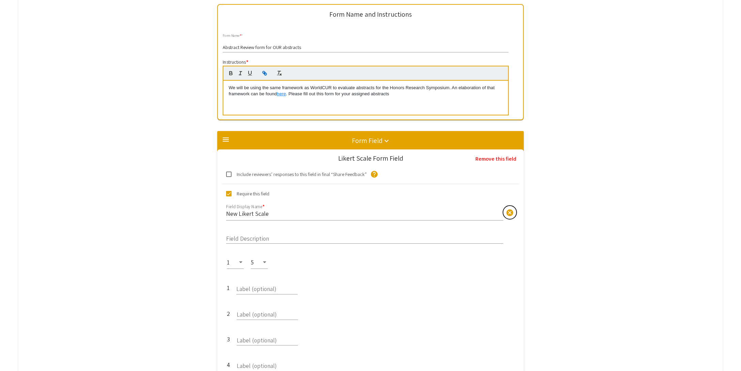
click at [508, 213] on span "cancel" at bounding box center [510, 213] width 8 height 8
paste input "Accessibility"
type input "Accessibility"
click at [289, 238] on input "Field Description" at bounding box center [364, 237] width 277 height 8
paste input "s the abstract accessible to a non-technical audience?"
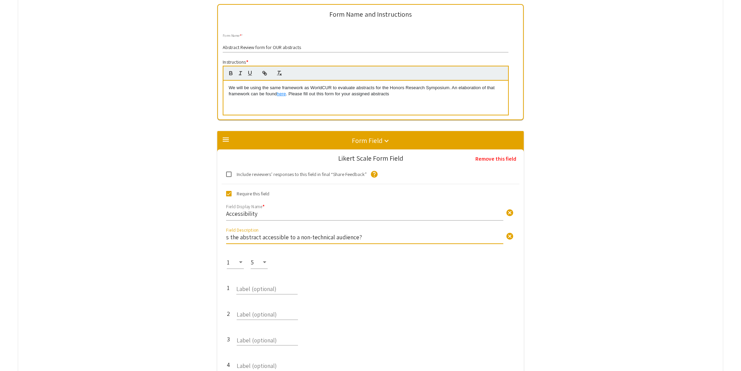
click at [226, 236] on input "s the abstract accessible to a non-technical audience?" at bounding box center [364, 237] width 277 height 8
type input "Is the abstract accessible to a non-technical audience?"
click at [261, 260] on div "5" at bounding box center [256, 262] width 11 height 7
click at [259, 246] on span "4" at bounding box center [261, 244] width 20 height 17
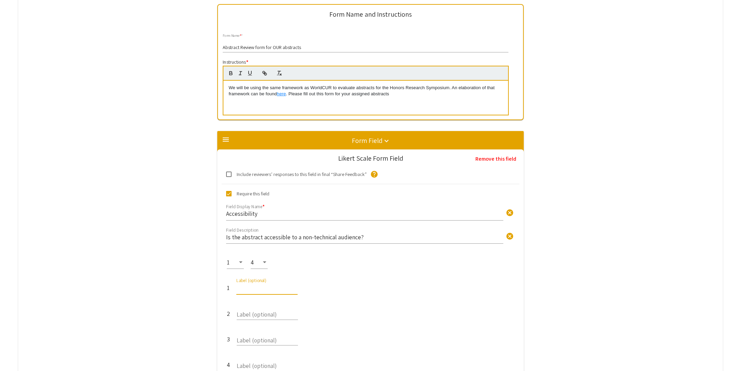
click at [263, 290] on input "Label (optional)" at bounding box center [266, 288] width 61 height 8
type input "Not accessible"
type input "t"
type input "Too technical"
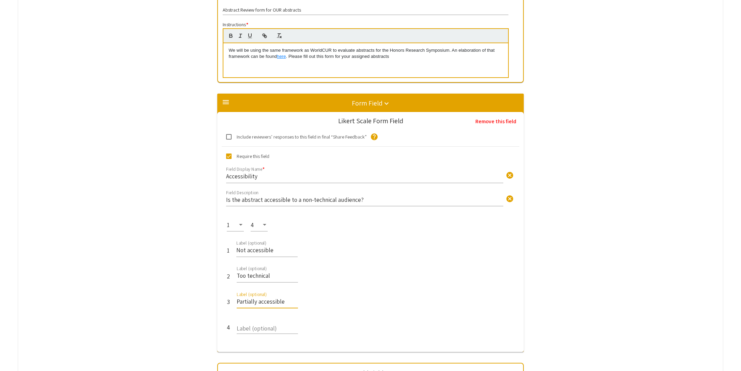
type input "Partially accessible"
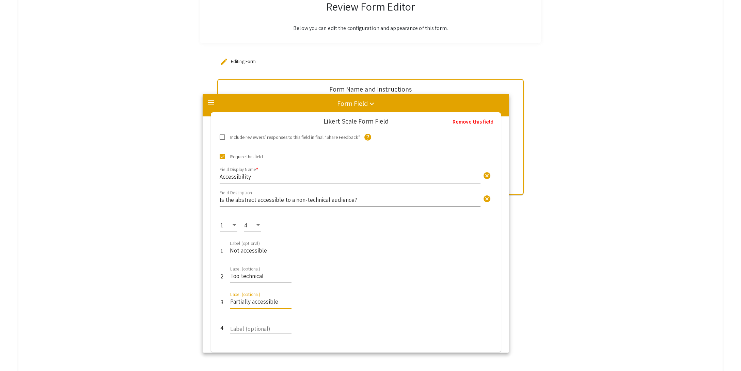
drag, startPoint x: 257, startPoint y: 301, endPoint x: 242, endPoint y: 301, distance: 14.7
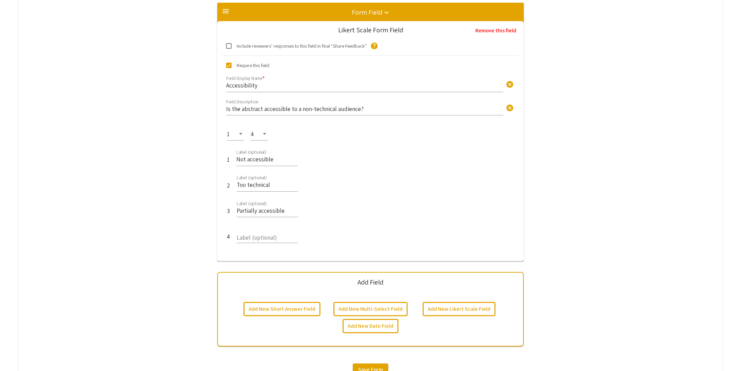
scroll to position [308, 0]
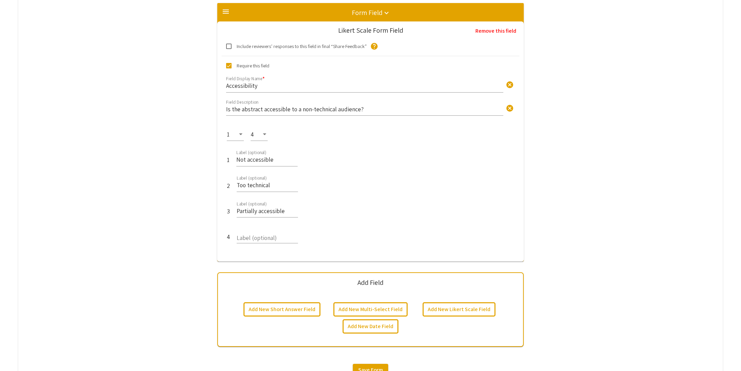
click at [259, 212] on input "Partially accessible" at bounding box center [267, 211] width 61 height 8
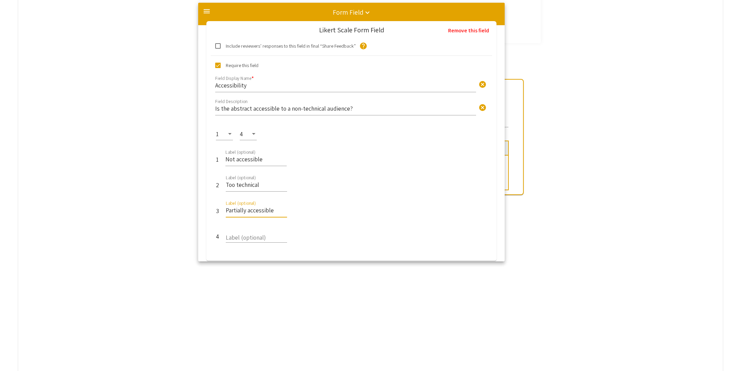
drag, startPoint x: 258, startPoint y: 210, endPoint x: 241, endPoint y: 211, distance: 17.4
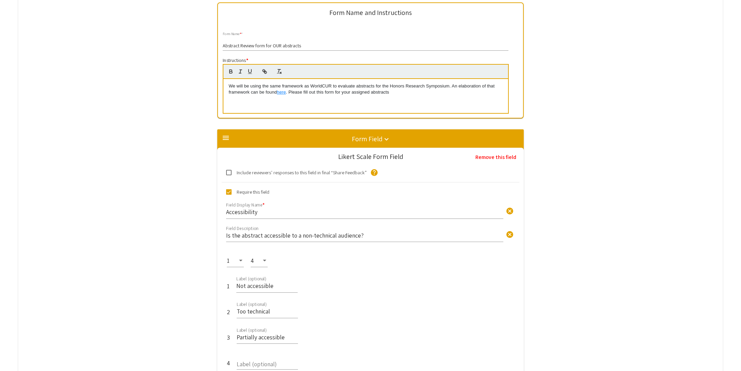
scroll to position [228, 0]
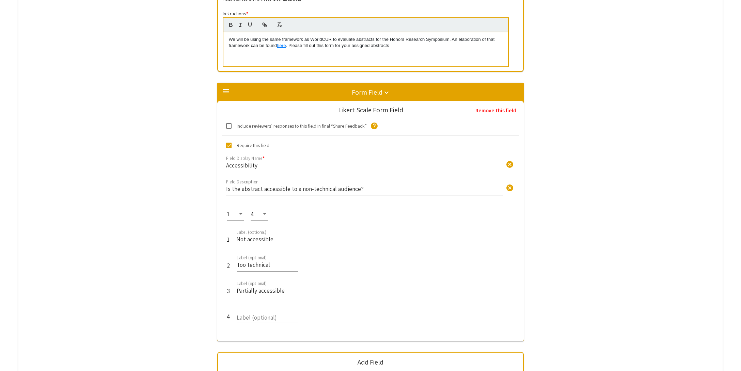
click at [254, 289] on input "Partially accessible" at bounding box center [267, 291] width 61 height 8
type input "Mostly accessible"
click at [252, 318] on input "Label (optional)" at bounding box center [267, 316] width 61 height 8
type input "Accessible to most or all audiences"
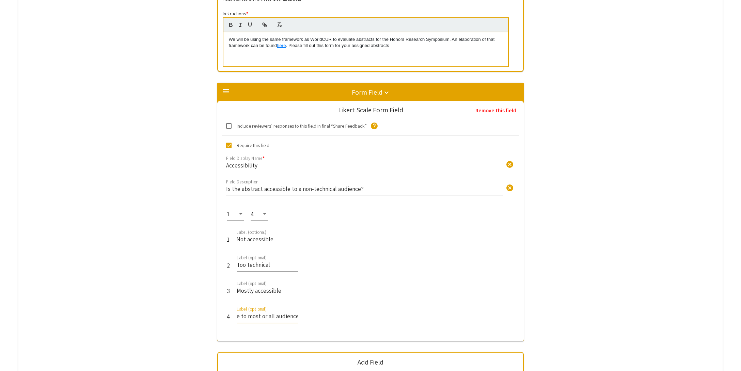
click at [280, 237] on input "Not accessible" at bounding box center [266, 239] width 61 height 8
type input "Not accessible to most audiences"
click at [325, 285] on div "3 Mostly accessible Label (optional)" at bounding box center [371, 292] width 288 height 26
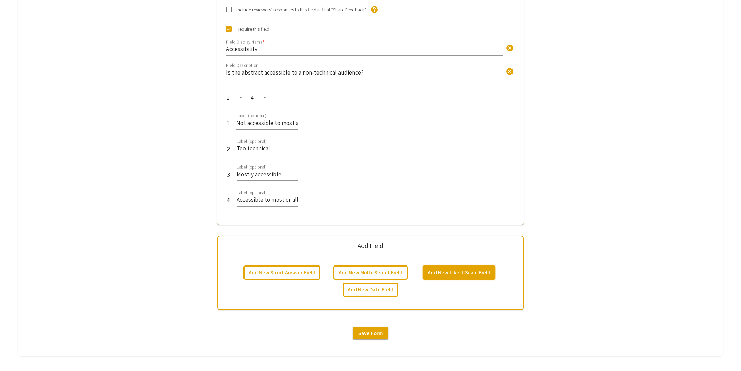
click at [468, 271] on button "Add New Likert Scale Field" at bounding box center [459, 273] width 73 height 14
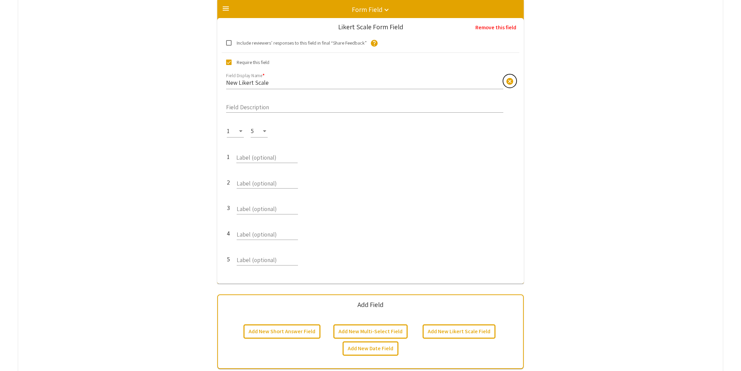
click at [508, 82] on span "cancel" at bounding box center [510, 81] width 8 height 8
click at [508, 82] on div "Field Display Name * Field display name is required when field is displayed!" at bounding box center [371, 83] width 308 height 25
click at [392, 87] on div "Field Display Name *" at bounding box center [364, 80] width 277 height 18
paste input "Context & Rationale"
type input "Context & Rationale"
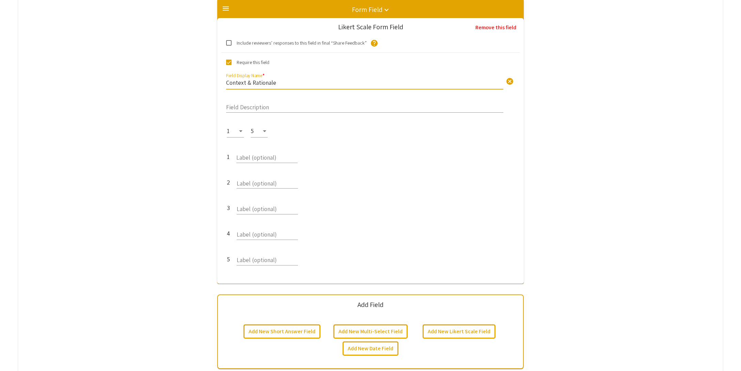
click at [261, 105] on input "Field Description" at bounding box center [364, 106] width 277 height 8
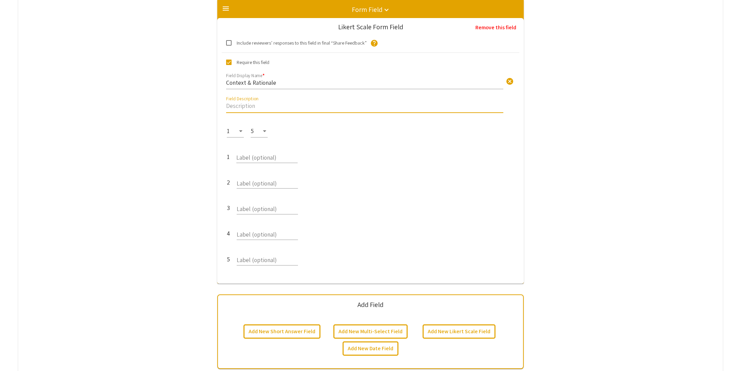
paste input "The abstract provides a clear context for research and a rationale for the rese…"
type input "The abstract provides a clear context for research and a rationale for the rese…"
click at [252, 158] on input "Label (optional)" at bounding box center [266, 156] width 61 height 8
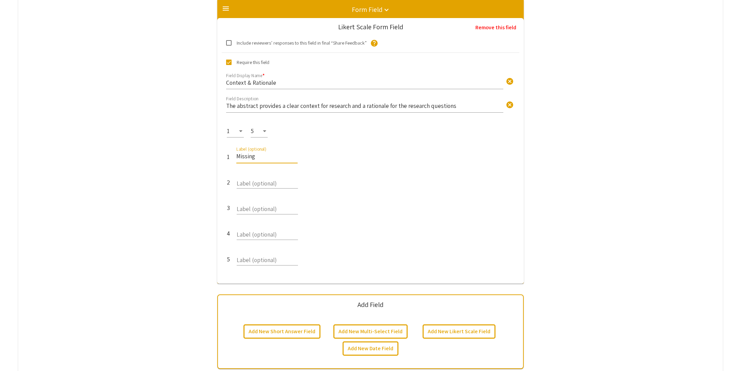
type input "Missing"
type input "Weak"
type input "Satisfactory"
type input "Strong"
type input "Excellent"
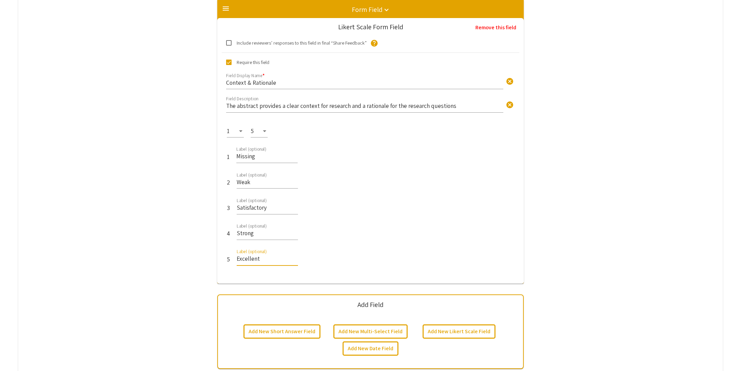
click at [465, 273] on div "5 Excellent Label (optional)" at bounding box center [371, 261] width 288 height 26
click at [230, 42] on span at bounding box center [228, 42] width 5 height 5
click at [229, 46] on input "Include reviewers’ responses to this field in final “Share Feedback”" at bounding box center [228, 46] width 0 height 0
checkbox input "true"
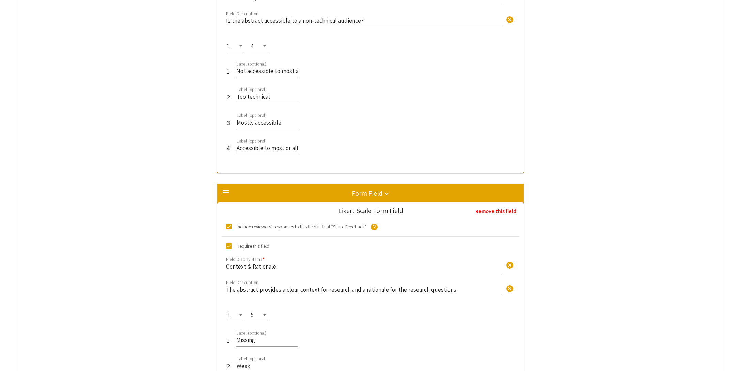
scroll to position [321, 0]
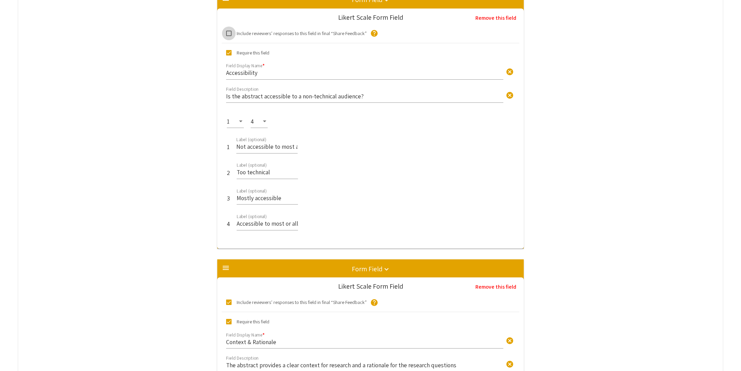
click at [230, 33] on span at bounding box center [228, 33] width 5 height 5
click at [229, 36] on input "Include reviewers’ responses to this field in final “Share Feedback”" at bounding box center [228, 36] width 0 height 0
checkbox input "true"
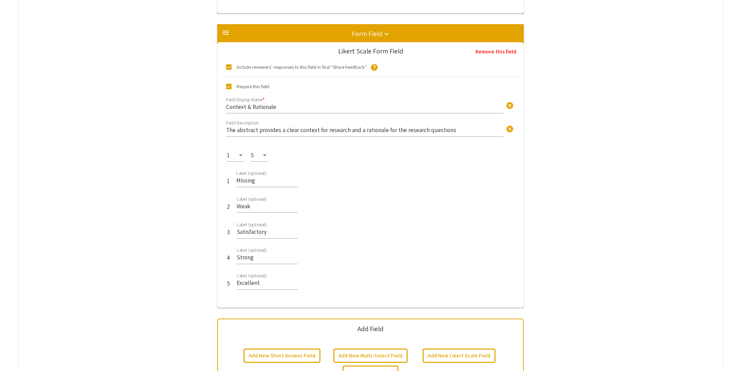
scroll to position [670, 0]
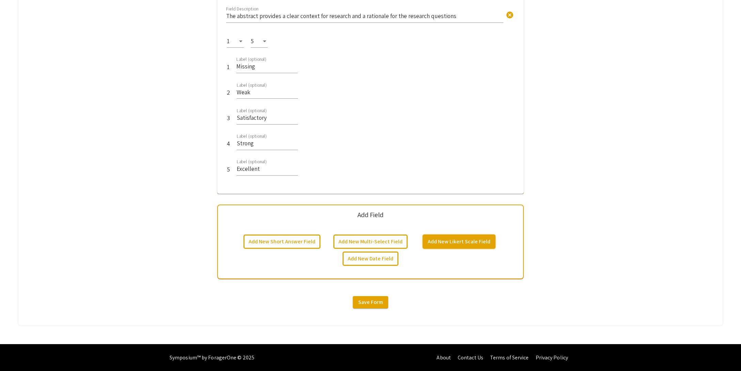
click at [465, 242] on button "Add New Likert Scale Field" at bounding box center [459, 242] width 73 height 14
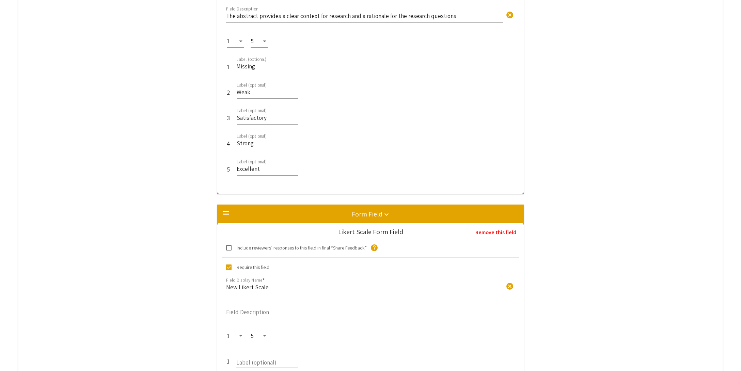
scroll to position [876, 0]
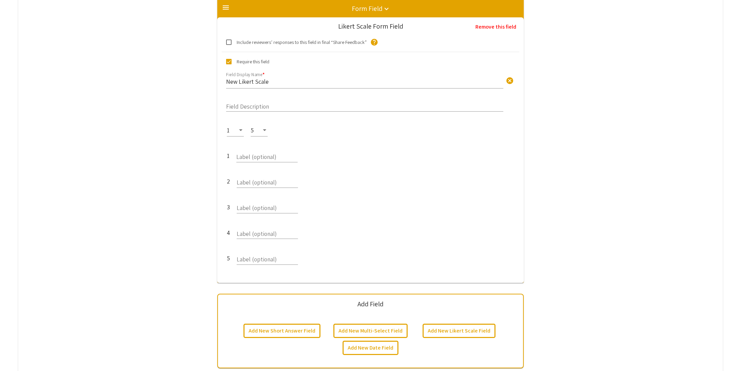
click at [228, 42] on span at bounding box center [228, 41] width 5 height 5
click at [228, 45] on input "Include reviewers’ responses to this field in final “Share Feedback”" at bounding box center [228, 45] width 0 height 0
checkbox input "true"
drag, startPoint x: 510, startPoint y: 83, endPoint x: 488, endPoint y: 83, distance: 21.8
click at [510, 83] on span "cancel" at bounding box center [510, 81] width 8 height 8
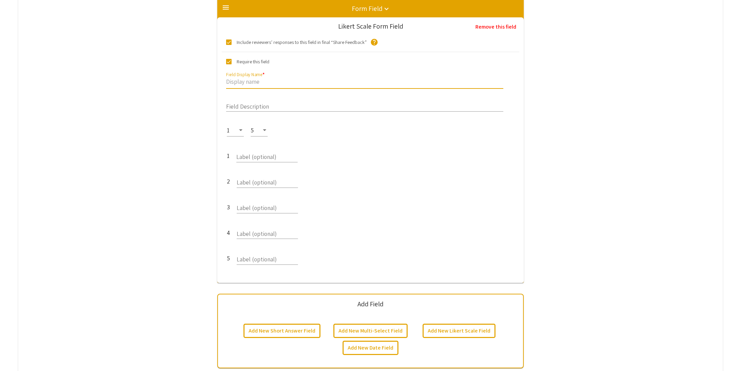
paste input "Research Framework"
type input "Research Framework"
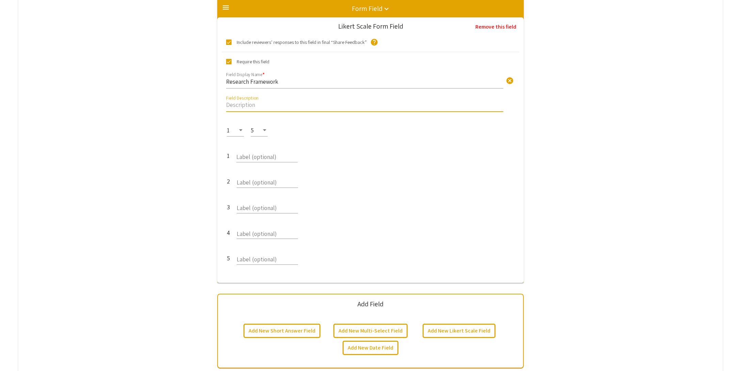
click at [282, 107] on input "Field Description" at bounding box center [364, 105] width 277 height 8
paste input "The abstract clearly explains what was done, how, and what was discovered"
type input "The abstract clearly explains what was done, how, and what was discovered"
click at [247, 159] on input "Label (optional)" at bounding box center [266, 156] width 61 height 8
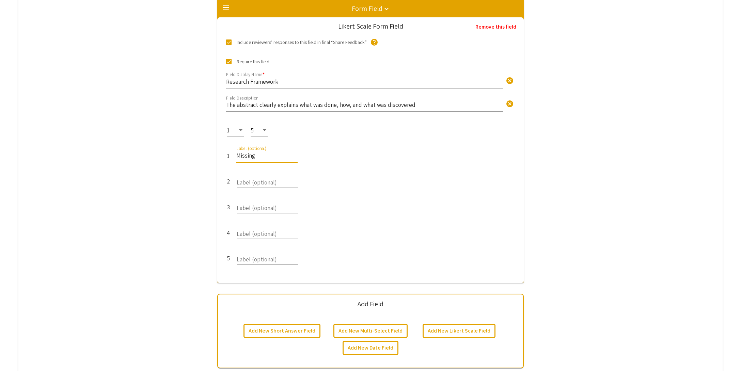
type input "Missing"
type input "Weak"
type input "Satisfactory"
type input "Strong"
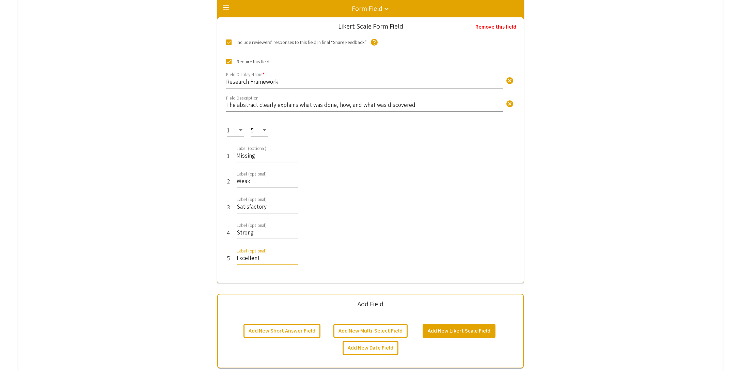
type input "Excellent"
click at [452, 331] on button "Add New Likert Scale Field" at bounding box center [459, 331] width 73 height 14
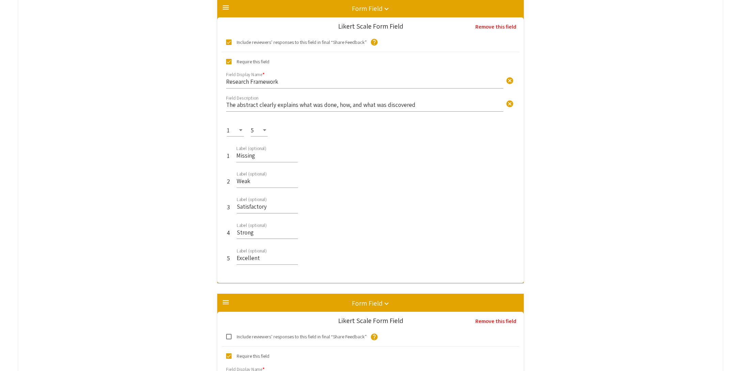
scroll to position [1171, 0]
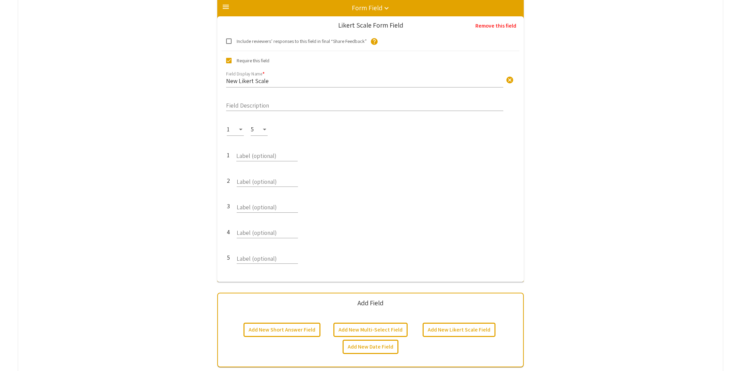
click at [232, 47] on form-editor-likert-scale-field "Likert Scale Form Field Include reviewers’ responses to this field in final “Sh…" at bounding box center [371, 149] width 298 height 255
drag, startPoint x: 229, startPoint y: 43, endPoint x: 149, endPoint y: 79, distance: 88.3
click at [229, 43] on span at bounding box center [228, 40] width 5 height 5
click at [229, 44] on input "Include reviewers’ responses to this field in final “Share Feedback”" at bounding box center [228, 44] width 0 height 0
checkbox input "true"
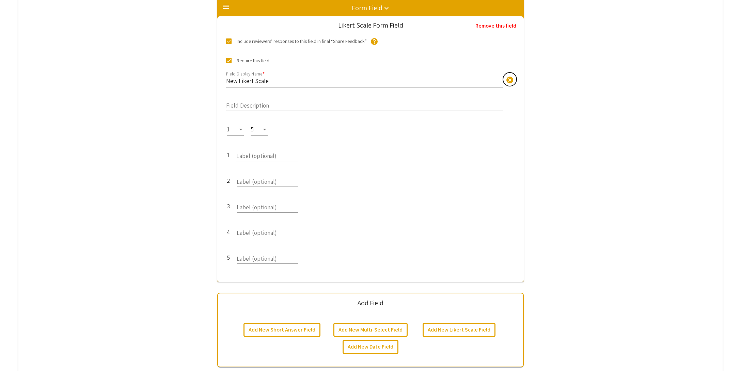
click at [510, 83] on span "cancel" at bounding box center [510, 80] width 8 height 8
paste input "Significance"
type input "Significance"
click at [254, 107] on input "Field Description" at bounding box center [364, 104] width 277 height 8
paste input "The abstract clearly defines the significance of the research to the broader di…"
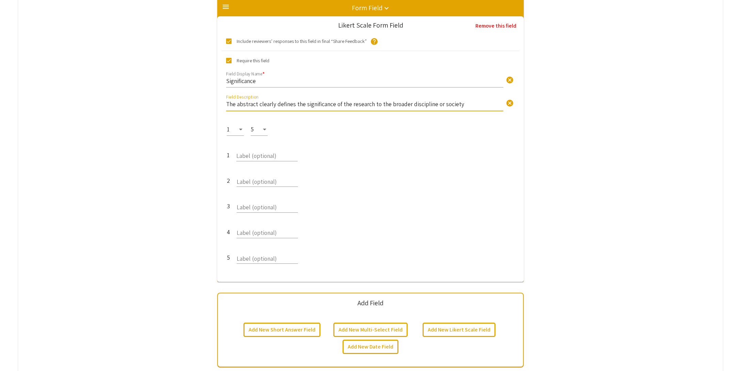
type input "The abstract clearly defines the significance of the research to the broader di…"
click at [256, 155] on input "Label (optional)" at bounding box center [266, 154] width 61 height 8
type input "Mising"
type input "Weak"
type input "Satisfactory"
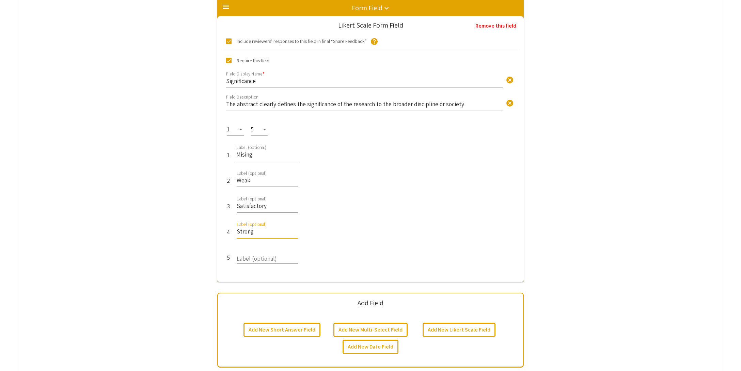
type input "Strong"
type input "Excellent"
click at [466, 337] on button "Add New Likert Scale Field" at bounding box center [459, 330] width 73 height 14
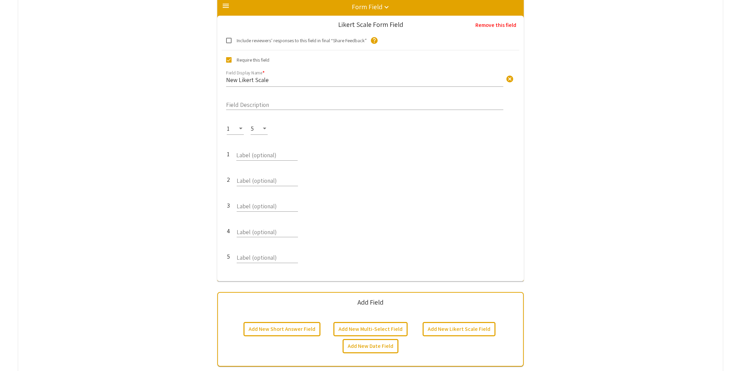
click at [232, 43] on label "Include reviewers’ responses to this field in final “Share Feedback”" at bounding box center [297, 40] width 143 height 8
click at [229, 43] on input "Include reviewers’ responses to this field in final “Share Feedback”" at bounding box center [228, 43] width 0 height 0
checkbox input "true"
click at [509, 82] on span "cancel" at bounding box center [510, 79] width 8 height 8
paste input "Implications"
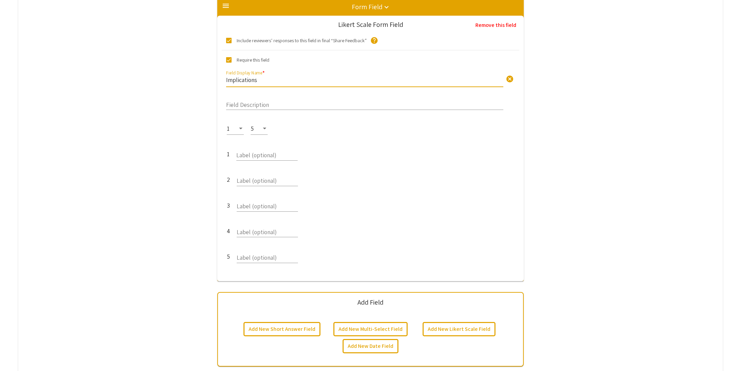
type input "Implications"
click at [279, 107] on input "Field Description" at bounding box center [364, 103] width 277 height 8
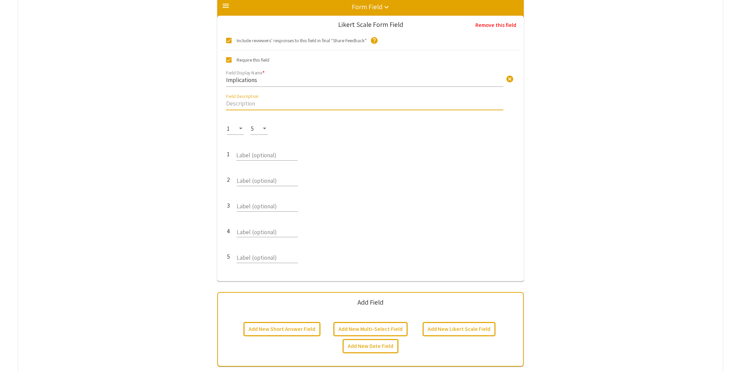
paste input "The abstract discusses the relevance of the research and implications or next s…"
type input "The abstract discusses the relevance of the research and implications or next s…"
click at [255, 153] on input "Label (optional)" at bounding box center [266, 154] width 61 height 8
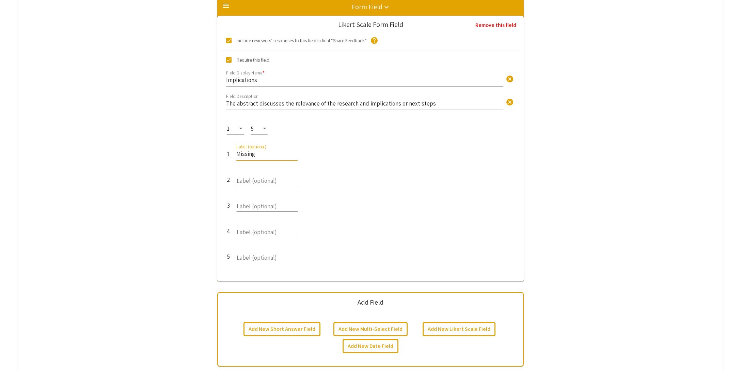
type input "Missing"
type input "Weak"
type input "Satisfactory"
type input "Strong"
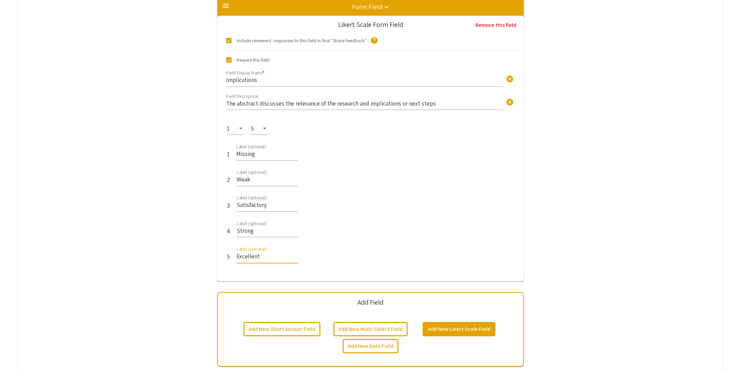
type input "Excellent"
click at [471, 332] on button "Add New Likert Scale Field" at bounding box center [459, 329] width 73 height 14
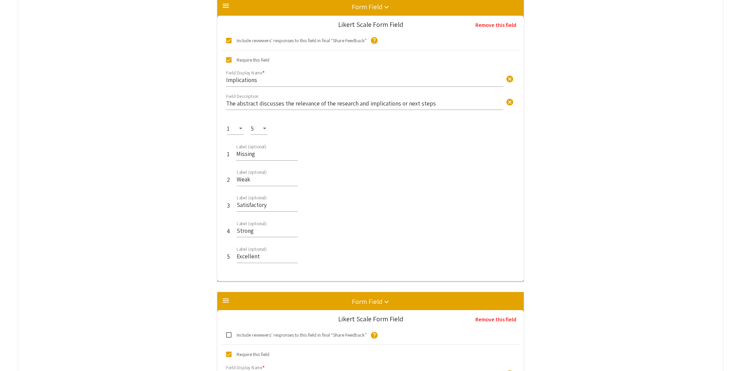
scroll to position [1762, 0]
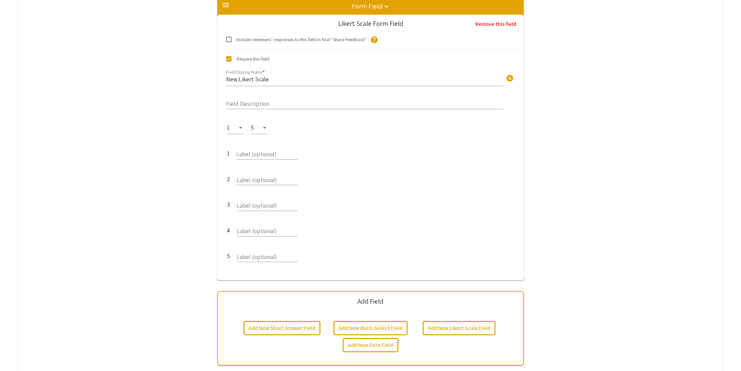
click at [229, 42] on span at bounding box center [228, 39] width 5 height 5
click at [229, 42] on input "Include reviewers’ responses to this field in final “Share Feedback”" at bounding box center [228, 42] width 0 height 0
checkbox input "true"
click at [509, 82] on span "cancel" at bounding box center [510, 78] width 8 height 8
paste input "Presentation"
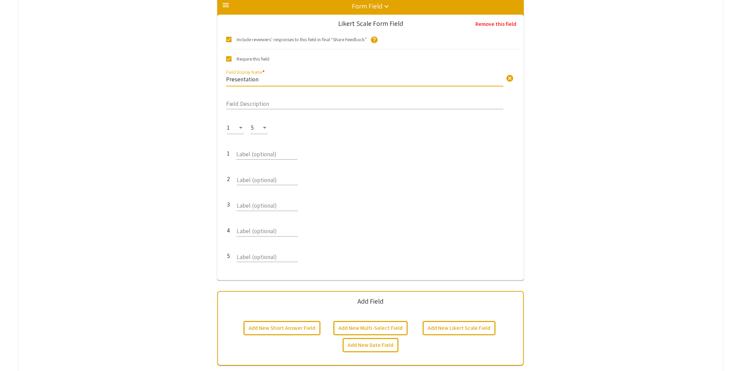
type input "Presentation"
click at [257, 106] on input "Field Description" at bounding box center [364, 102] width 277 height 8
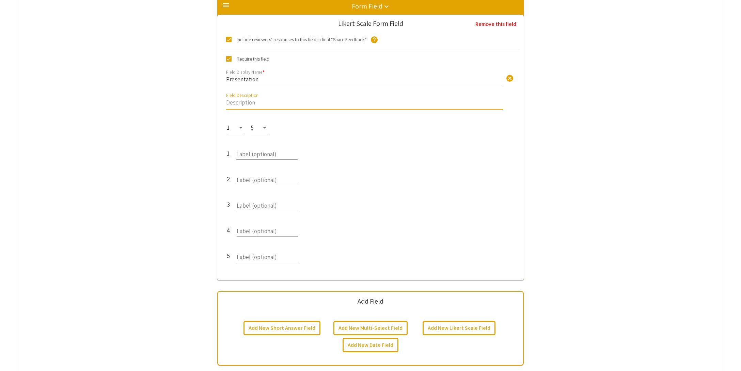
paste input "The abstract is well-written, does not exceed the 300 words, matches the title,…"
type input "The abstract is well-written, does not exceed the 300 words, matches the title,…"
click at [254, 157] on input "Label (optional)" at bounding box center [266, 153] width 61 height 8
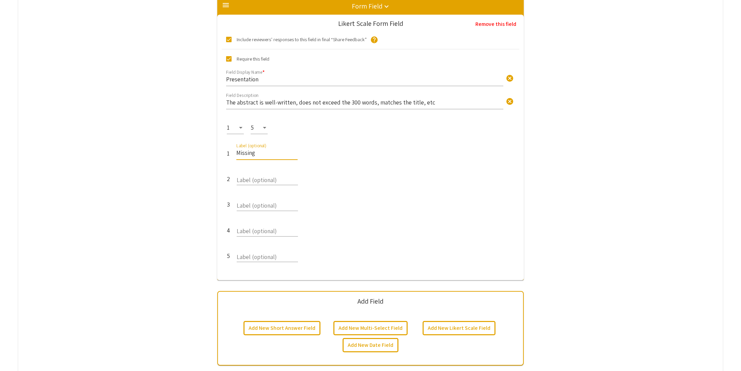
type input "Missing"
type input "Weak"
type input "Satisfactory"
type input "Strong"
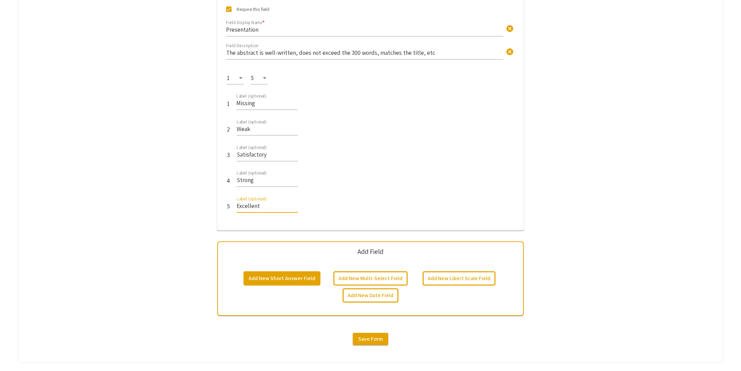
type input "Excellent"
click at [278, 283] on button "Add New Short Answer Field" at bounding box center [281, 278] width 77 height 14
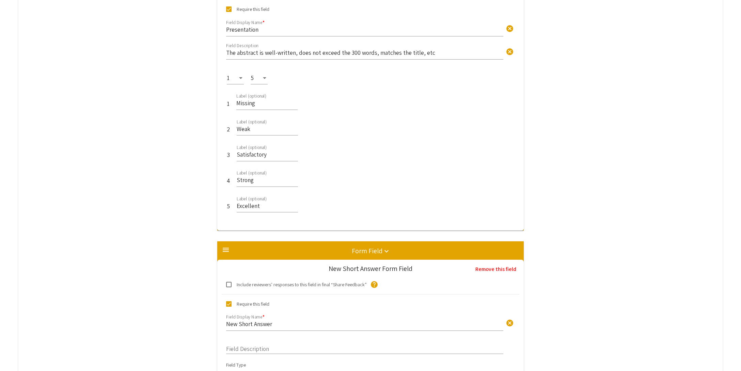
scroll to position [2014, 0]
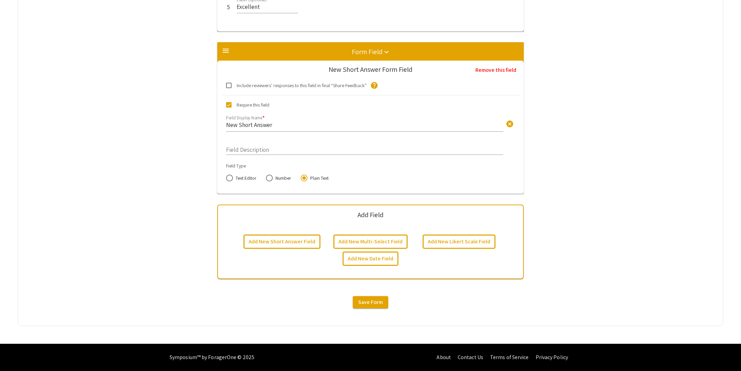
click at [223, 179] on div "Field Type Text Editor Number Plain Text" at bounding box center [371, 171] width 308 height 19
click at [229, 179] on span at bounding box center [229, 178] width 7 height 7
click at [229, 179] on input "Text Editor" at bounding box center [229, 178] width 7 height 7
radio input "true"
click at [510, 125] on span "cancel" at bounding box center [510, 124] width 8 height 8
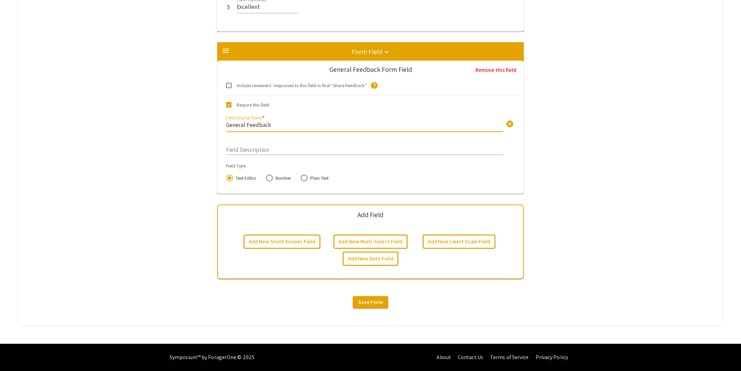
type input "General Feedback"
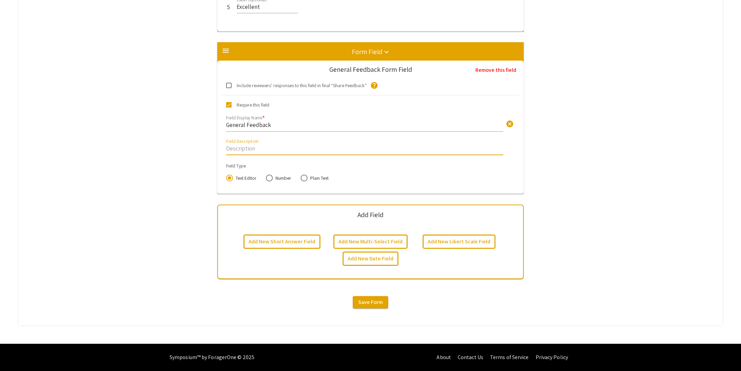
click at [262, 150] on input "Field Description" at bounding box center [364, 148] width 277 height 8
paste input "Please provide the author with comments that support and explain your rankings …"
type input "Please provide the author with comments that support and explain your rankings …"
click at [369, 303] on span "Save Form" at bounding box center [370, 302] width 25 height 7
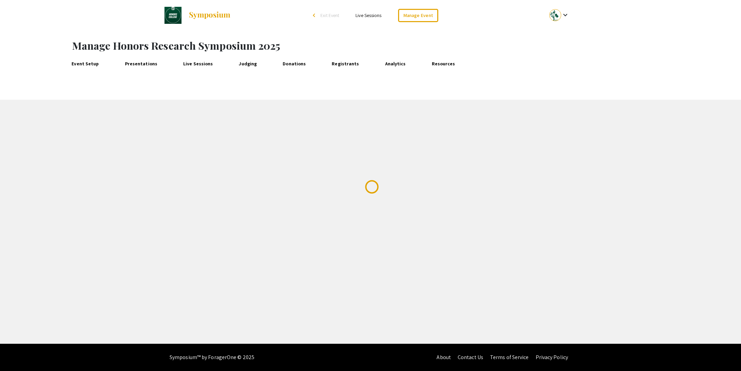
scroll to position [0, 0]
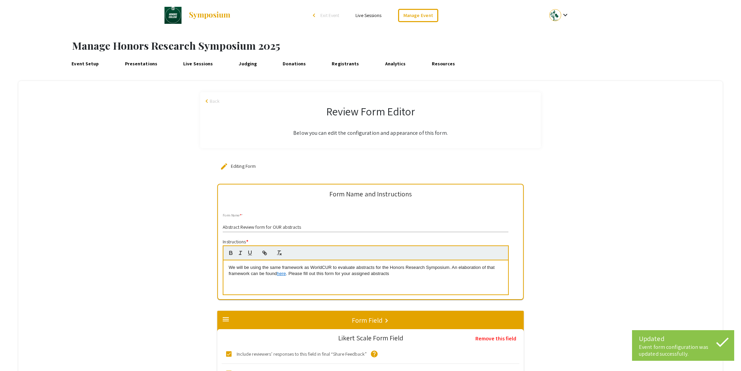
click at [213, 101] on span "Back" at bounding box center [215, 101] width 10 height 7
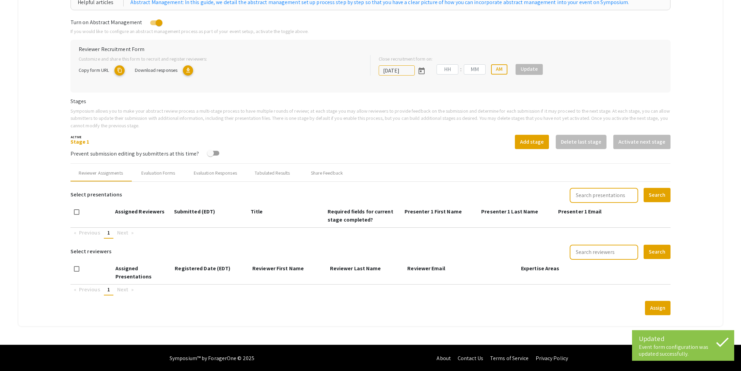
type input "10/19/2025"
type input "11"
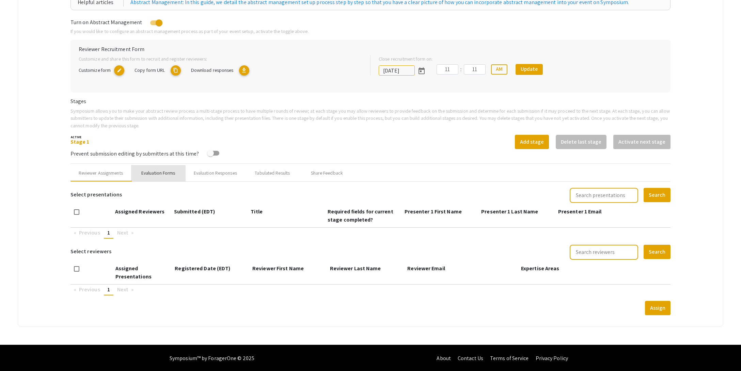
click at [156, 175] on div "Evaluation Forms" at bounding box center [158, 173] width 34 height 7
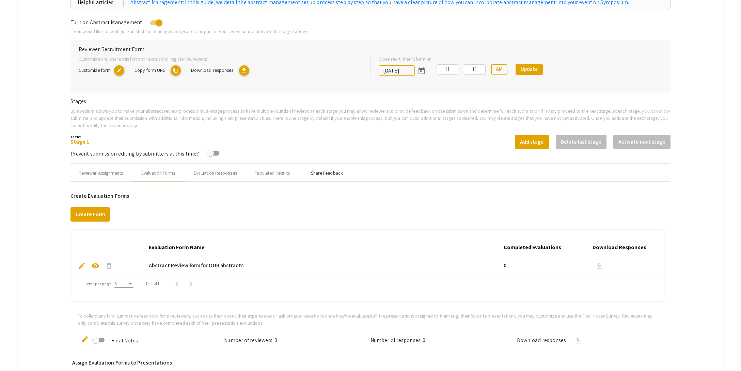
click at [324, 174] on div "Share Feedback" at bounding box center [327, 173] width 32 height 7
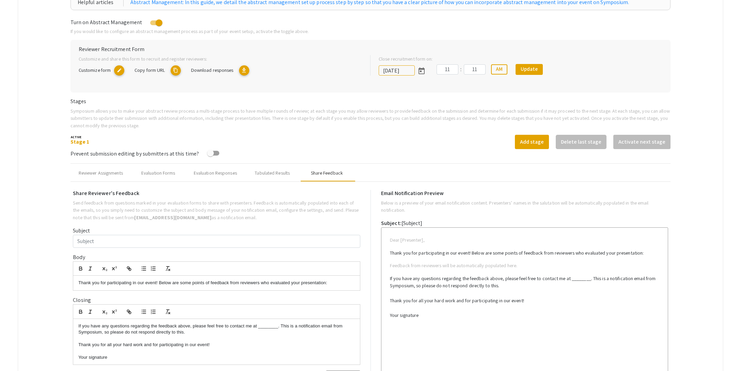
scroll to position [146, 0]
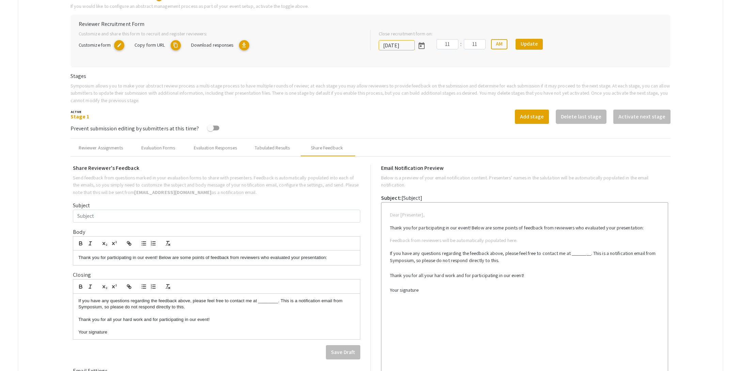
drag, startPoint x: 342, startPoint y: 259, endPoint x: 56, endPoint y: 257, distance: 286.3
click at [56, 257] on mat-tab-group "Abstract Management Submissions Abstract Booklet Helpful articles Abstract Mana…" at bounding box center [370, 239] width 704 height 609
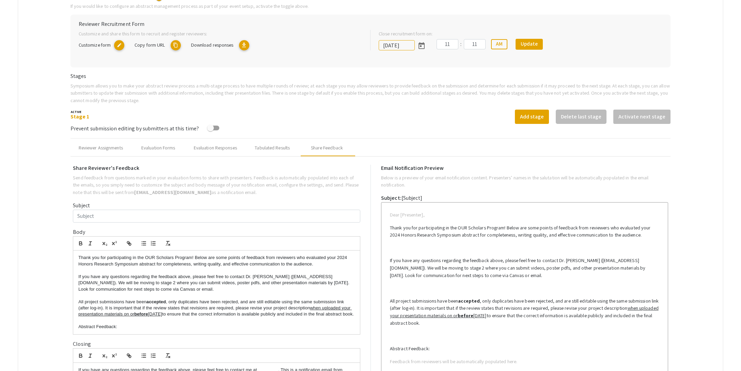
scroll to position [0, 0]
click at [346, 259] on p "Thank you for participating in the OUR Scholars Program! Below are some points …" at bounding box center [216, 261] width 276 height 13
click at [306, 284] on p "If you have any questions regarding the feedback above, please feel free to con…" at bounding box center [216, 283] width 276 height 19
click at [180, 318] on p "All project submissions have been accepted , only duplicates have been rejected…" at bounding box center [216, 308] width 276 height 19
drag, startPoint x: 177, startPoint y: 315, endPoint x: 175, endPoint y: 318, distance: 4.1
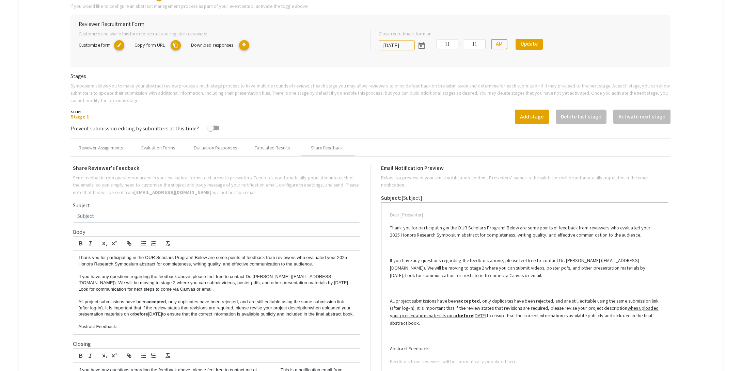
click at [177, 315] on p "All project submissions have been accepted , only duplicates have been rejected…" at bounding box center [216, 308] width 276 height 19
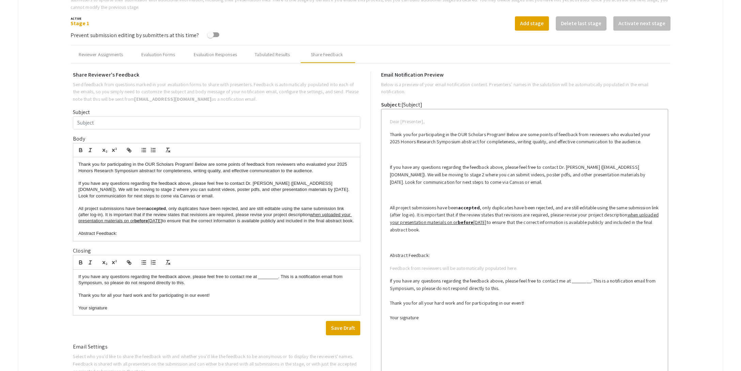
scroll to position [249, 0]
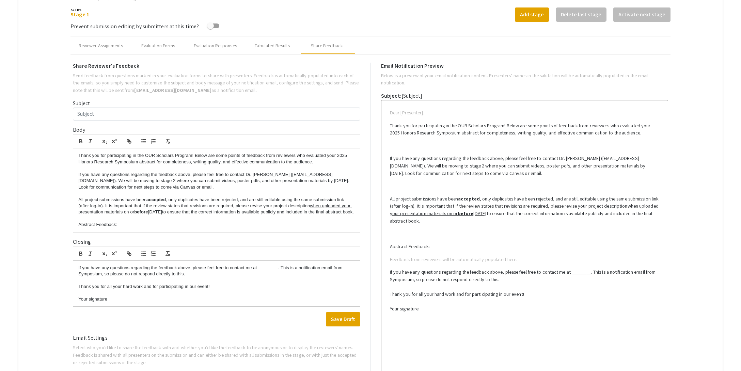
drag, startPoint x: 95, startPoint y: 300, endPoint x: 48, endPoint y: 269, distance: 56.3
click at [48, 269] on mat-tab-group "Abstract Management Submissions Abstract Booklet Helpful articles Abstract Mana…" at bounding box center [370, 171] width 704 height 678
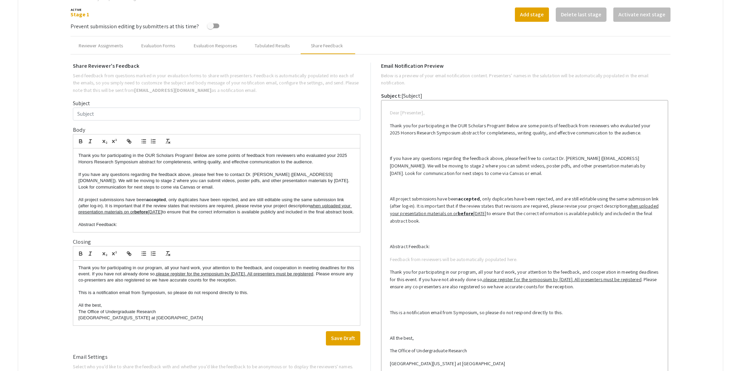
scroll to position [0, 0]
click at [259, 276] on u "please register for the symposium by [DATE]. All presenters must be registered" at bounding box center [234, 273] width 157 height 5
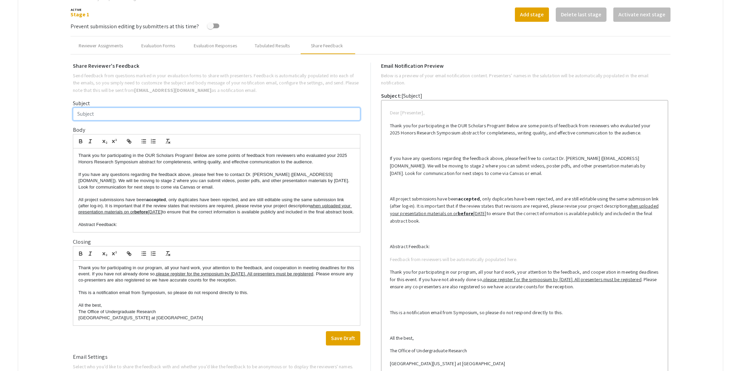
click at [93, 115] on input "Subject" at bounding box center [216, 114] width 287 height 13
paste input "Honors Research Symposium Abstract Feedback"
type input "Honors Research Symposium Abstract Feedback"
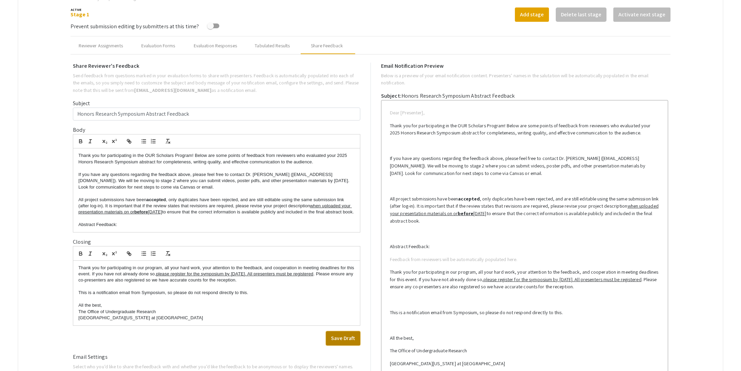
click at [339, 343] on button "Save Draft" at bounding box center [343, 338] width 34 height 14
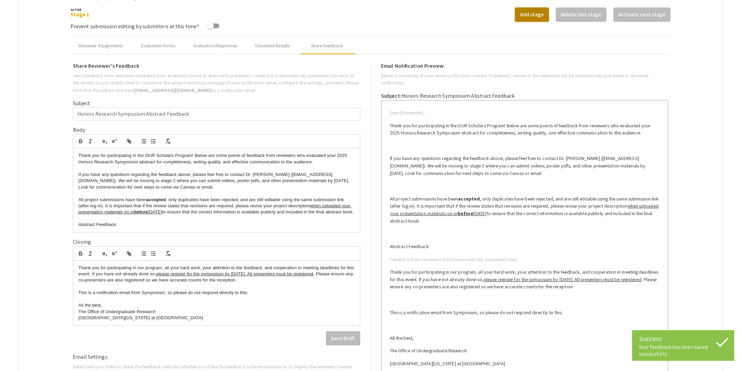
click at [534, 19] on button "Add stage" at bounding box center [532, 14] width 34 height 14
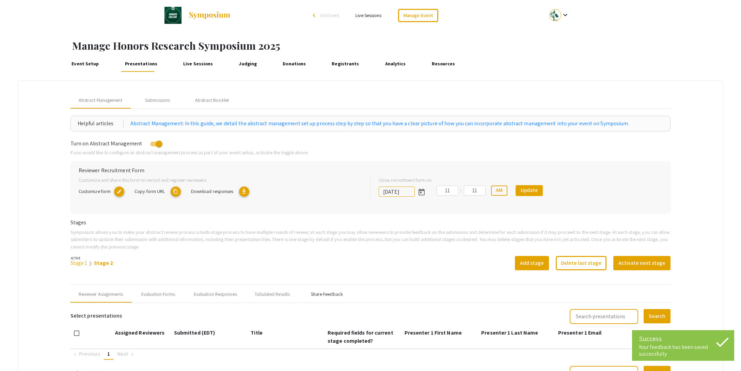
click at [328, 296] on div "Share Feedback" at bounding box center [327, 294] width 32 height 7
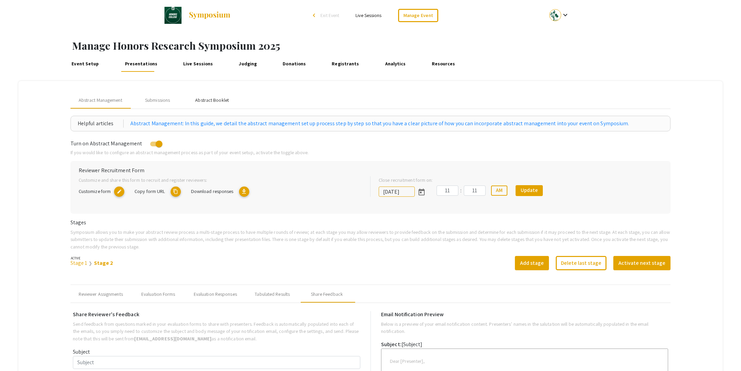
click at [208, 103] on div "Abstract Booklet" at bounding box center [212, 100] width 34 height 7
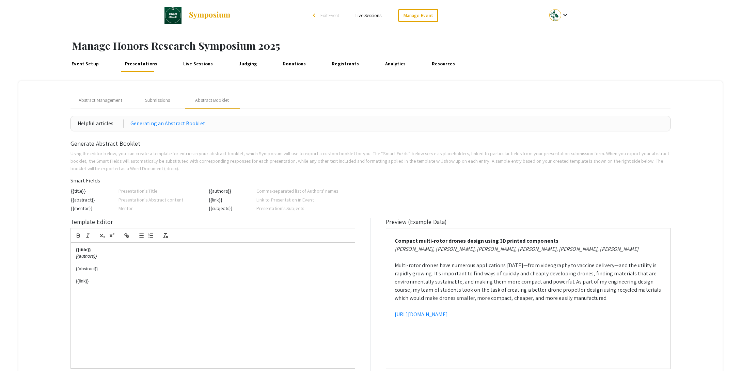
drag, startPoint x: 104, startPoint y: 269, endPoint x: 67, endPoint y: 267, distance: 37.2
click at [67, 267] on mat-tab-group "Abstract Management Submissions Abstract Booklet Helpful articles Generating an…" at bounding box center [370, 240] width 704 height 319
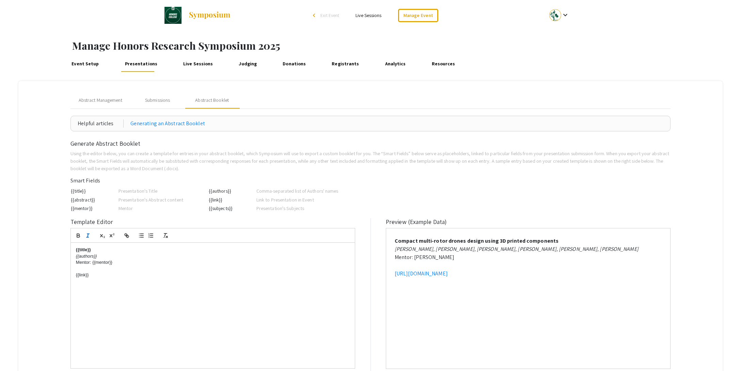
drag, startPoint x: 89, startPoint y: 276, endPoint x: 57, endPoint y: 277, distance: 32.4
click at [57, 277] on mat-tab-group "Abstract Management Submissions Abstract Booklet Helpful articles Generating an…" at bounding box center [370, 240] width 704 height 319
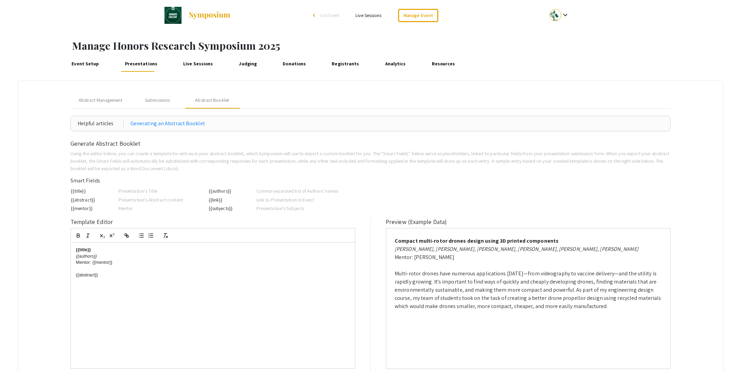
scroll to position [74, 0]
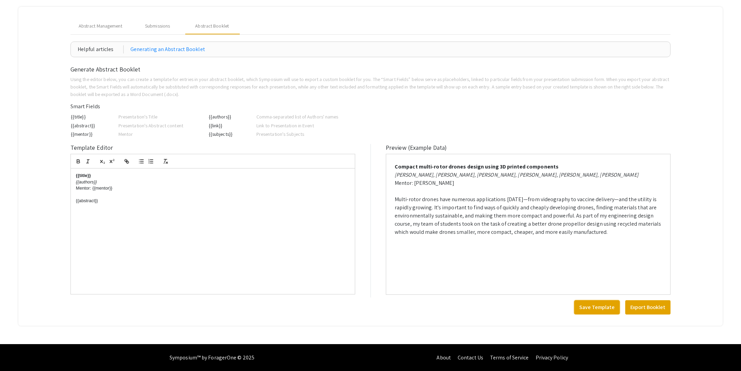
click at [600, 309] on button "Save Template" at bounding box center [597, 307] width 46 height 14
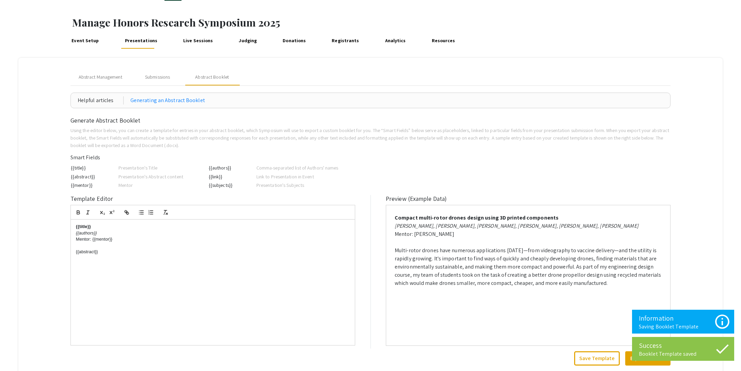
scroll to position [0, 0]
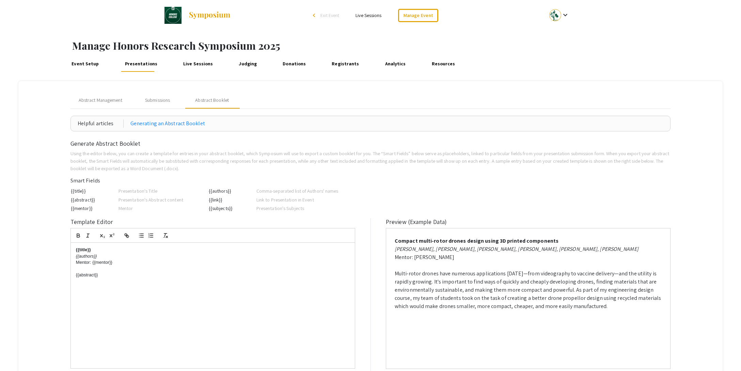
click at [90, 69] on link "Event Setup" at bounding box center [85, 63] width 31 height 16
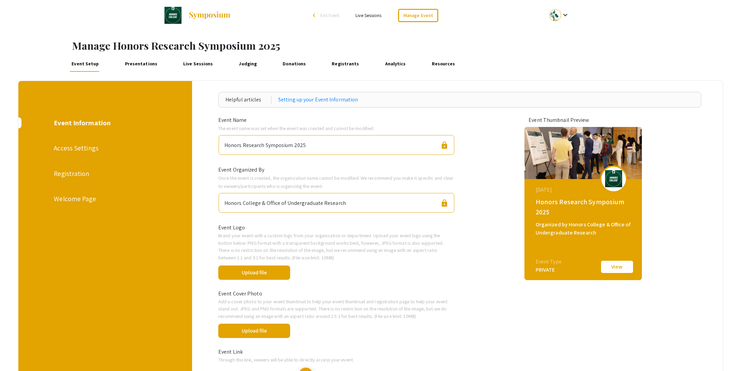
click at [78, 171] on div "Registration" at bounding box center [105, 174] width 102 height 10
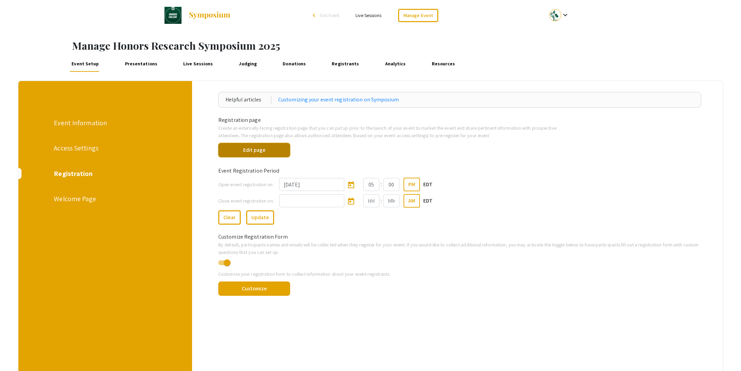
click at [266, 150] on button "Edit page" at bounding box center [254, 150] width 72 height 14
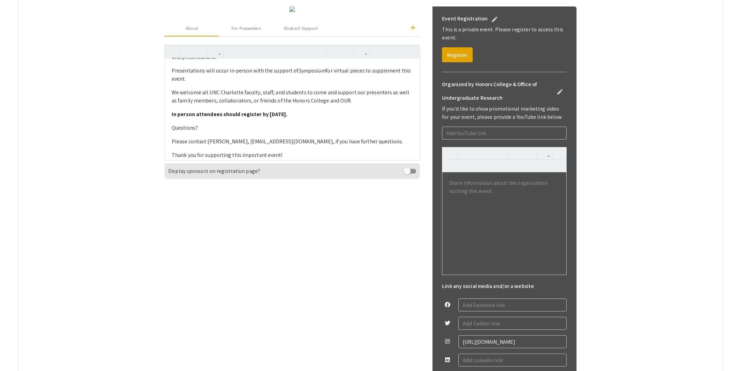
scroll to position [61, 0]
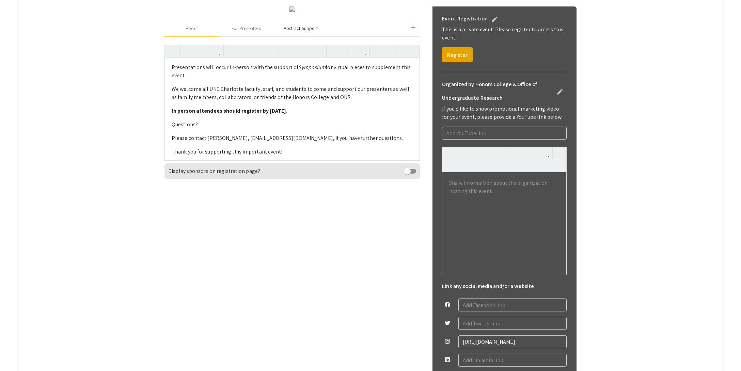
click at [298, 32] on div "Abstract Support" at bounding box center [301, 28] width 34 height 7
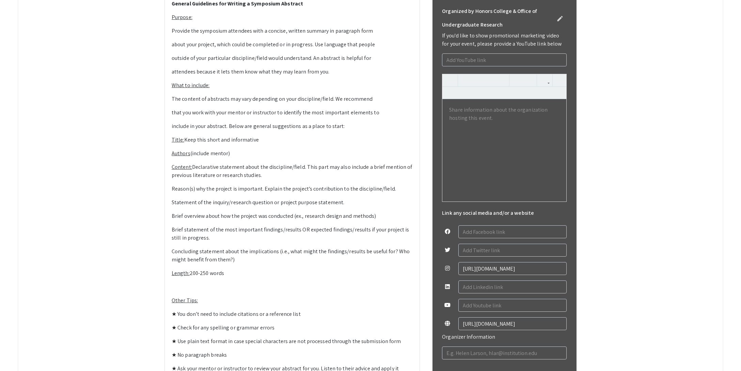
scroll to position [271, 0]
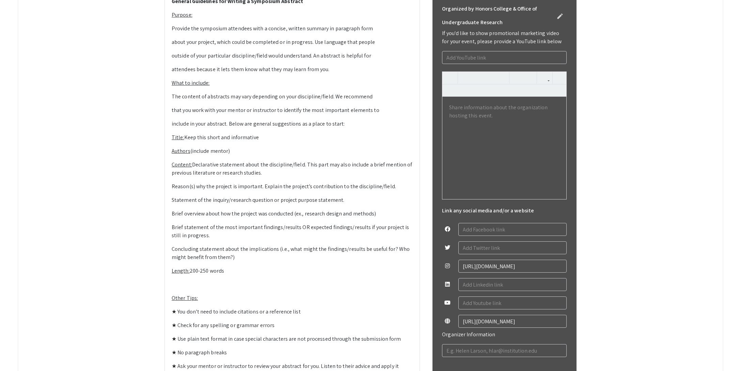
click at [227, 155] on p "Authors (include mentor)" at bounding box center [292, 151] width 241 height 8
type textarea "<p><strong>General Guidelines for Writing a Symposium Abstract</strong></p><p><…"
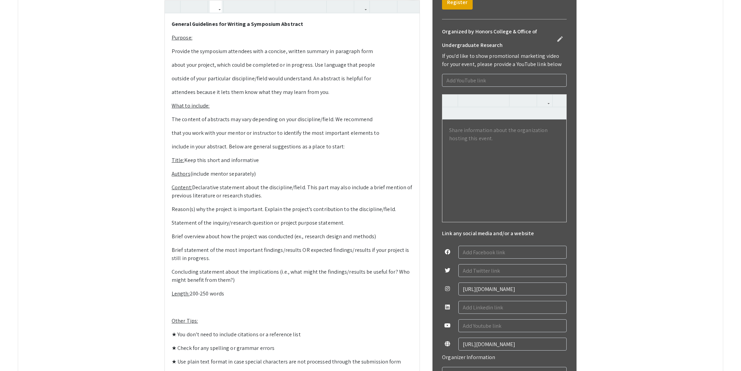
scroll to position [0, 0]
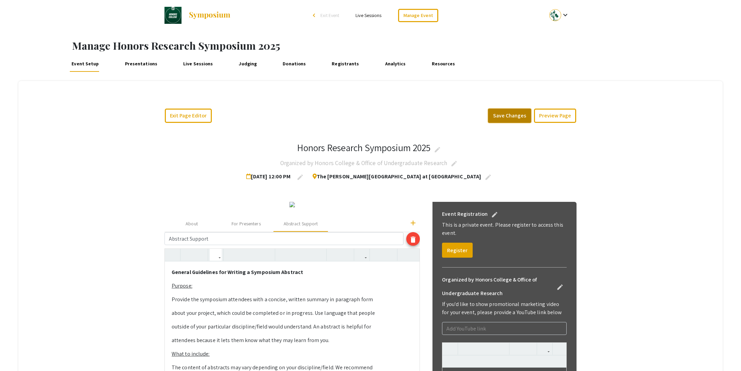
click at [510, 115] on button "Save Changes" at bounding box center [509, 116] width 43 height 14
